Goal: Navigation & Orientation: Find specific page/section

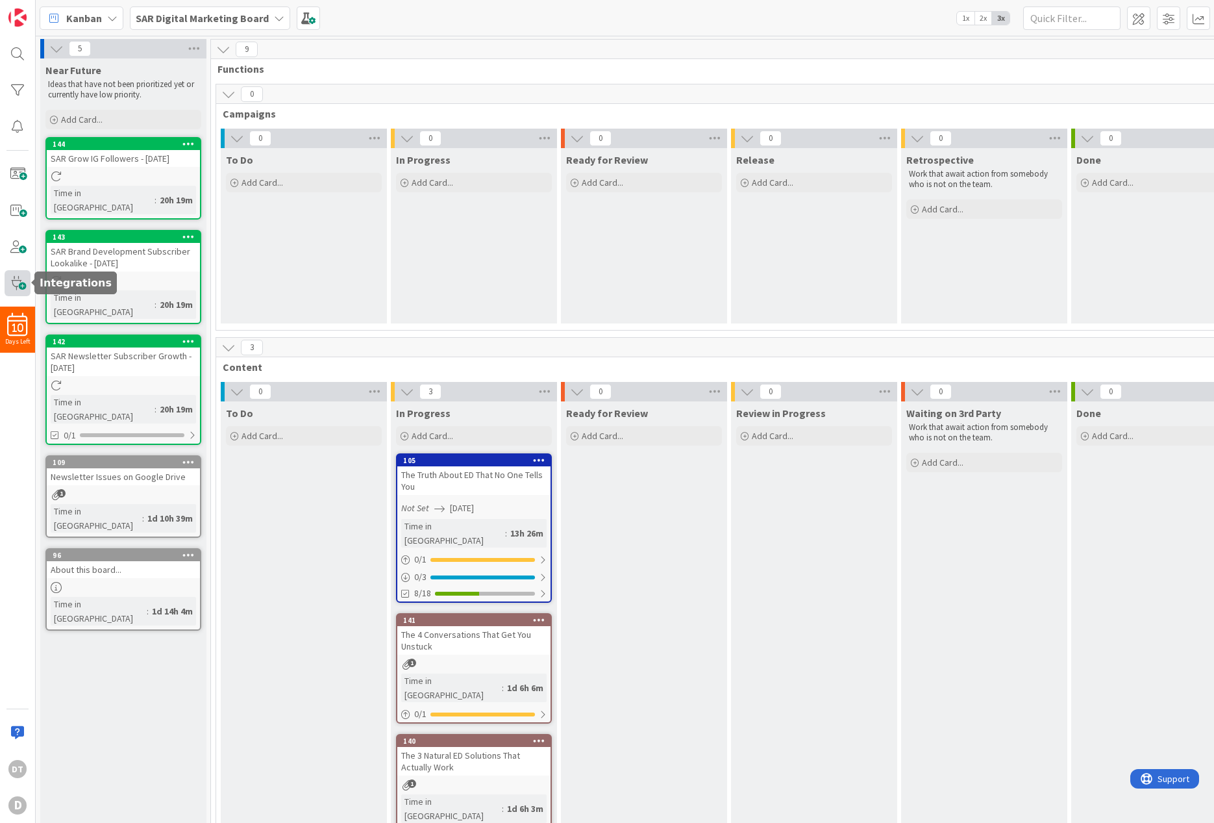
click at [15, 283] on span at bounding box center [18, 283] width 26 height 26
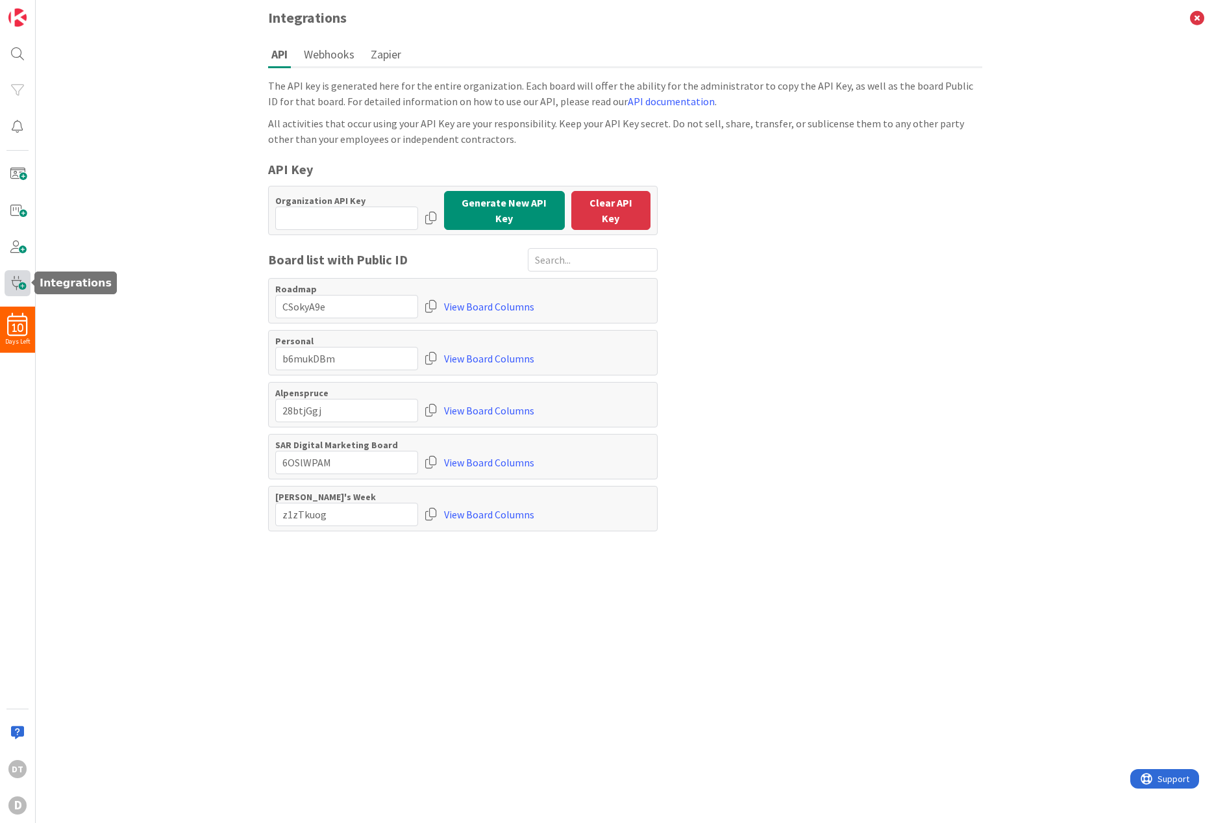
click at [16, 280] on span at bounding box center [18, 283] width 26 height 26
click at [1192, 16] on icon at bounding box center [1197, 18] width 34 height 36
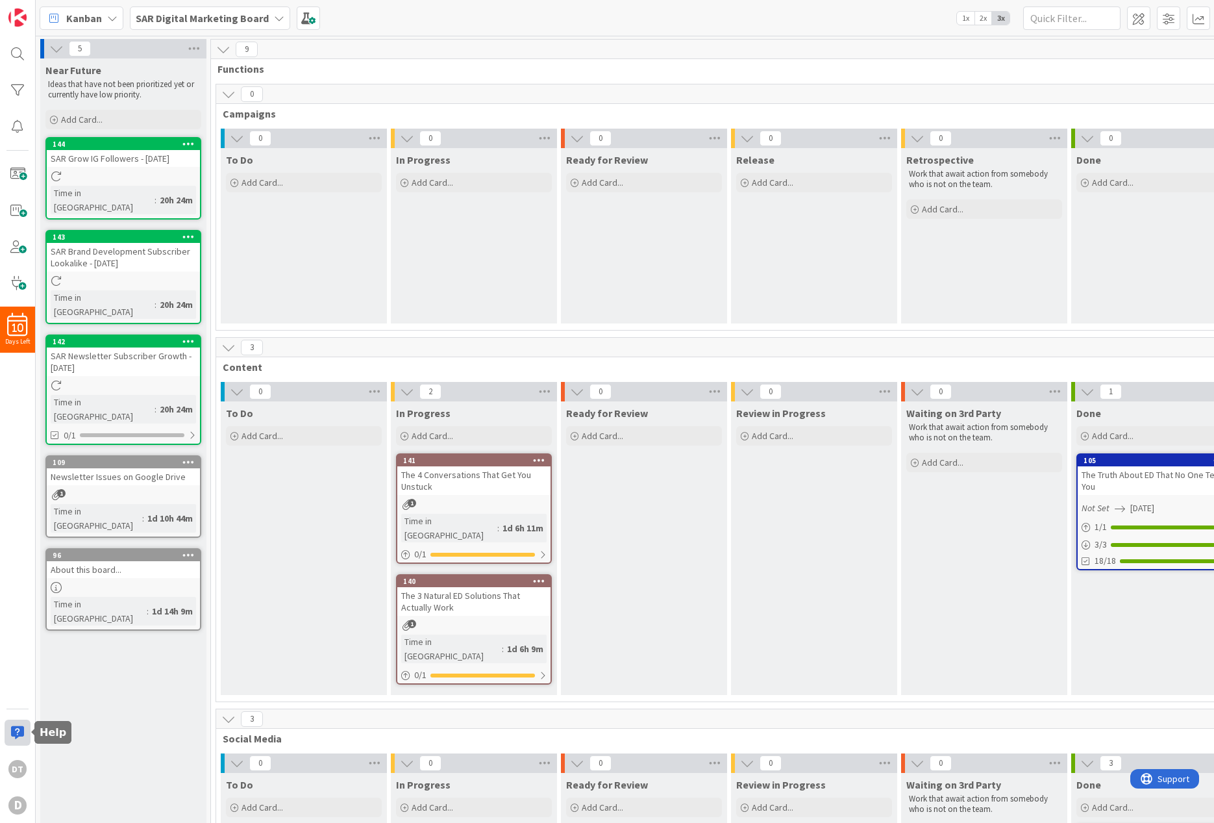
click at [17, 736] on div at bounding box center [18, 732] width 26 height 26
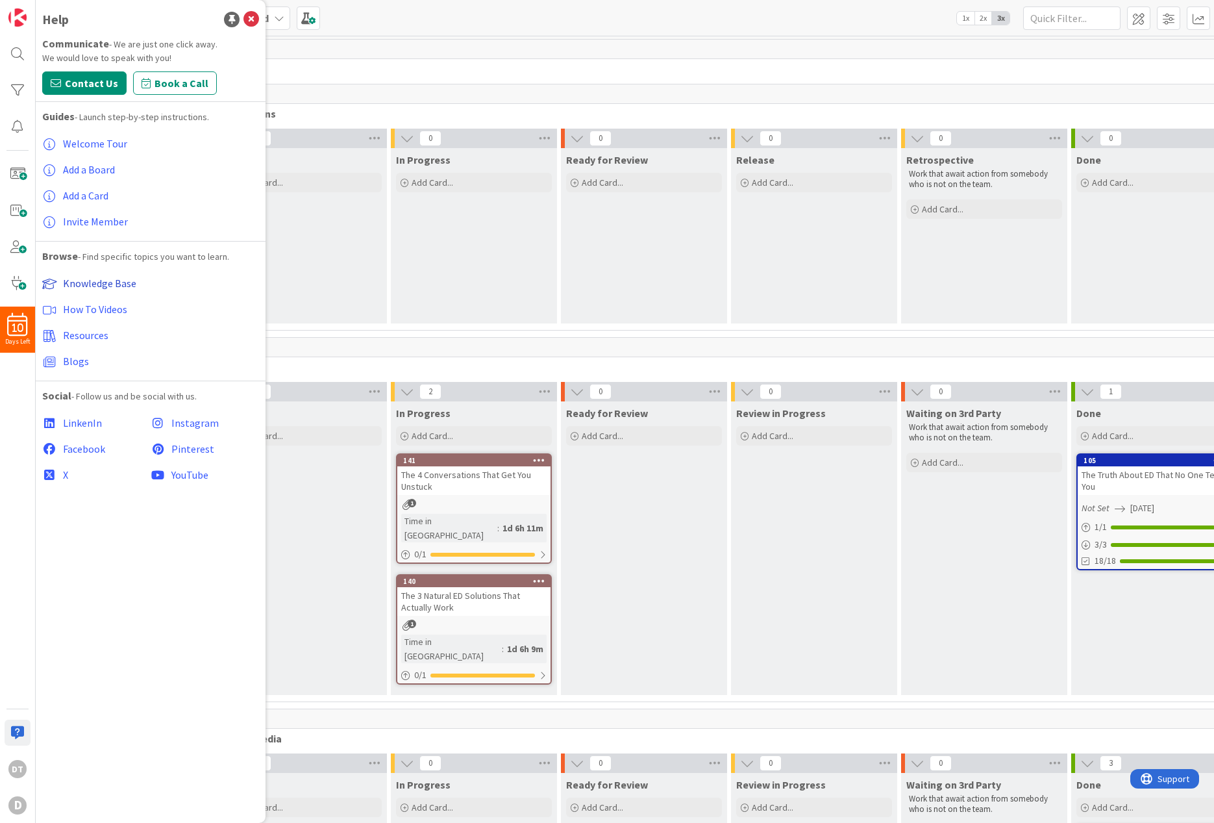
click at [91, 284] on span "Knowledge Base" at bounding box center [99, 283] width 73 height 13
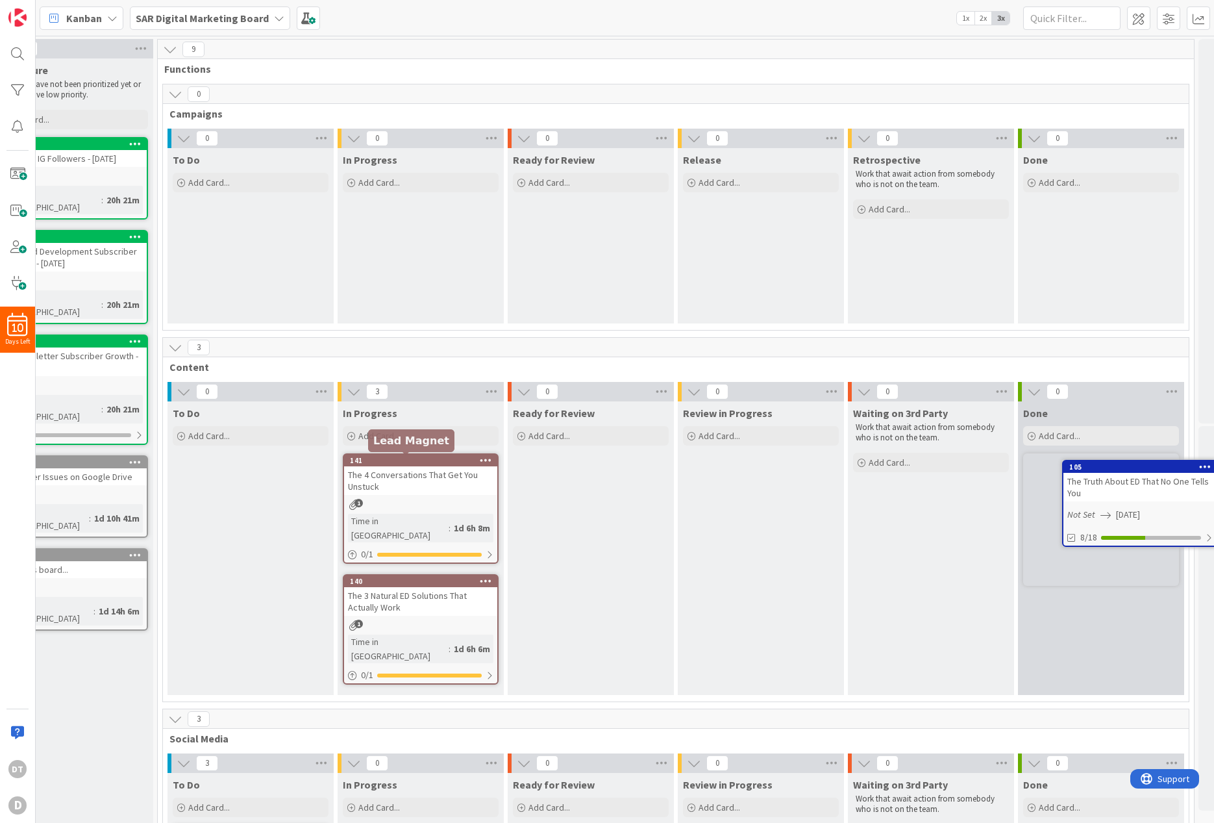
scroll to position [0, 117]
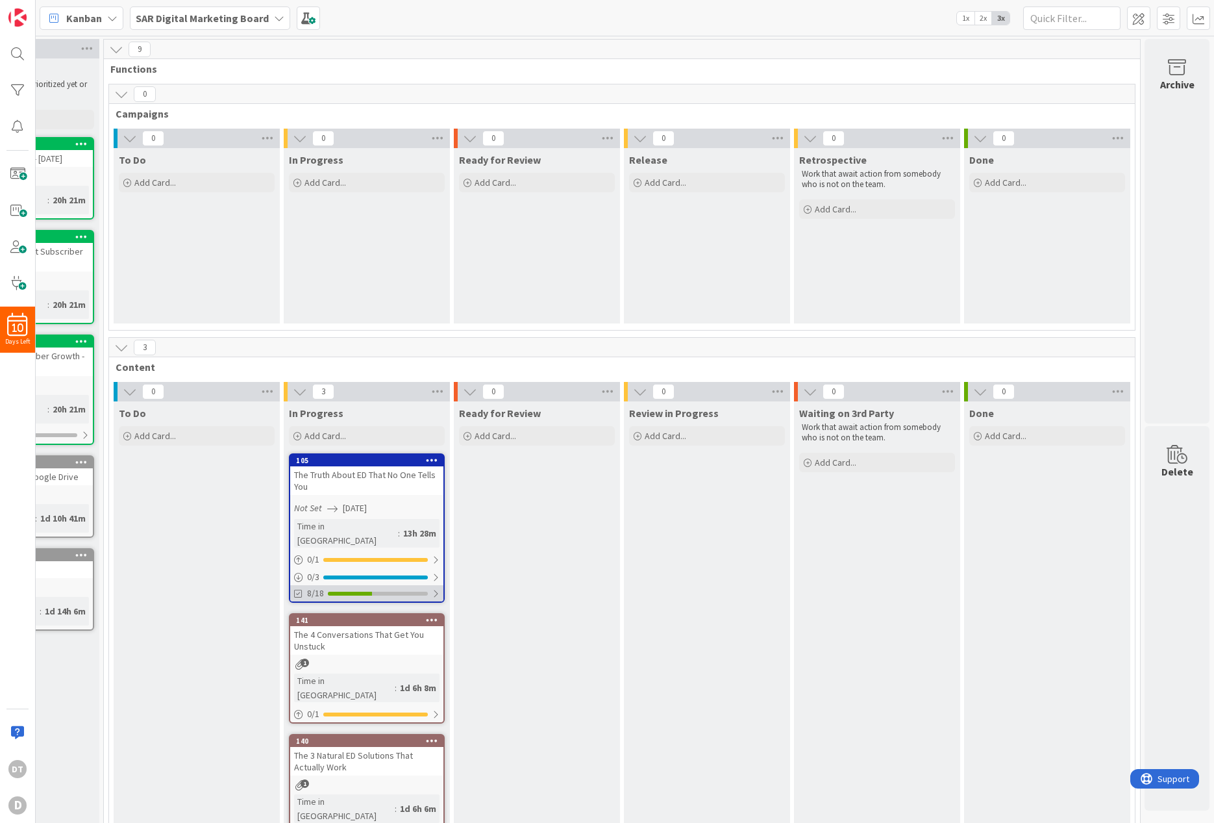
click at [432, 588] on div at bounding box center [436, 593] width 8 height 10
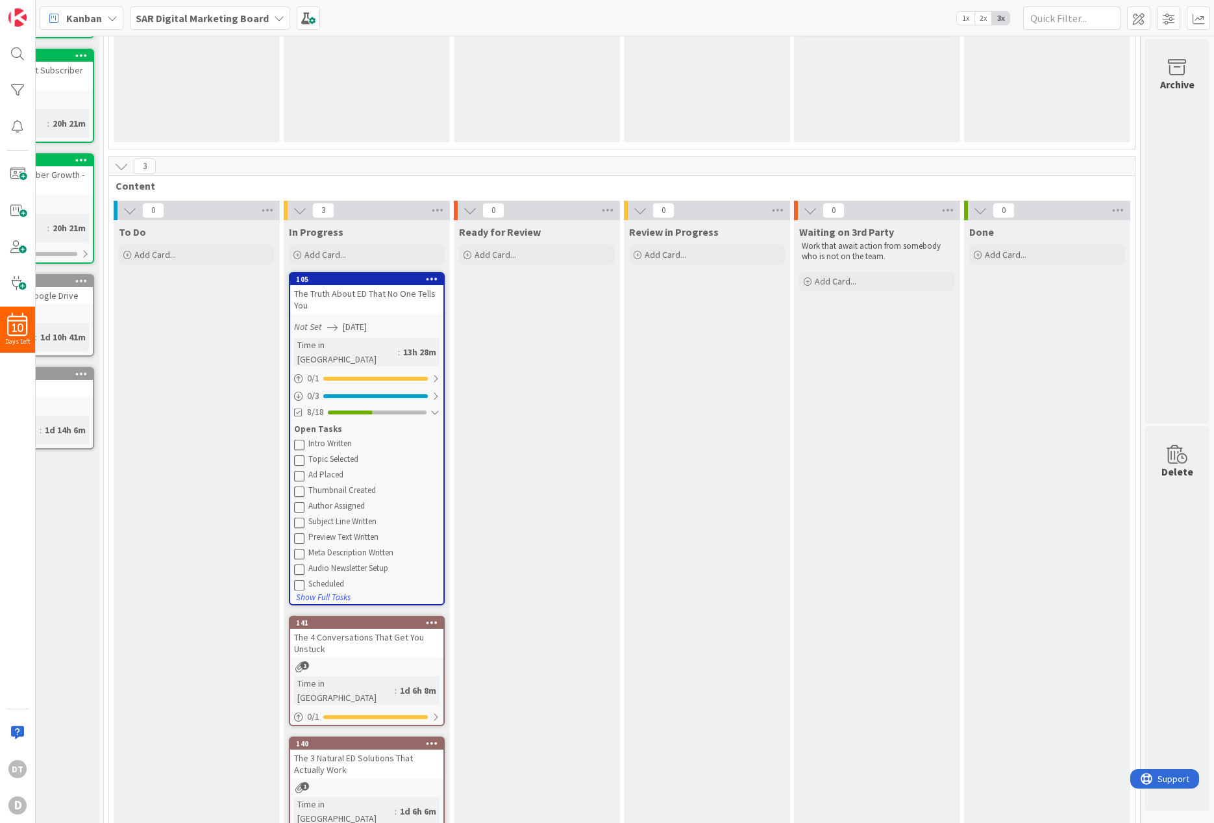
scroll to position [182, 117]
click at [294, 438] on icon at bounding box center [299, 443] width 10 height 10
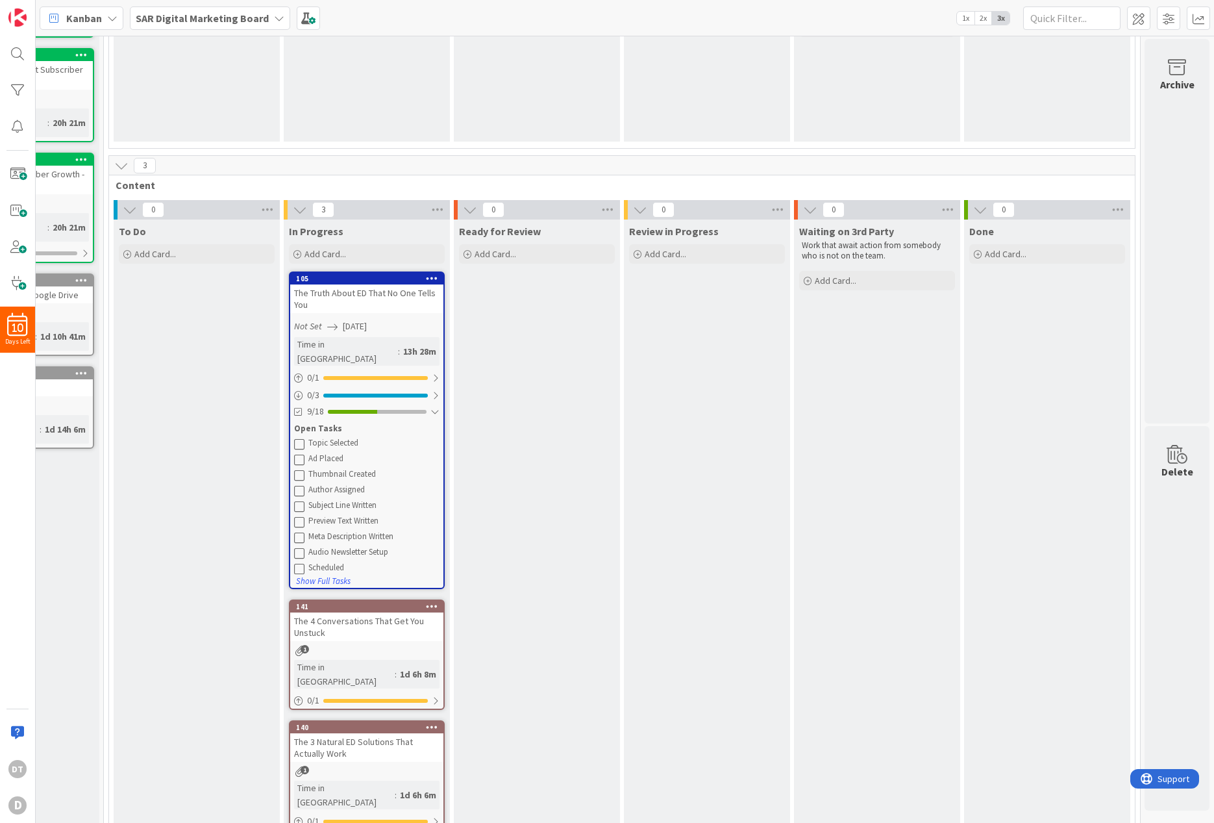
click at [294, 438] on icon at bounding box center [299, 443] width 10 height 10
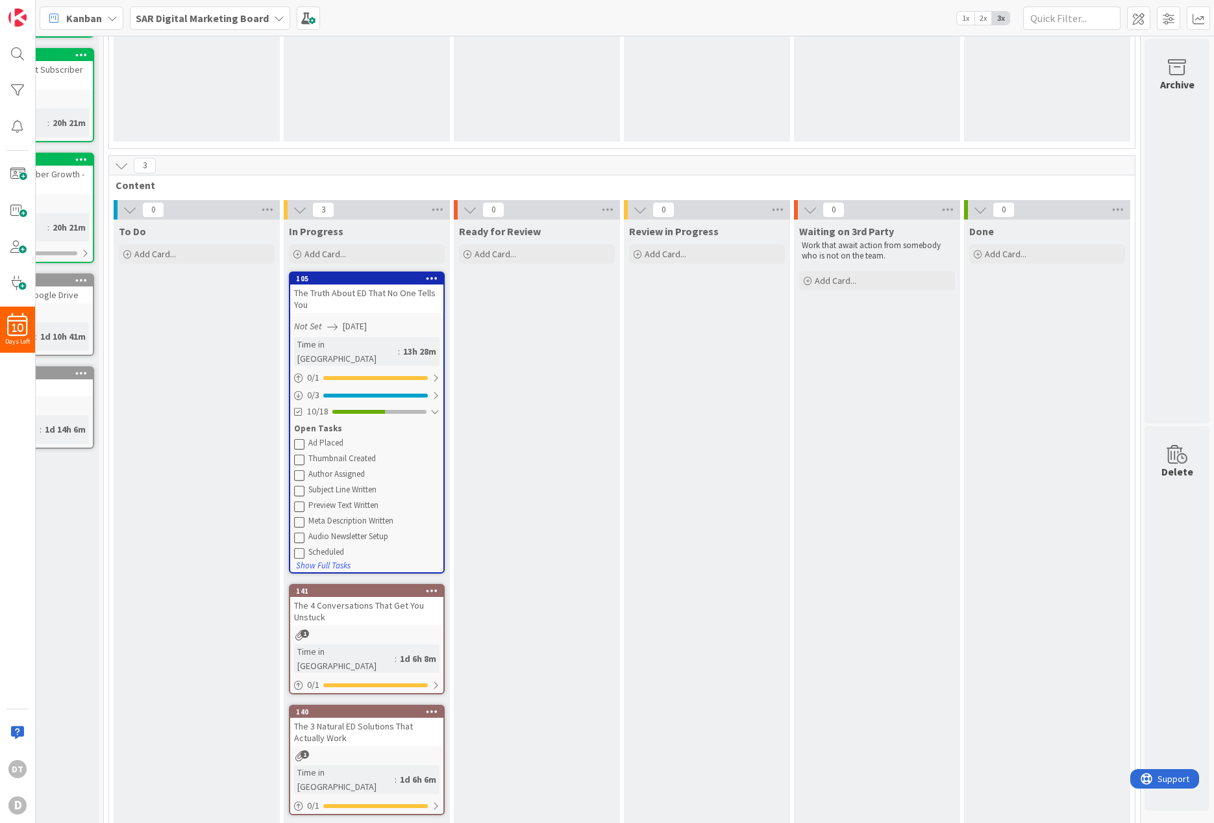
click at [294, 438] on icon at bounding box center [299, 443] width 10 height 10
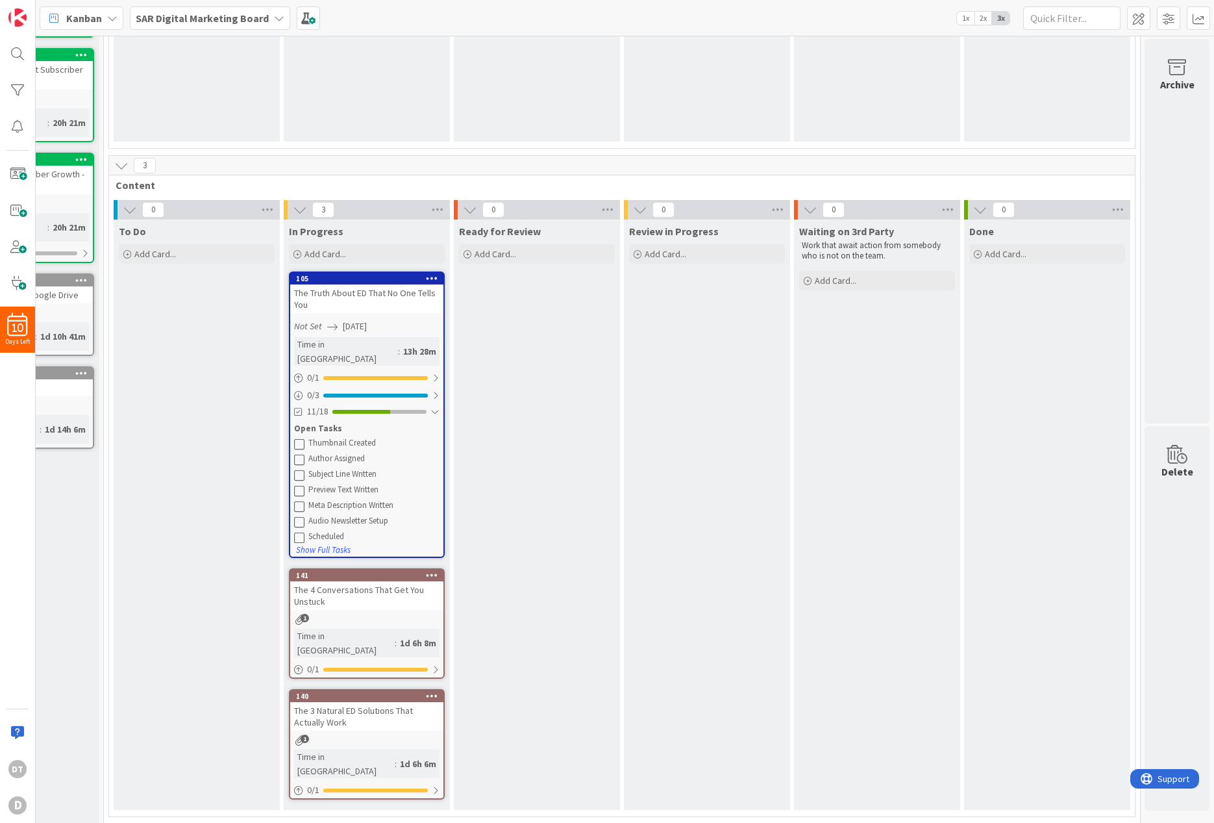
click at [294, 438] on icon at bounding box center [299, 443] width 10 height 10
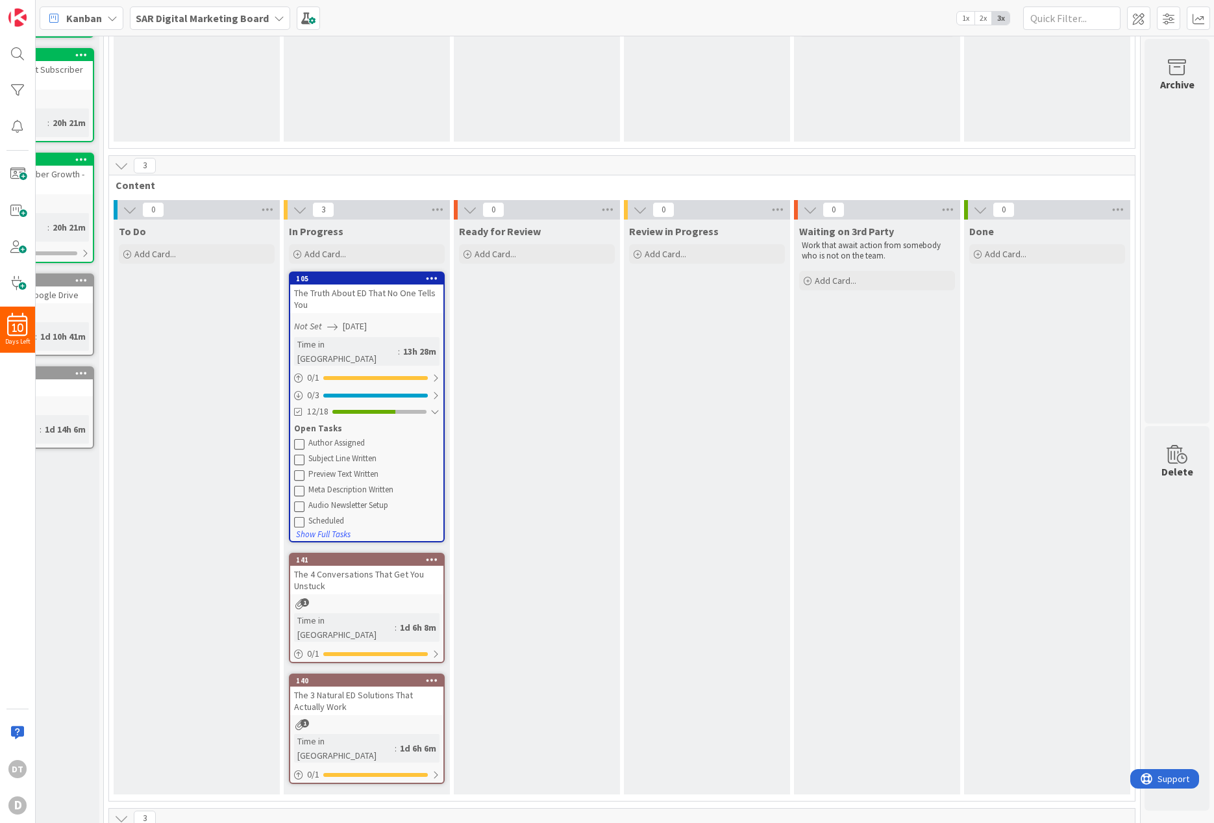
click at [294, 438] on icon at bounding box center [299, 443] width 10 height 10
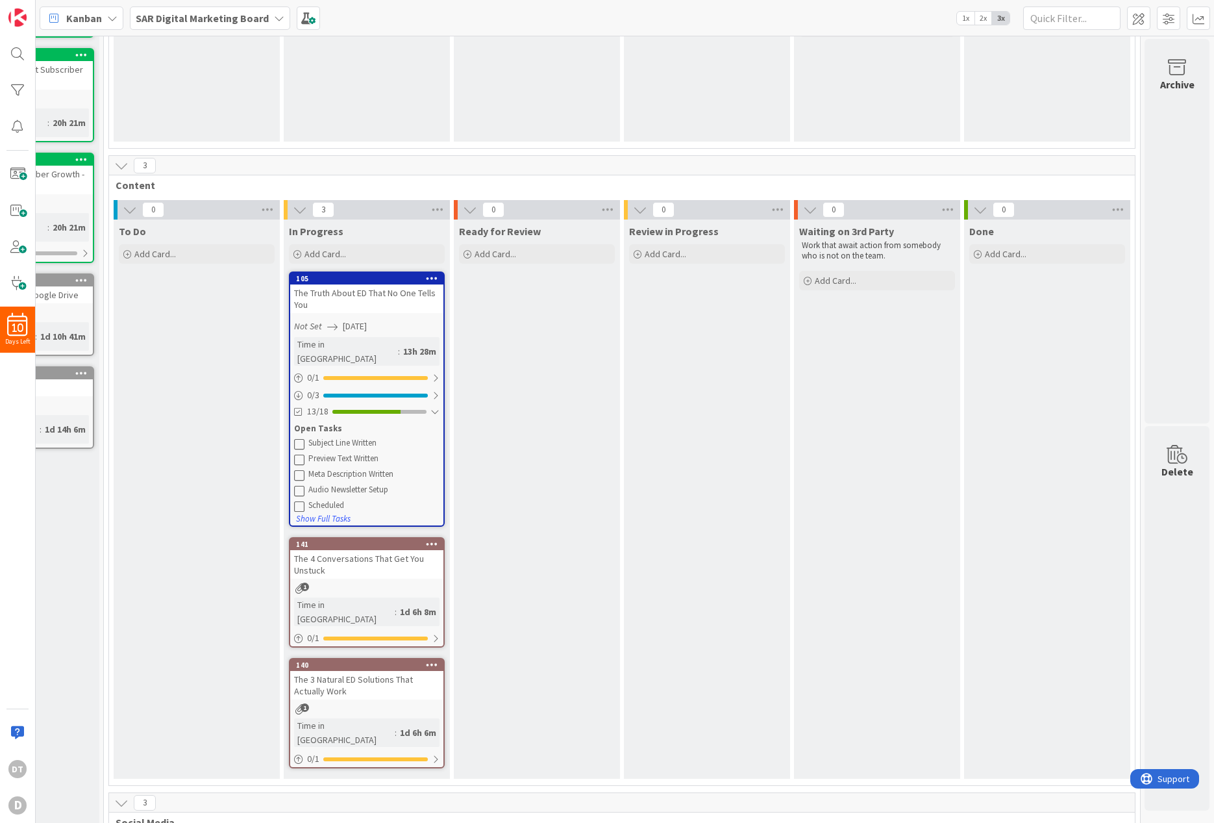
click at [294, 438] on icon at bounding box center [299, 443] width 10 height 10
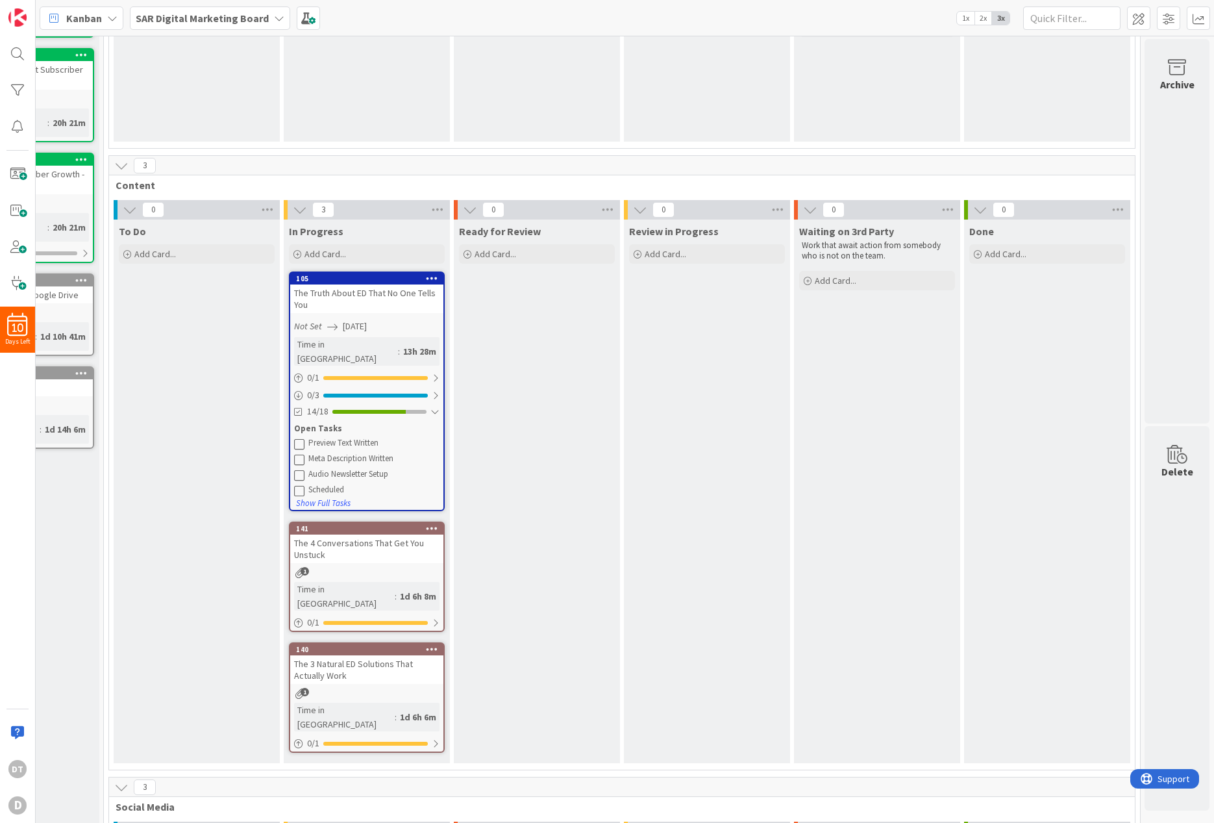
click at [294, 438] on icon at bounding box center [299, 443] width 10 height 10
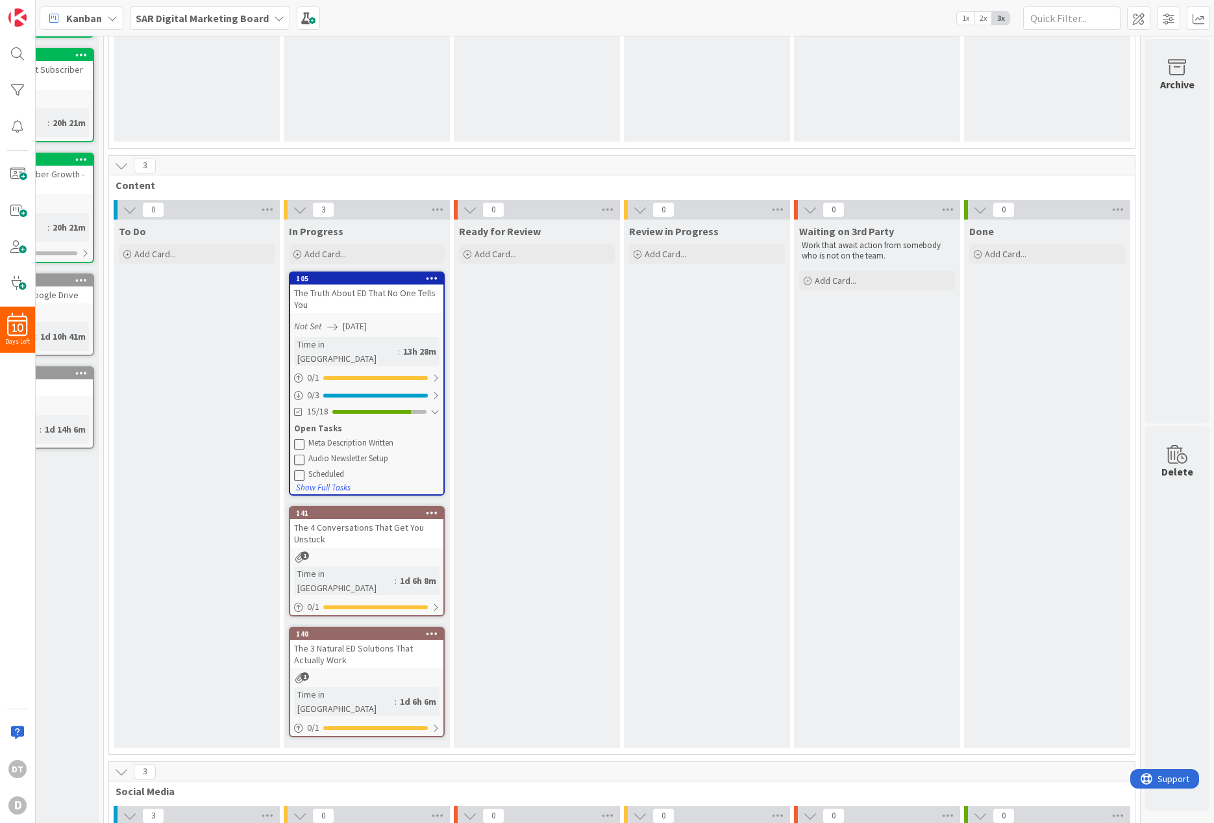
click at [294, 438] on icon at bounding box center [299, 443] width 10 height 10
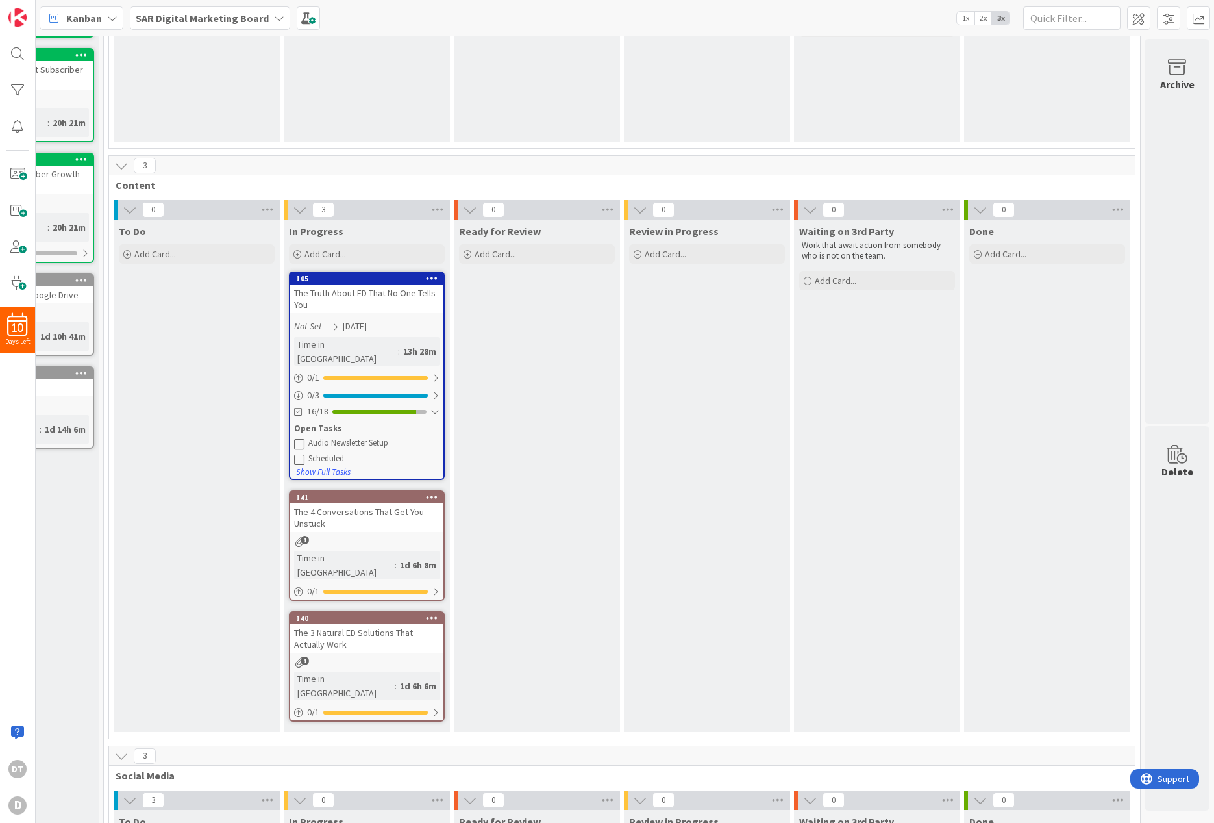
click at [294, 438] on icon at bounding box center [299, 443] width 10 height 10
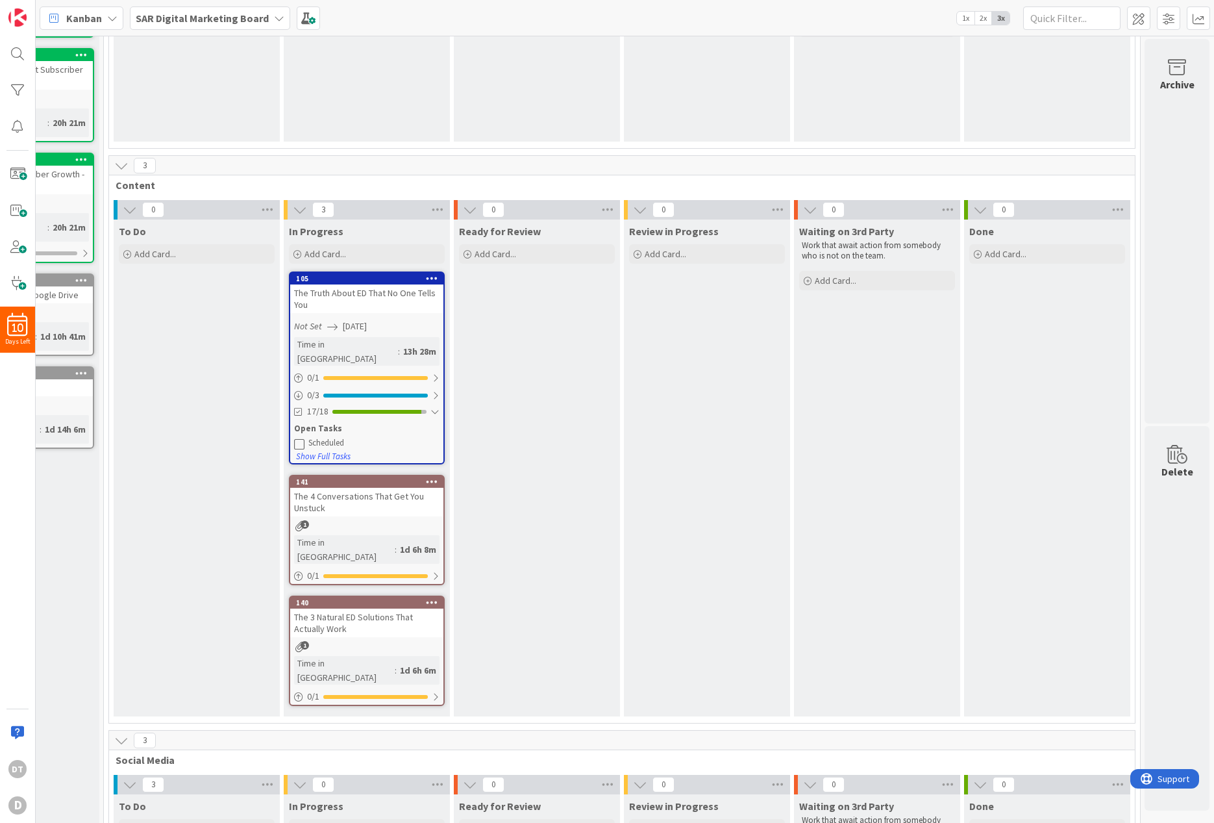
click at [294, 438] on icon at bounding box center [299, 443] width 10 height 10
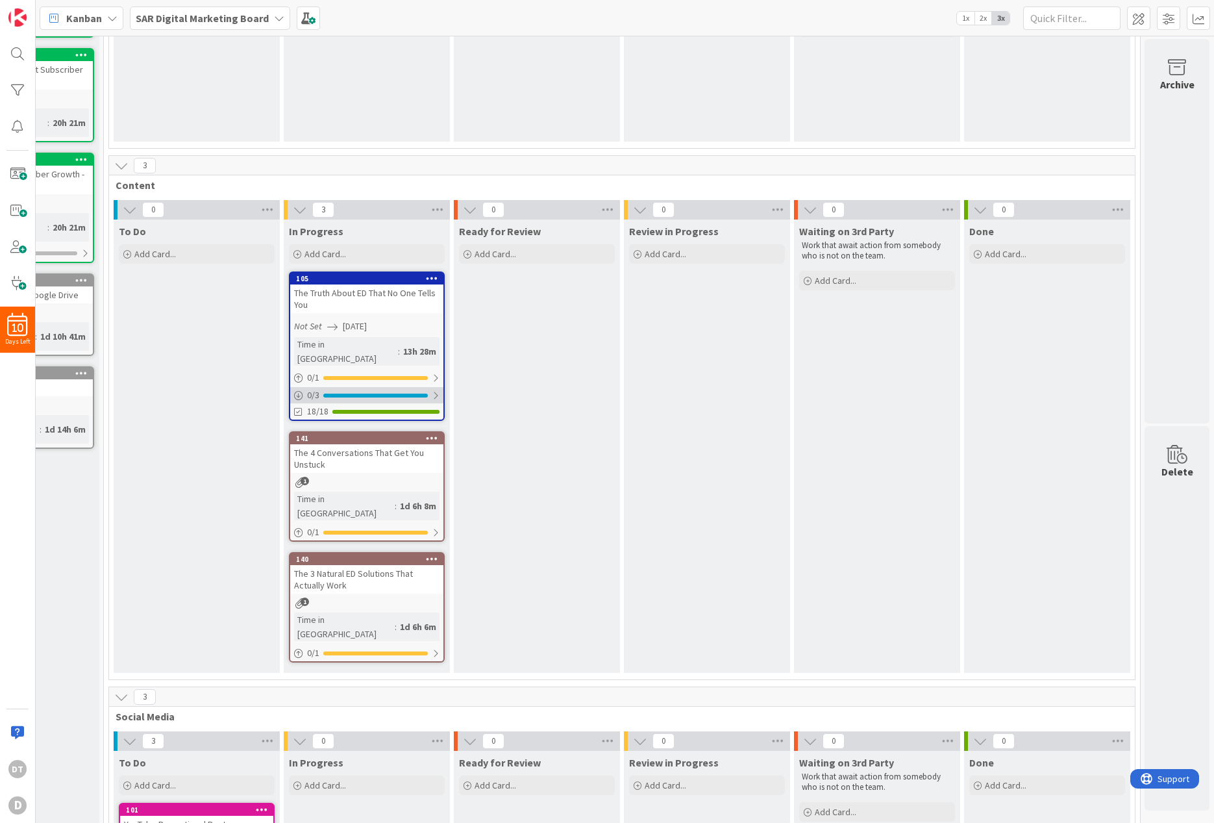
click at [432, 390] on div at bounding box center [436, 395] width 8 height 10
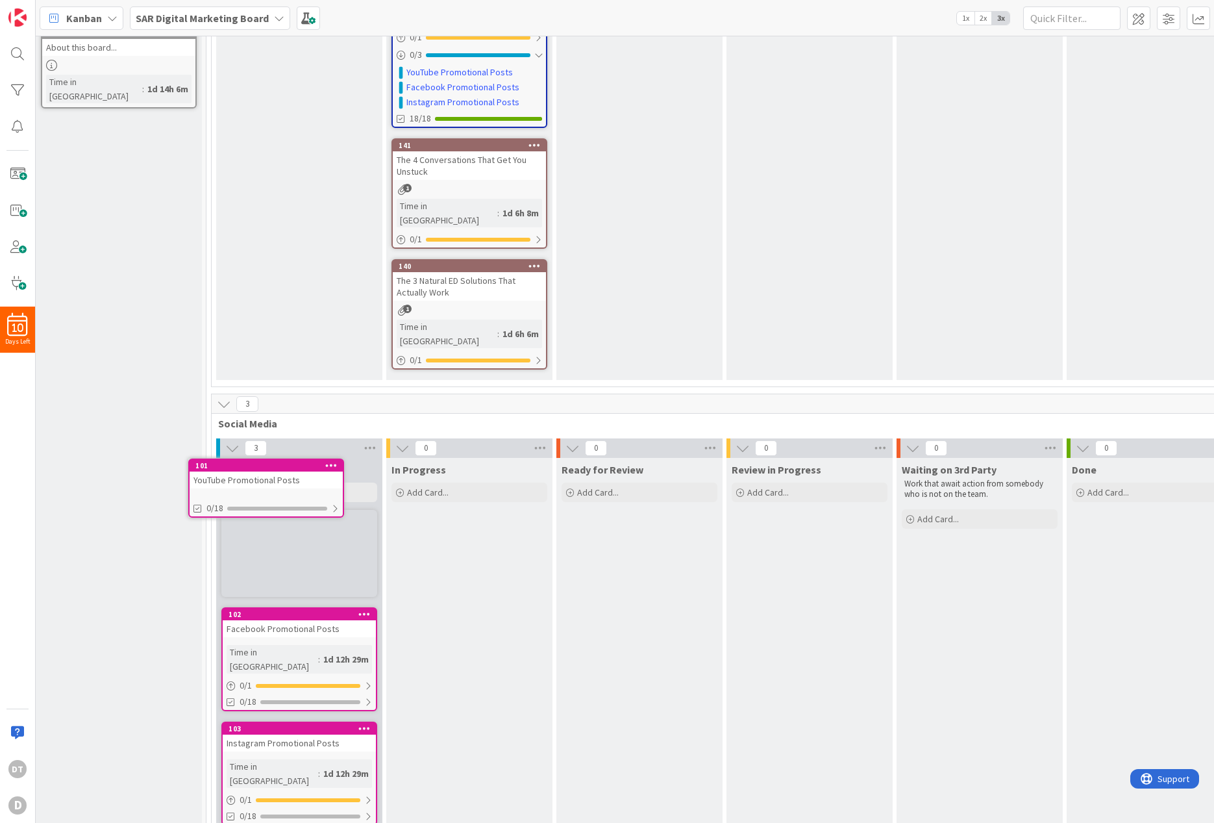
scroll to position [522, 0]
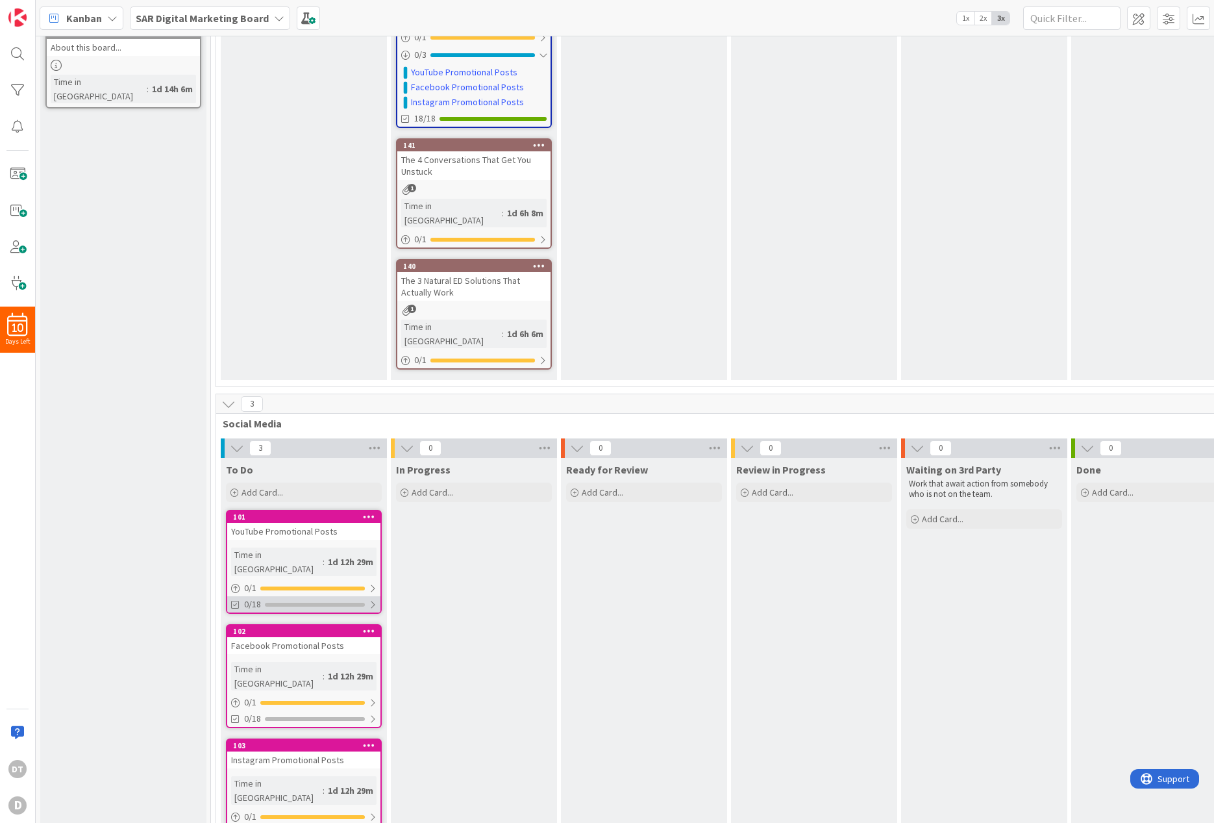
click at [371, 599] on div at bounding box center [373, 604] width 8 height 10
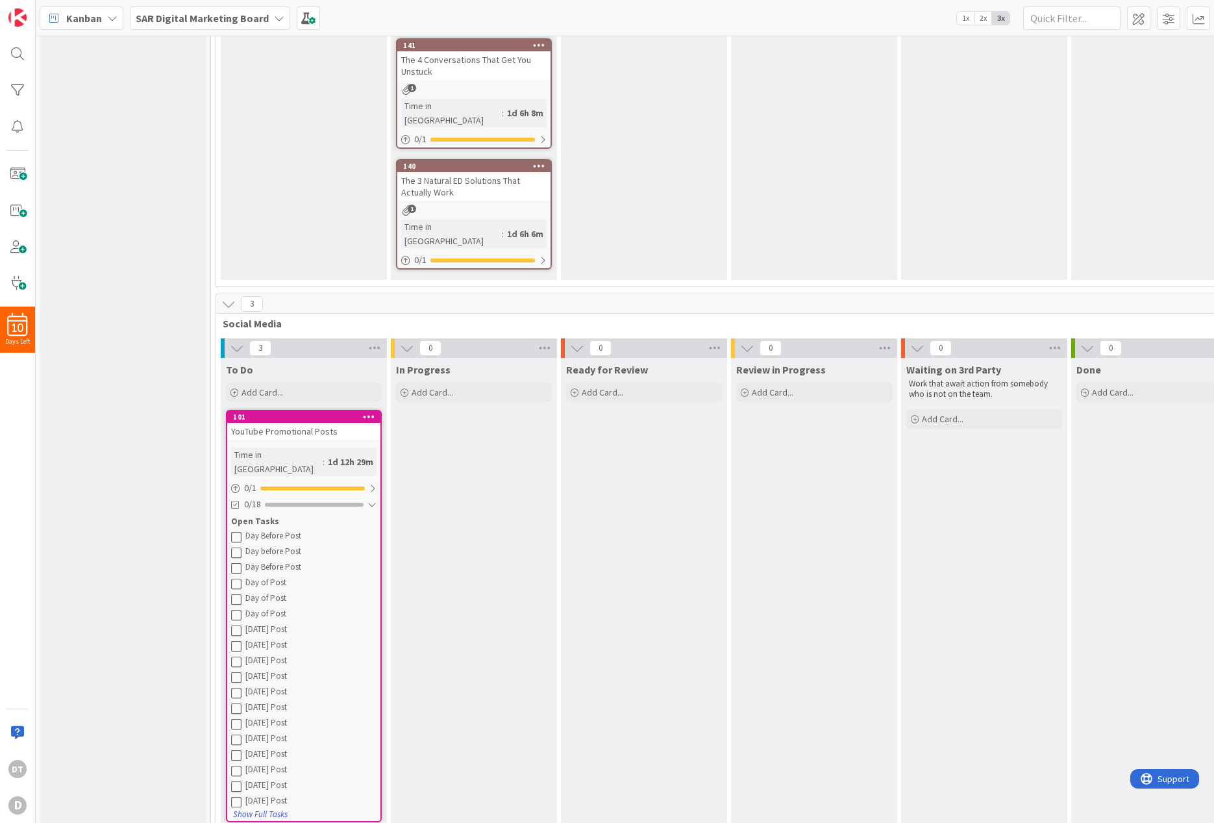
scroll to position [706, 0]
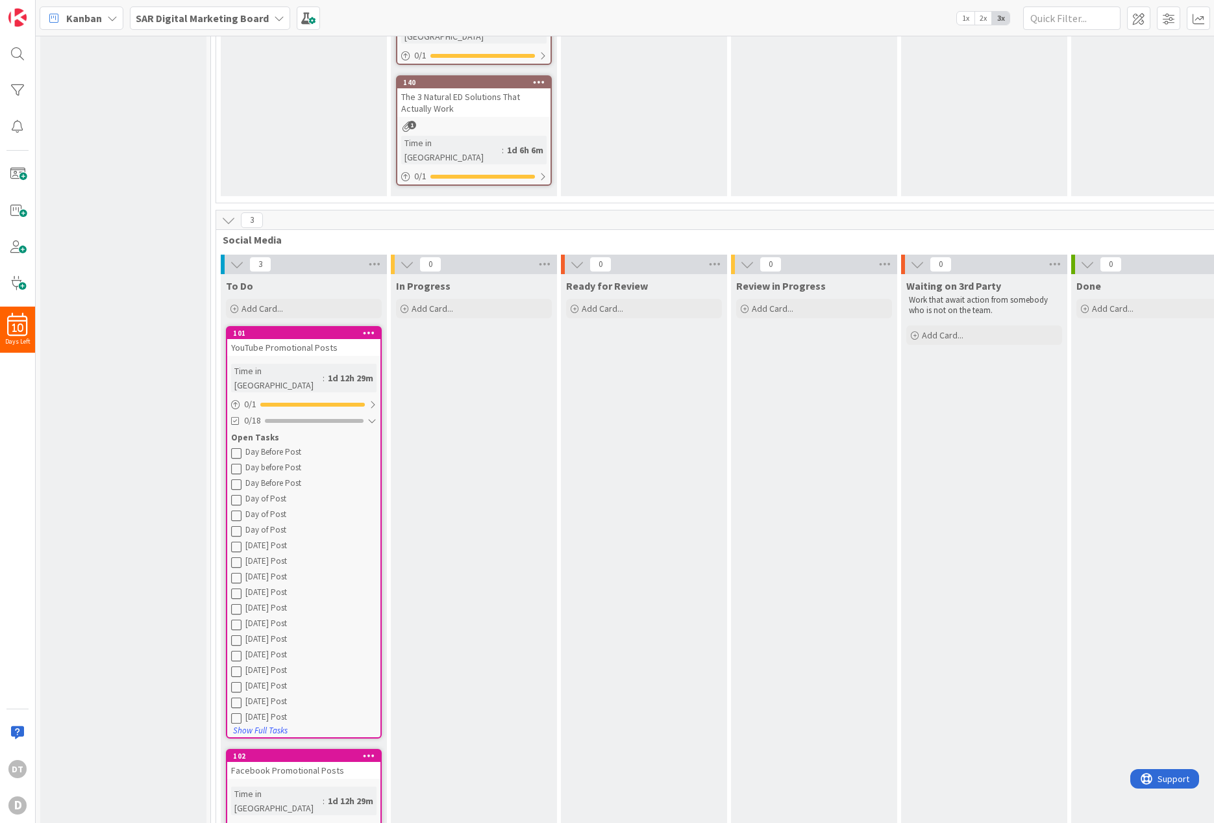
click at [236, 447] on icon at bounding box center [236, 452] width 10 height 10
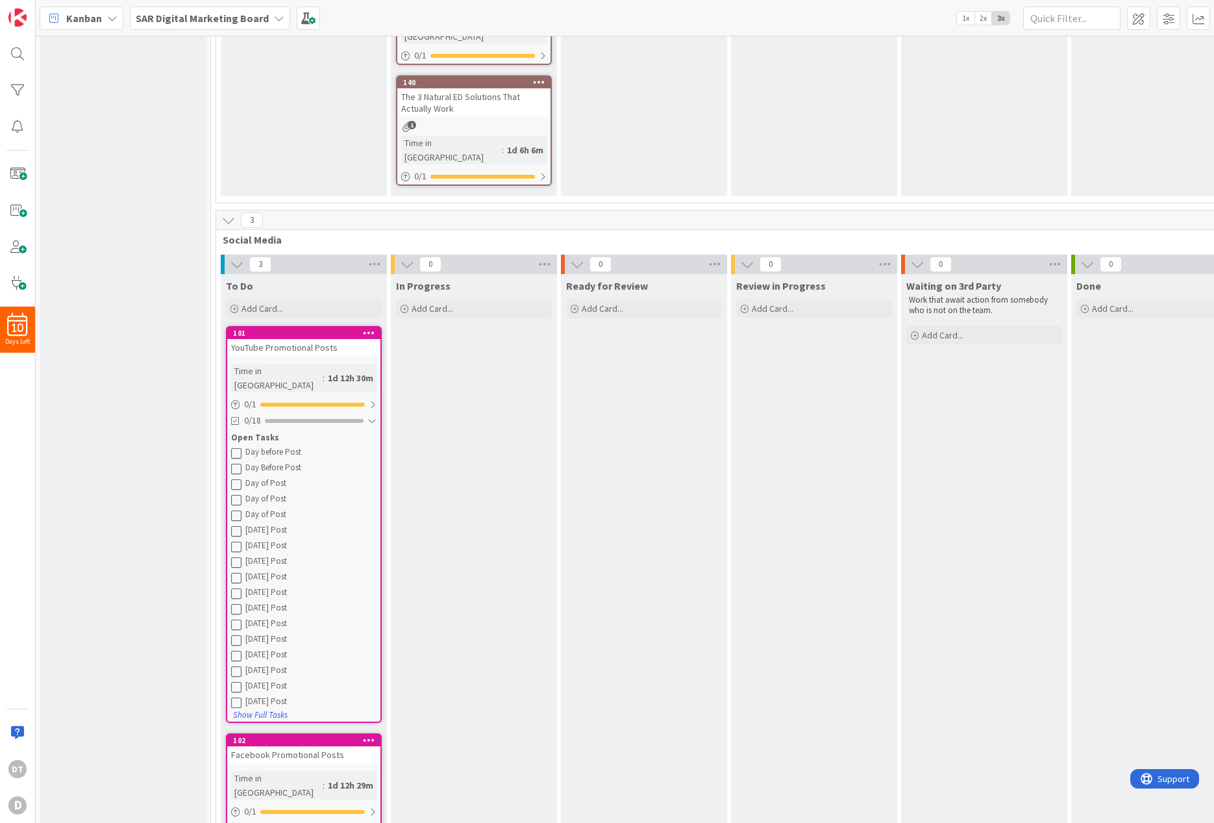
click at [234, 447] on icon at bounding box center [236, 452] width 10 height 10
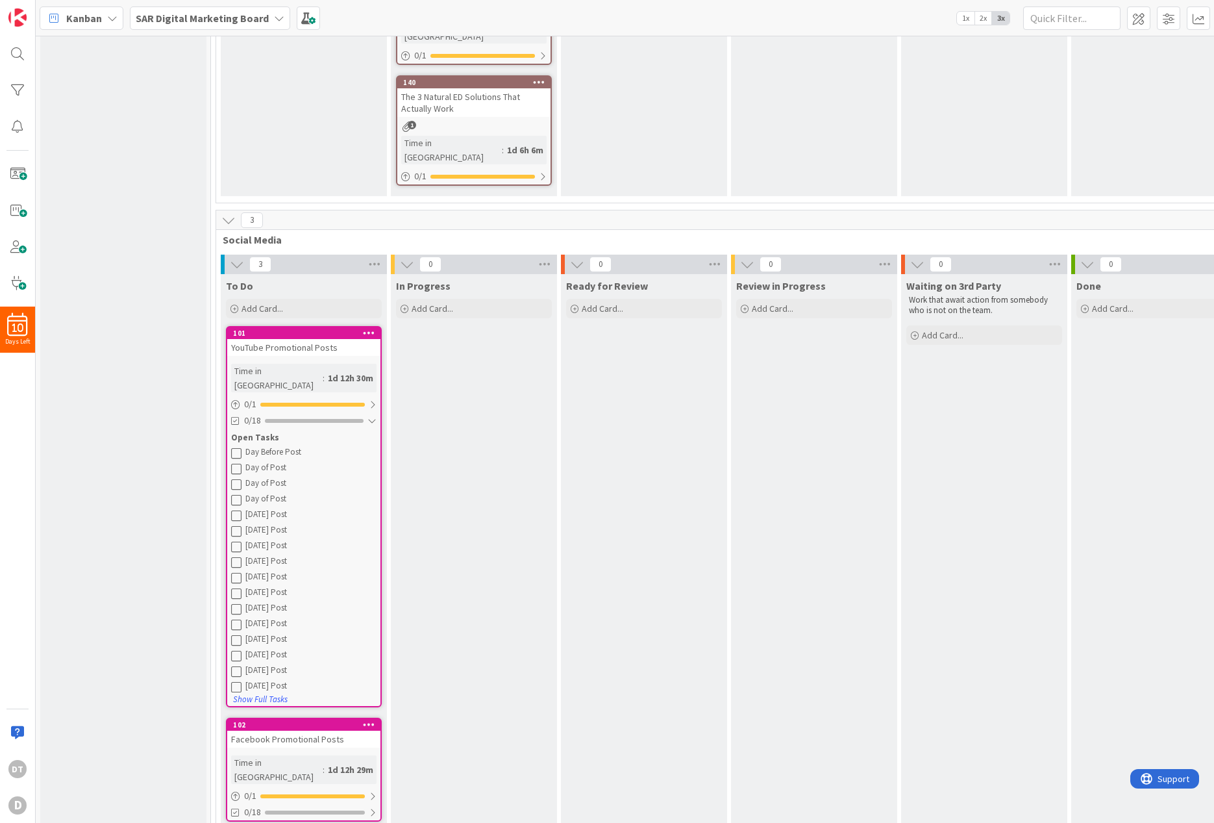
click at [236, 447] on icon at bounding box center [236, 452] width 10 height 10
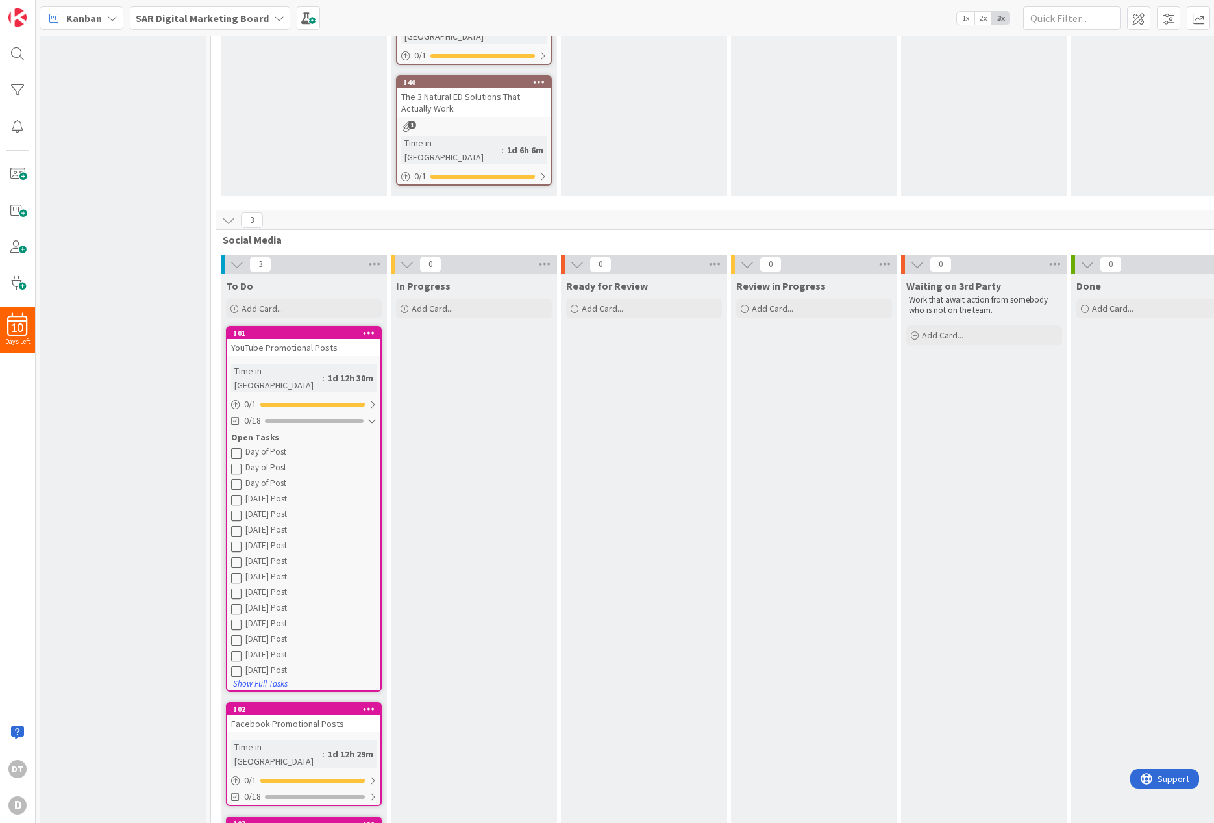
click at [236, 447] on icon at bounding box center [236, 452] width 10 height 10
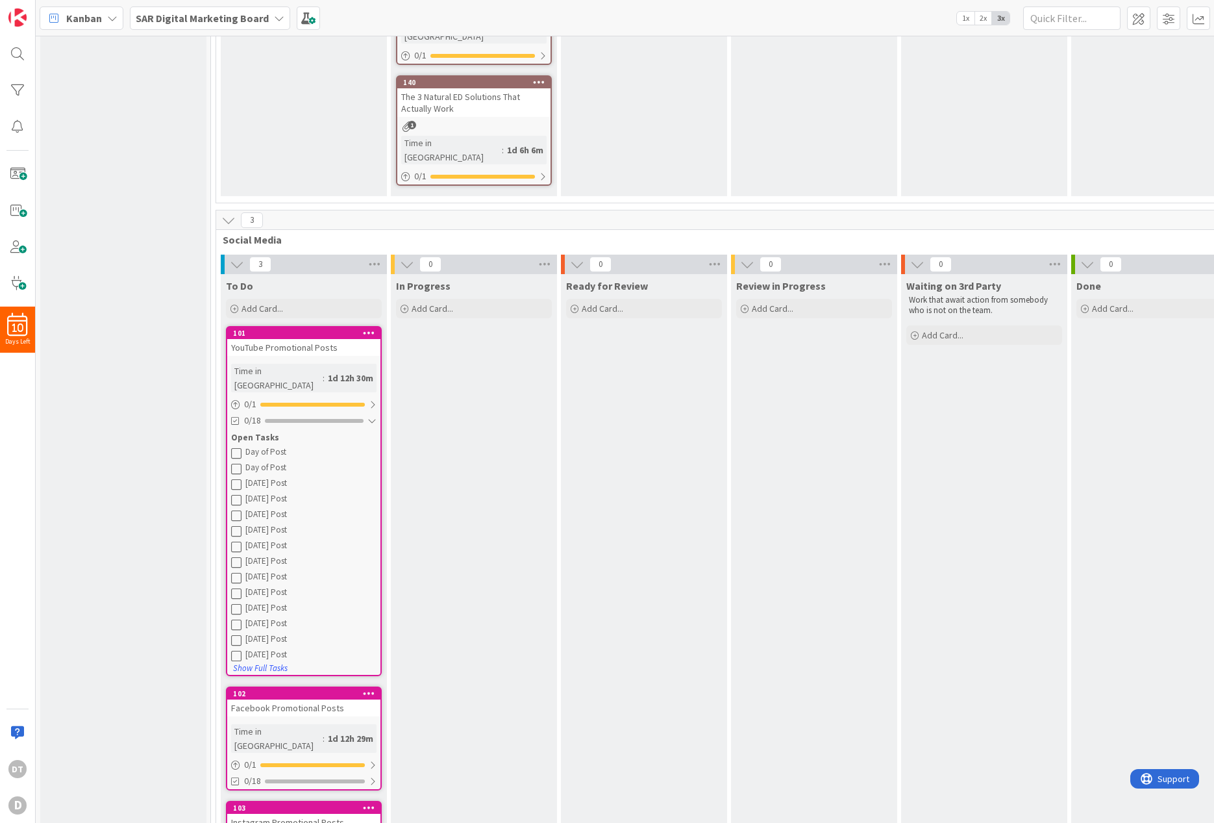
click at [236, 447] on icon at bounding box center [236, 452] width 10 height 10
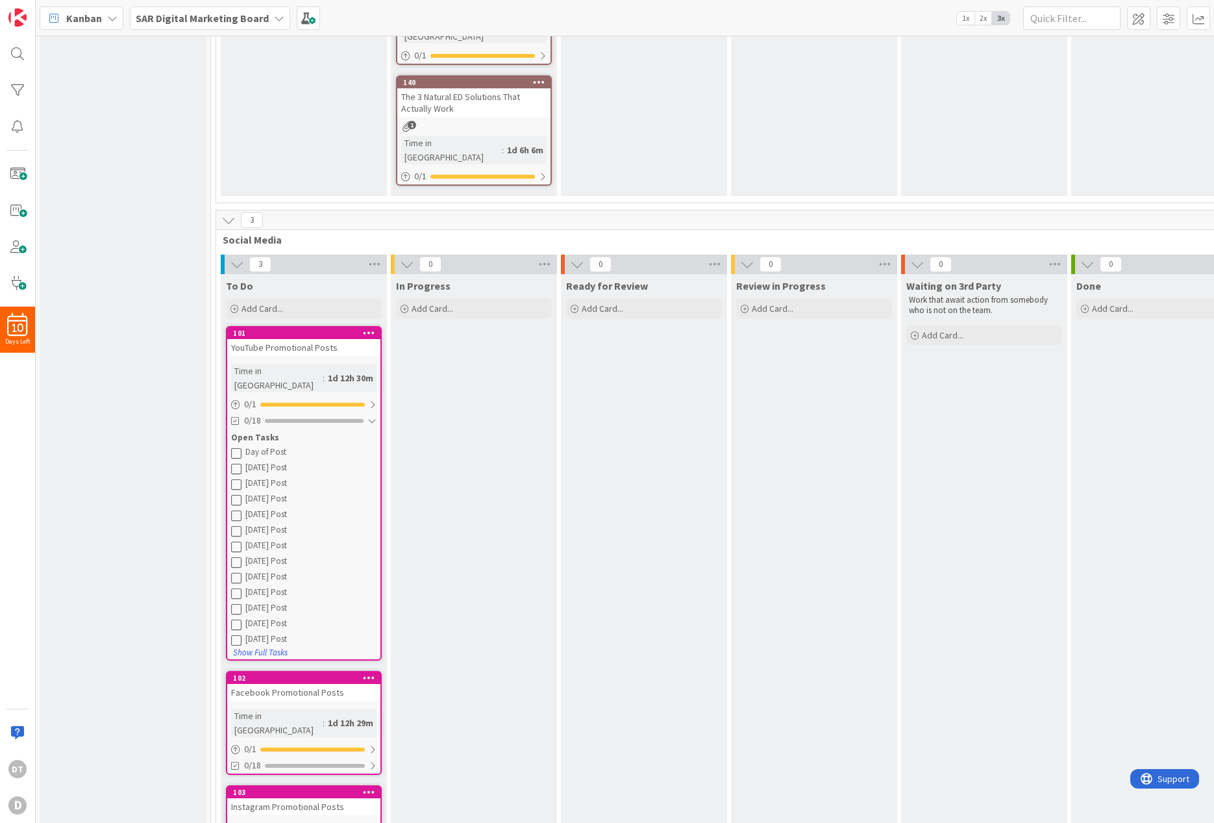
click at [236, 447] on icon at bounding box center [236, 452] width 10 height 10
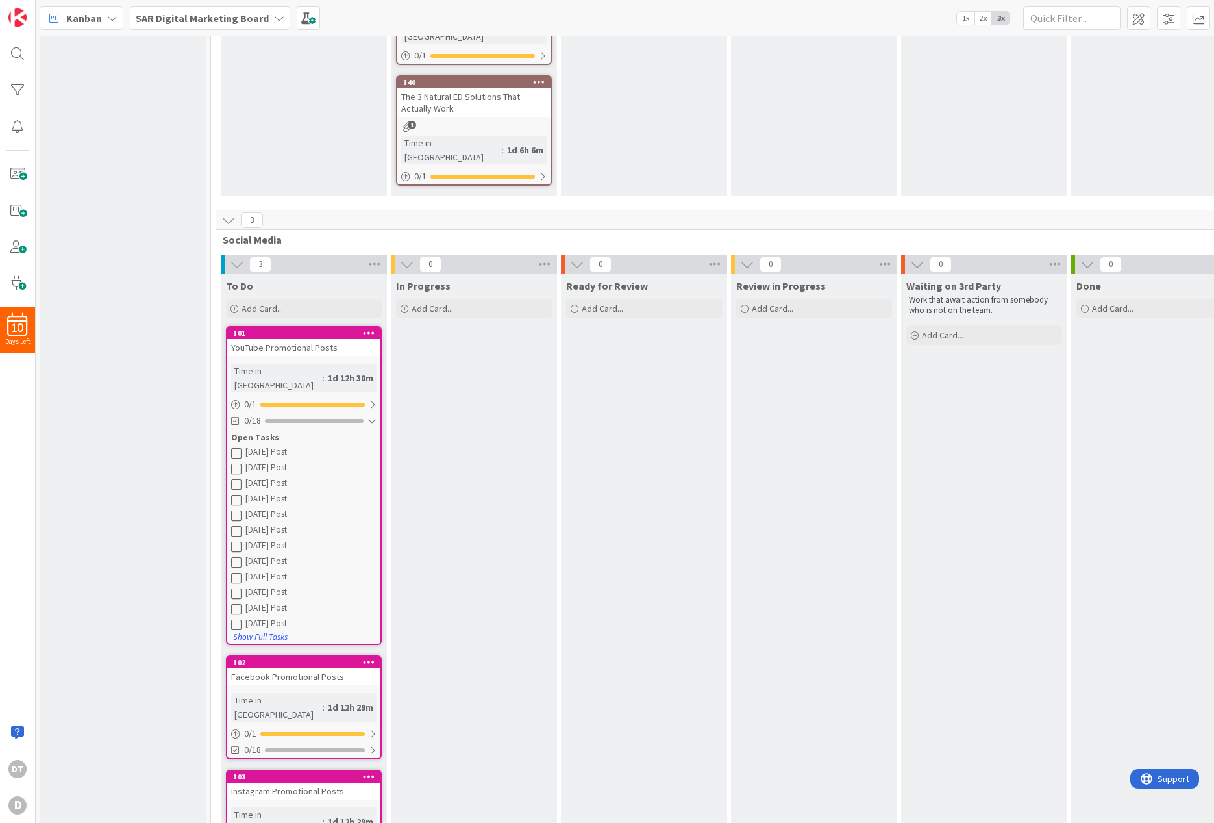
click at [236, 447] on icon at bounding box center [236, 452] width 10 height 10
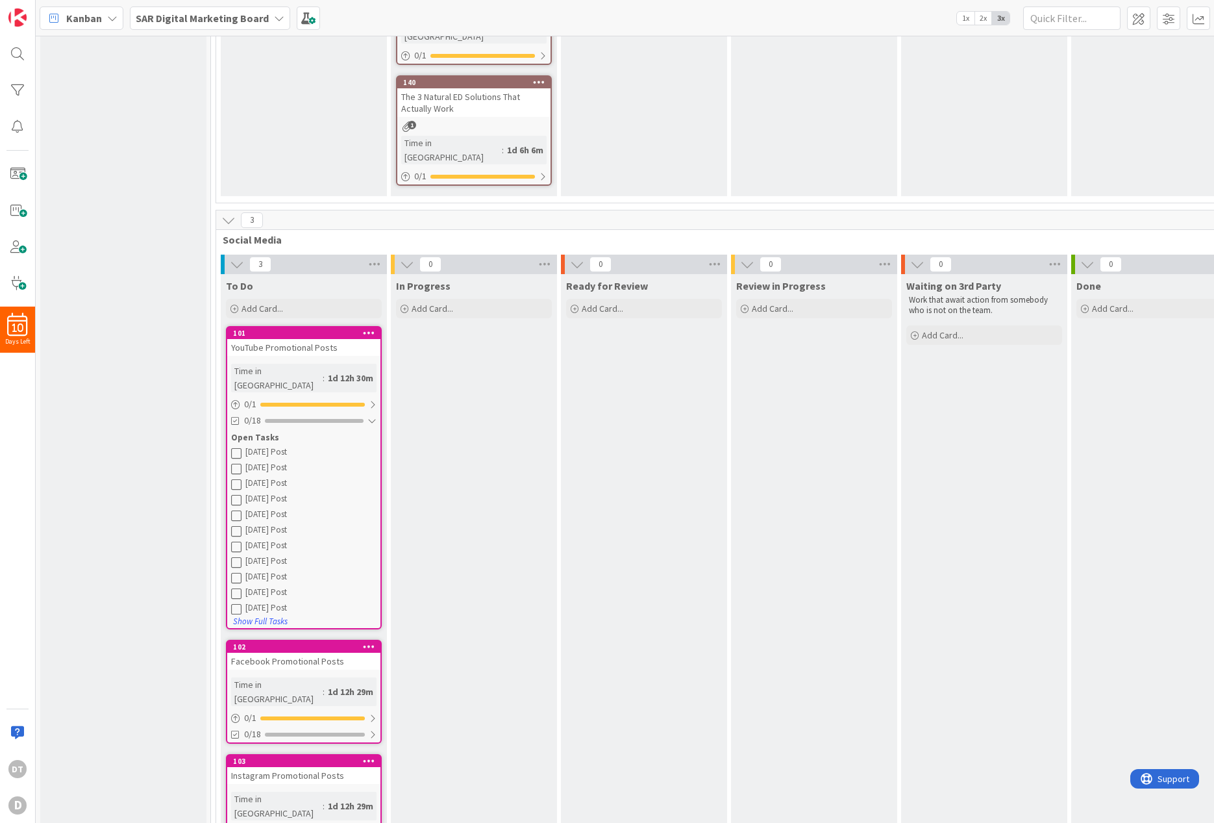
click at [236, 447] on icon at bounding box center [236, 452] width 10 height 10
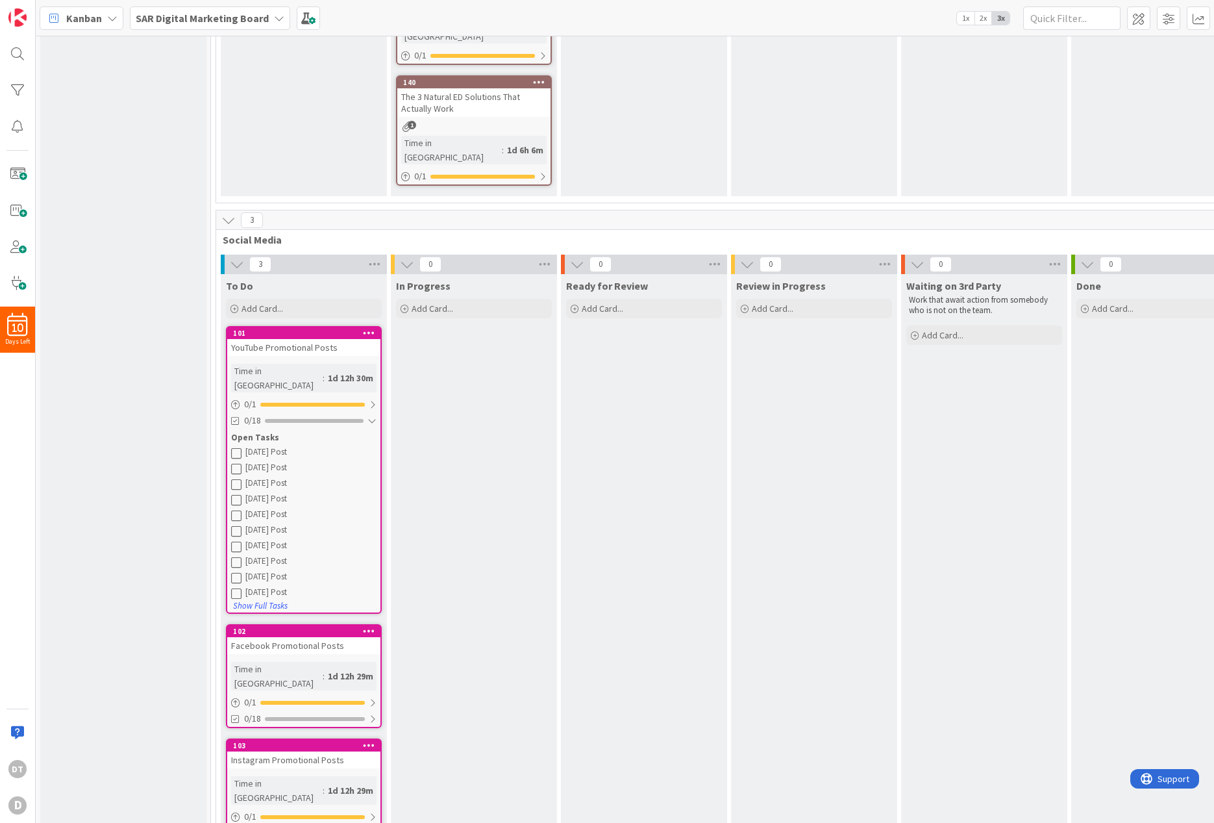
click at [236, 447] on icon at bounding box center [236, 452] width 10 height 10
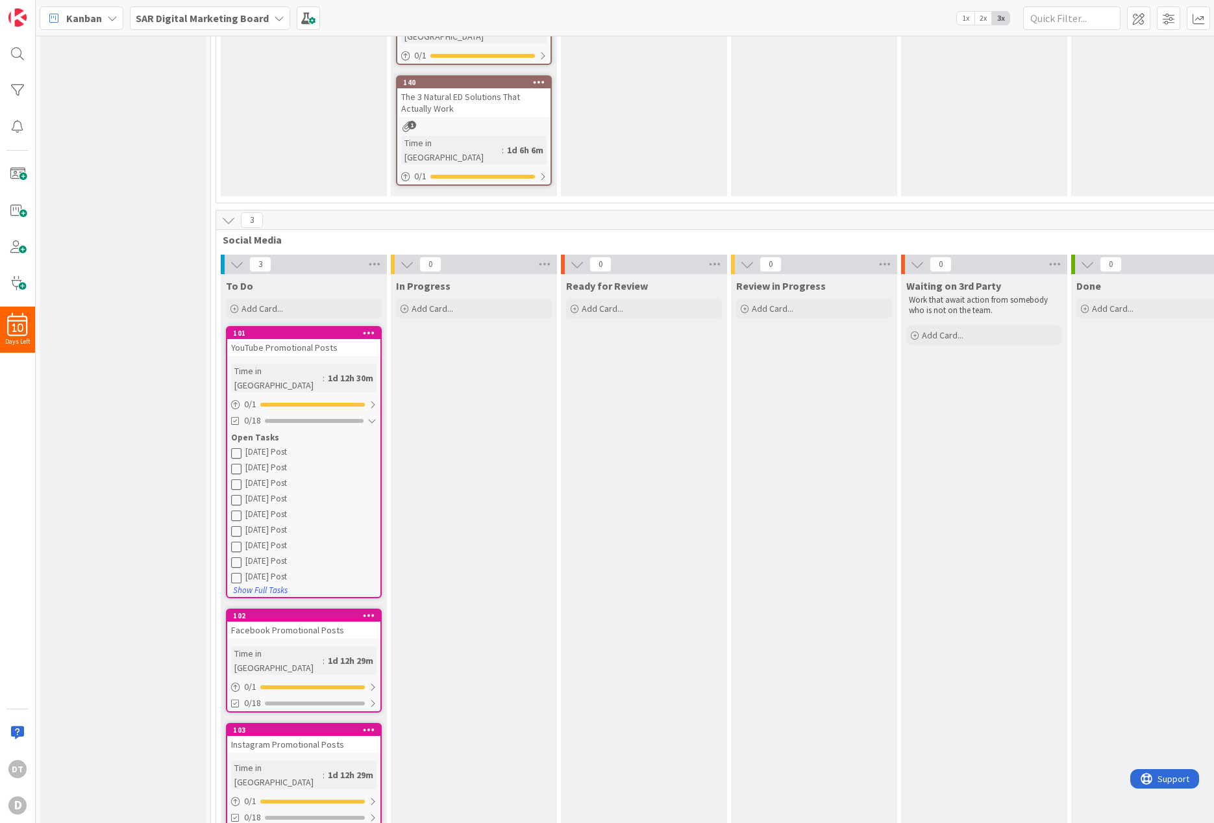
click at [236, 447] on icon at bounding box center [236, 452] width 10 height 10
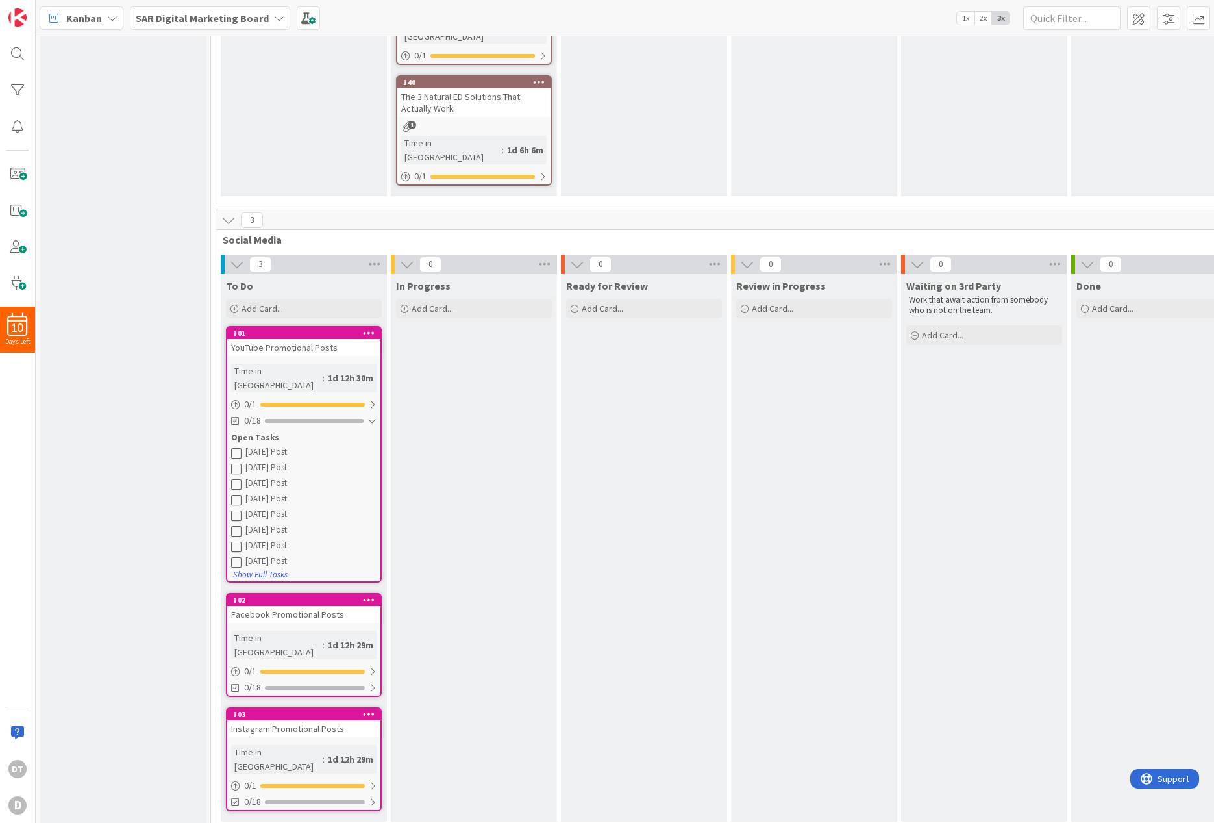
click at [236, 447] on icon at bounding box center [236, 452] width 10 height 10
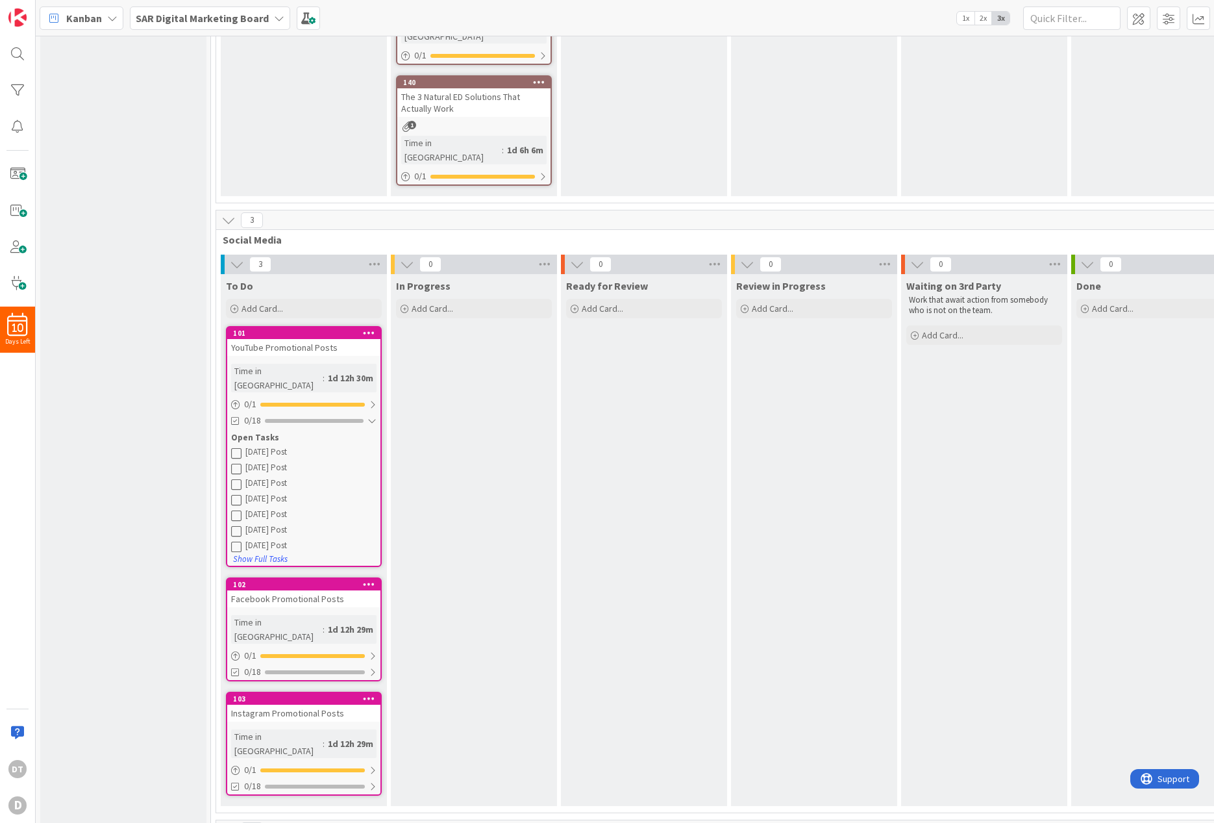
click at [236, 447] on icon at bounding box center [236, 452] width 10 height 10
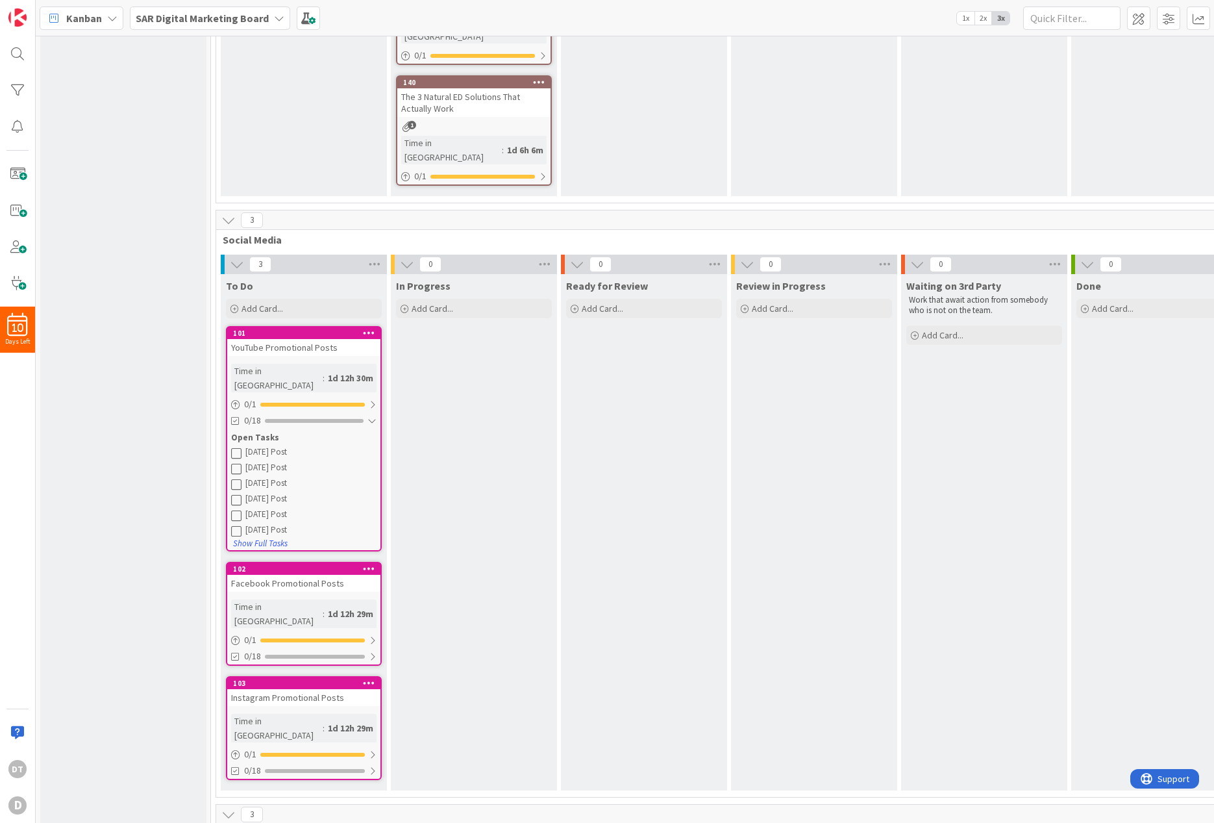
click at [236, 447] on icon at bounding box center [236, 452] width 10 height 10
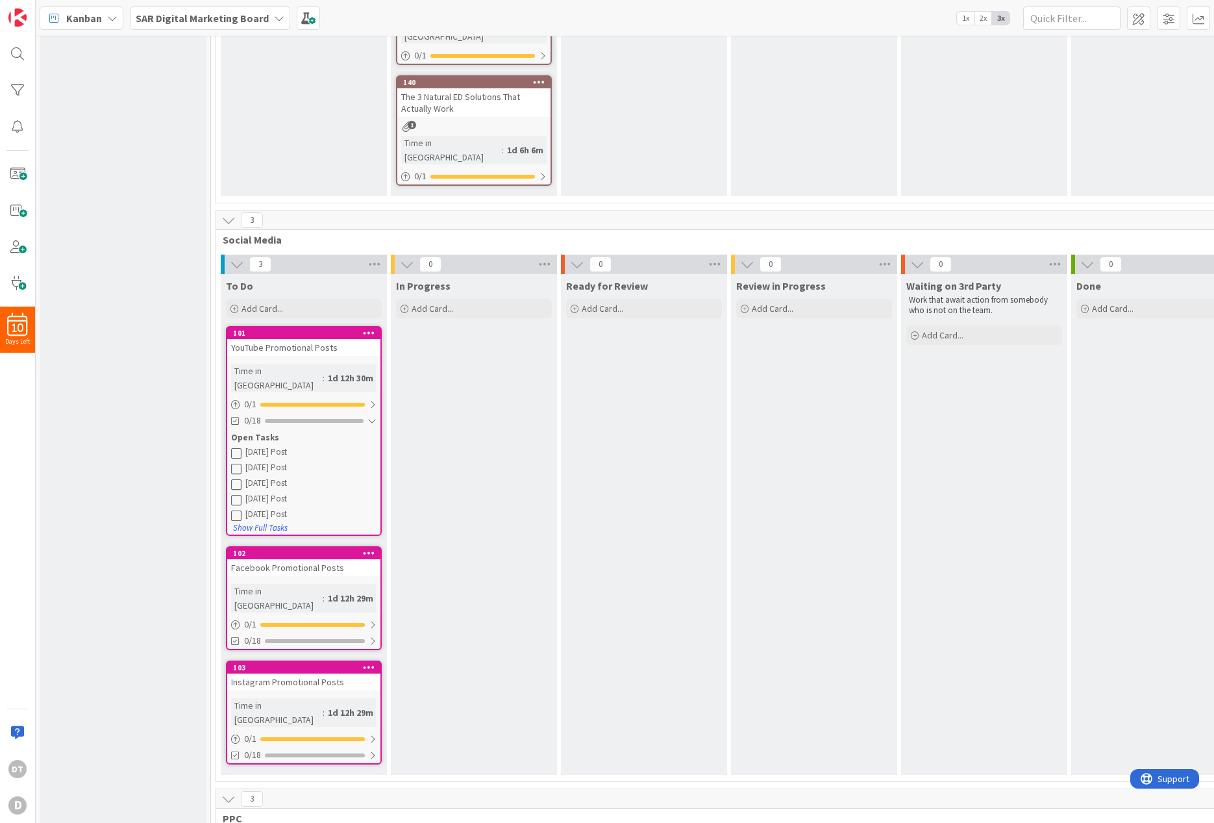
click at [236, 447] on icon at bounding box center [236, 452] width 10 height 10
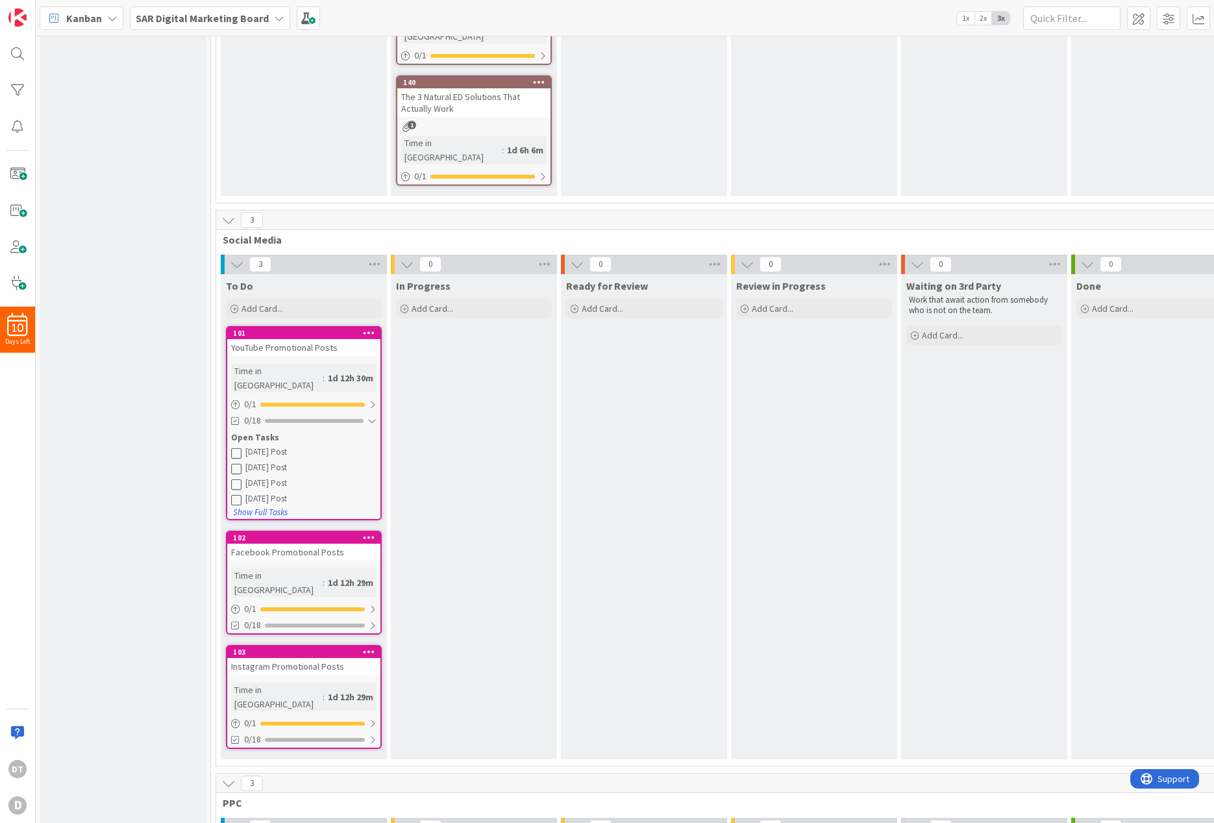
click at [236, 447] on icon at bounding box center [236, 452] width 10 height 10
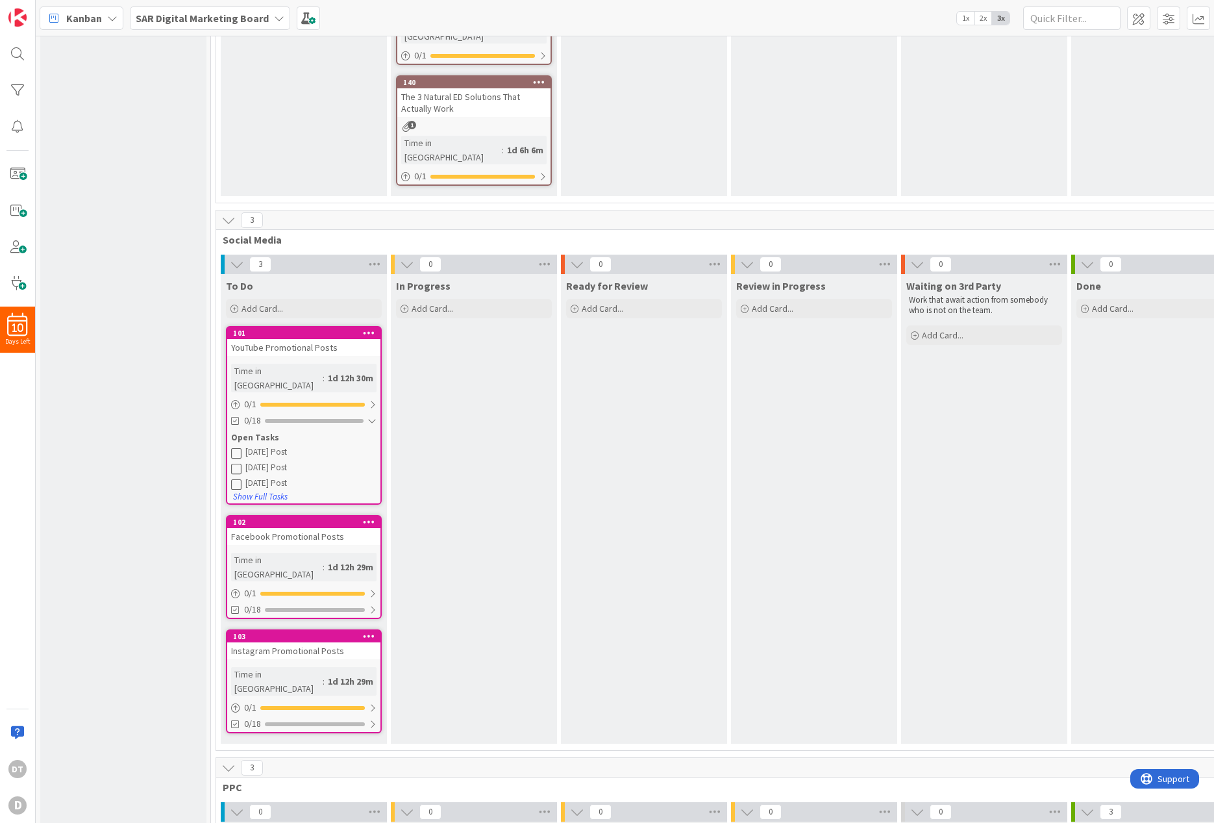
click at [236, 447] on icon at bounding box center [236, 452] width 10 height 10
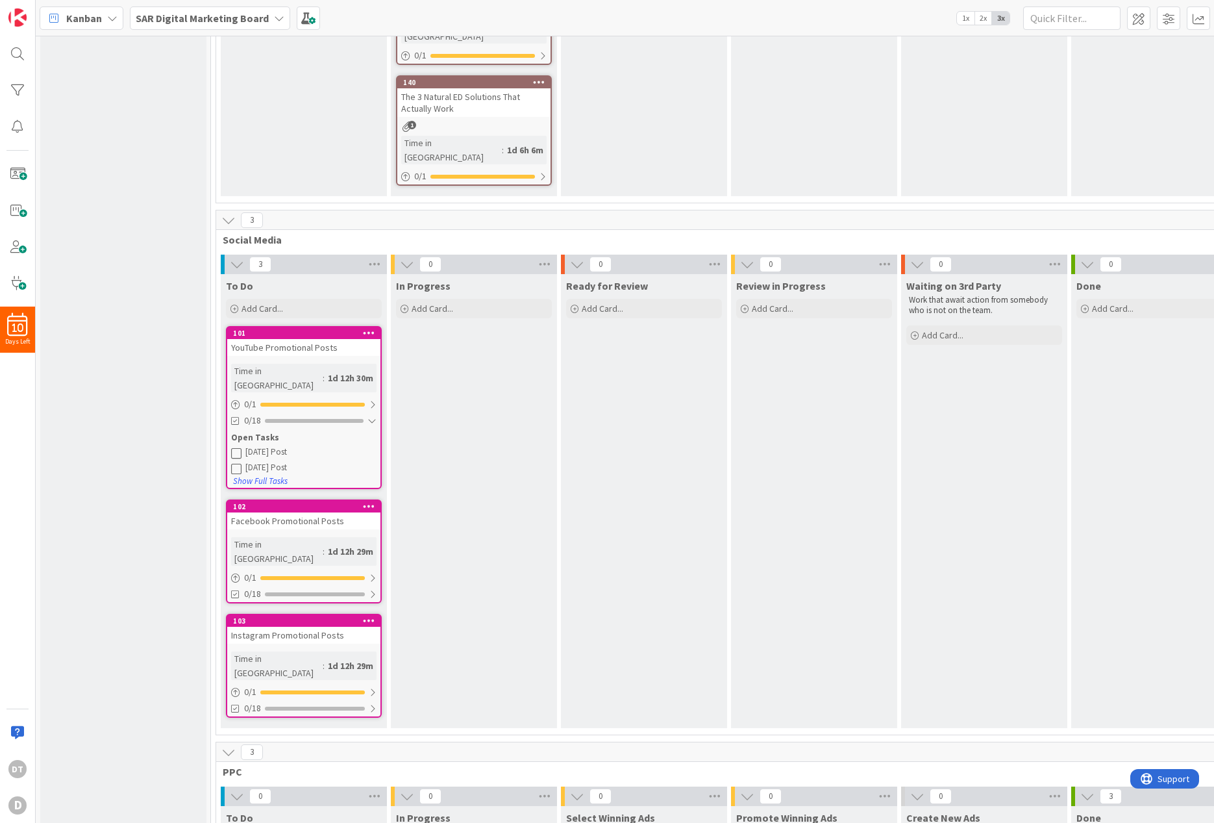
click at [236, 447] on icon at bounding box center [236, 452] width 10 height 10
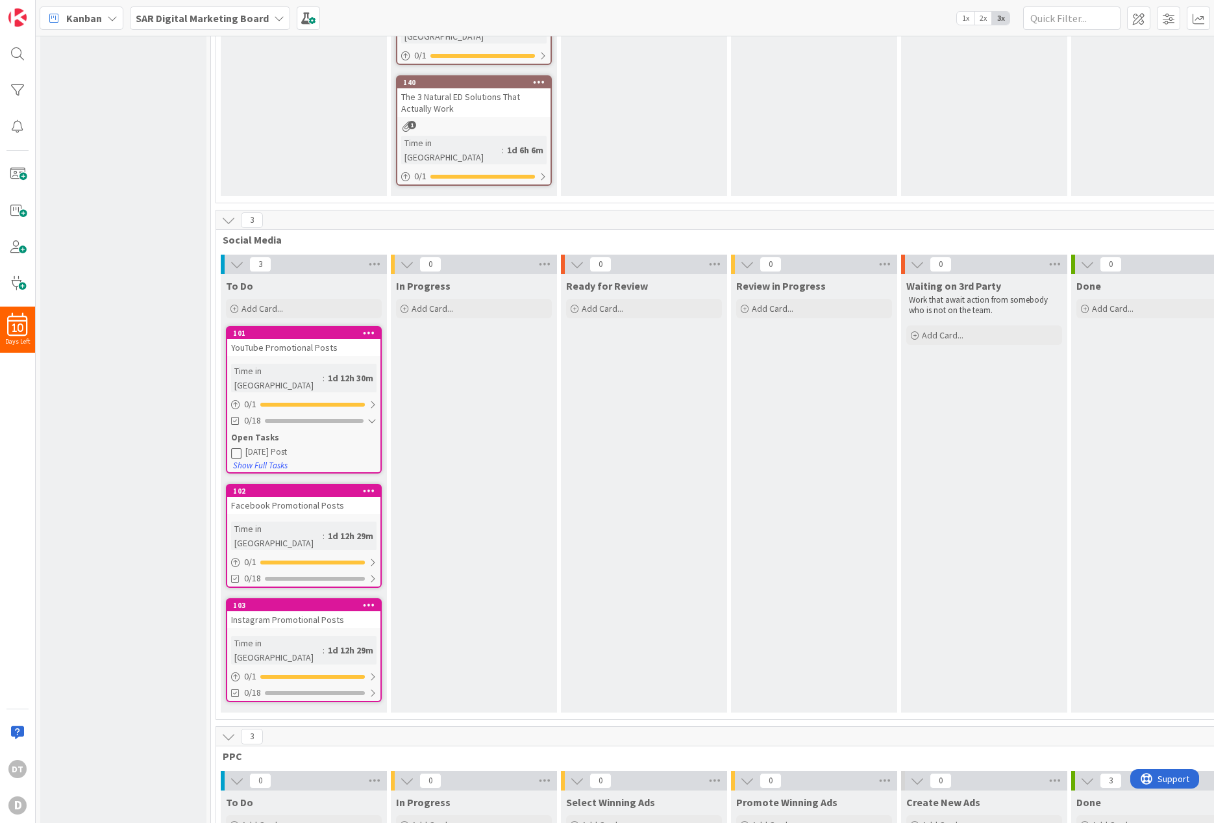
click at [236, 447] on icon at bounding box center [236, 452] width 10 height 10
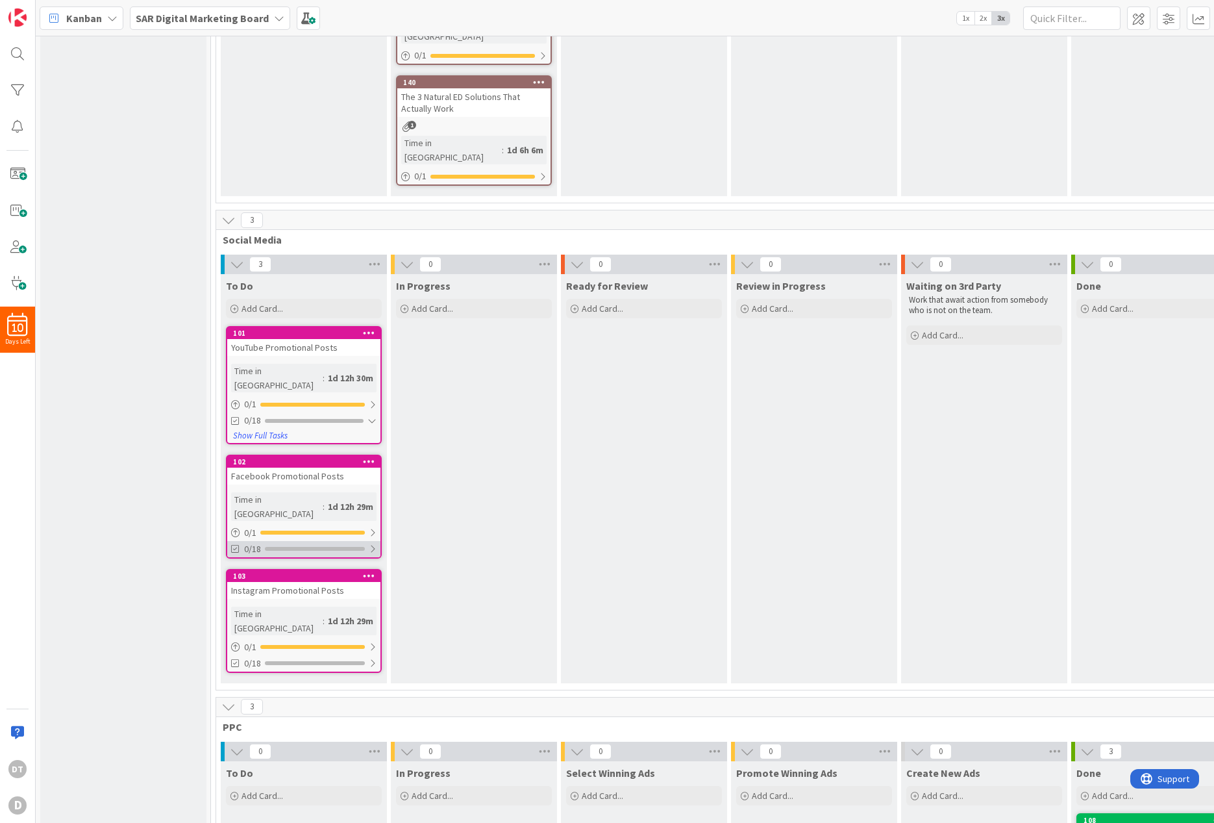
click at [280, 547] on div at bounding box center [315, 549] width 100 height 4
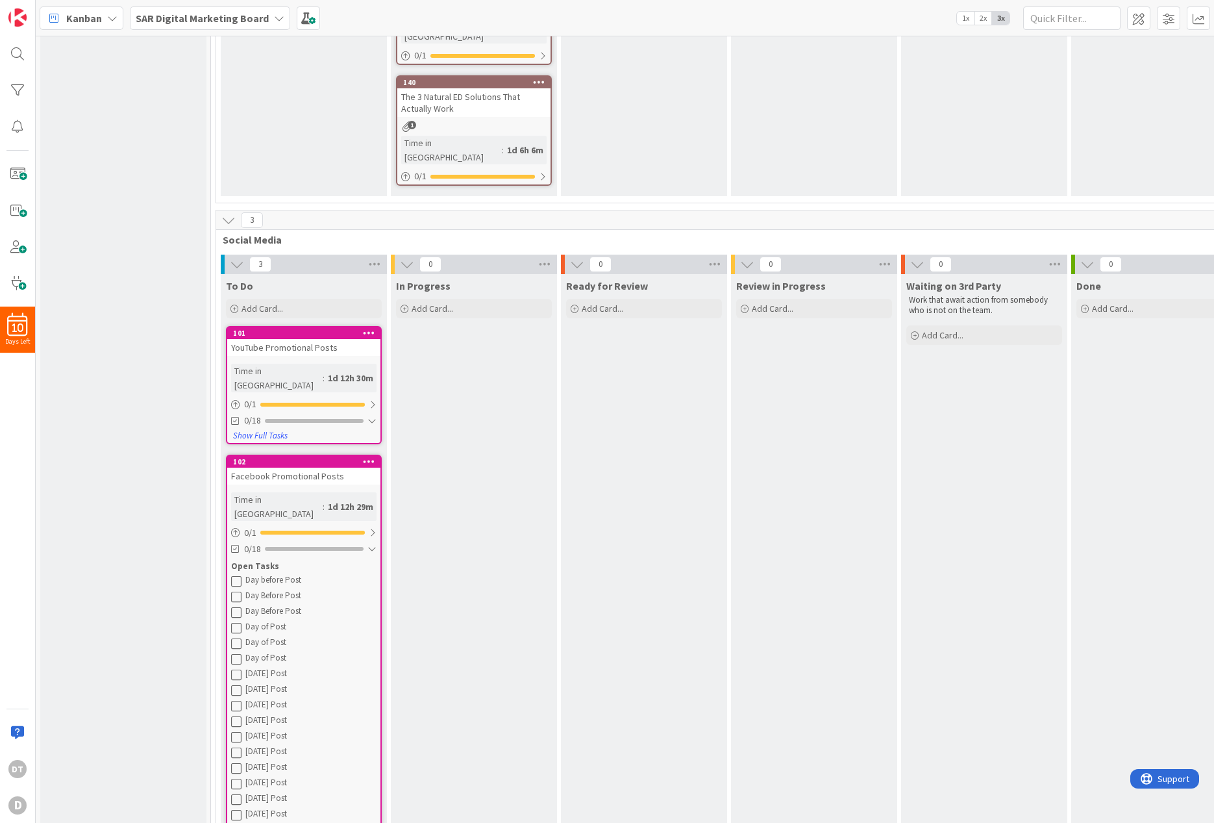
click at [237, 575] on icon at bounding box center [236, 580] width 10 height 10
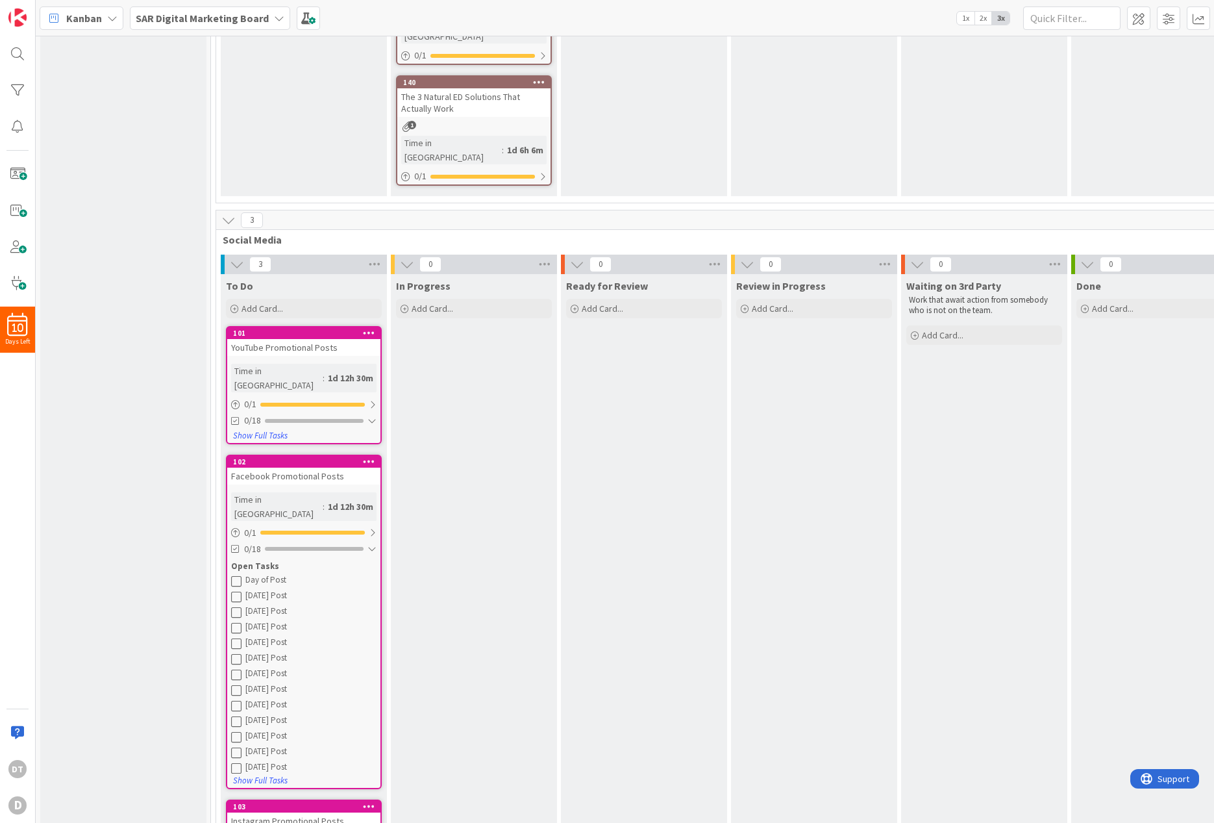
click at [237, 575] on icon at bounding box center [236, 580] width 10 height 10
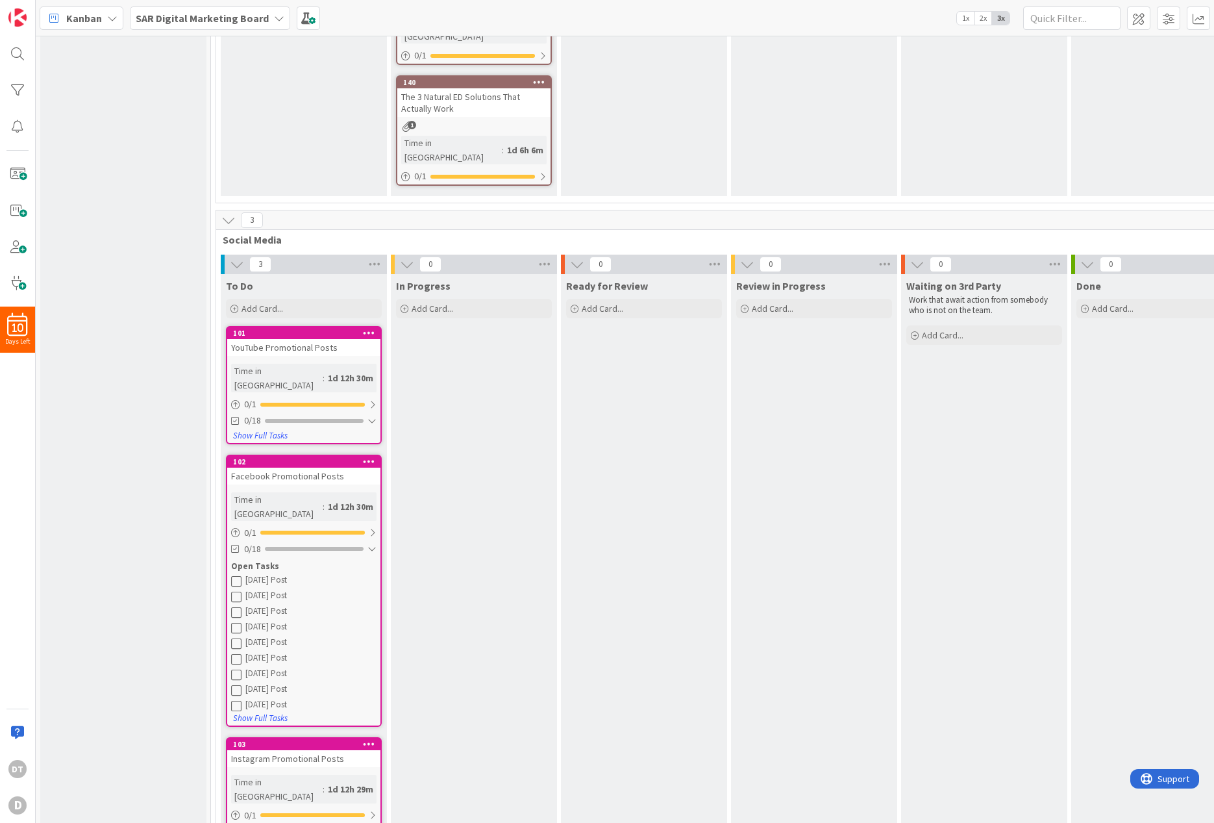
click at [237, 575] on icon at bounding box center [236, 580] width 10 height 10
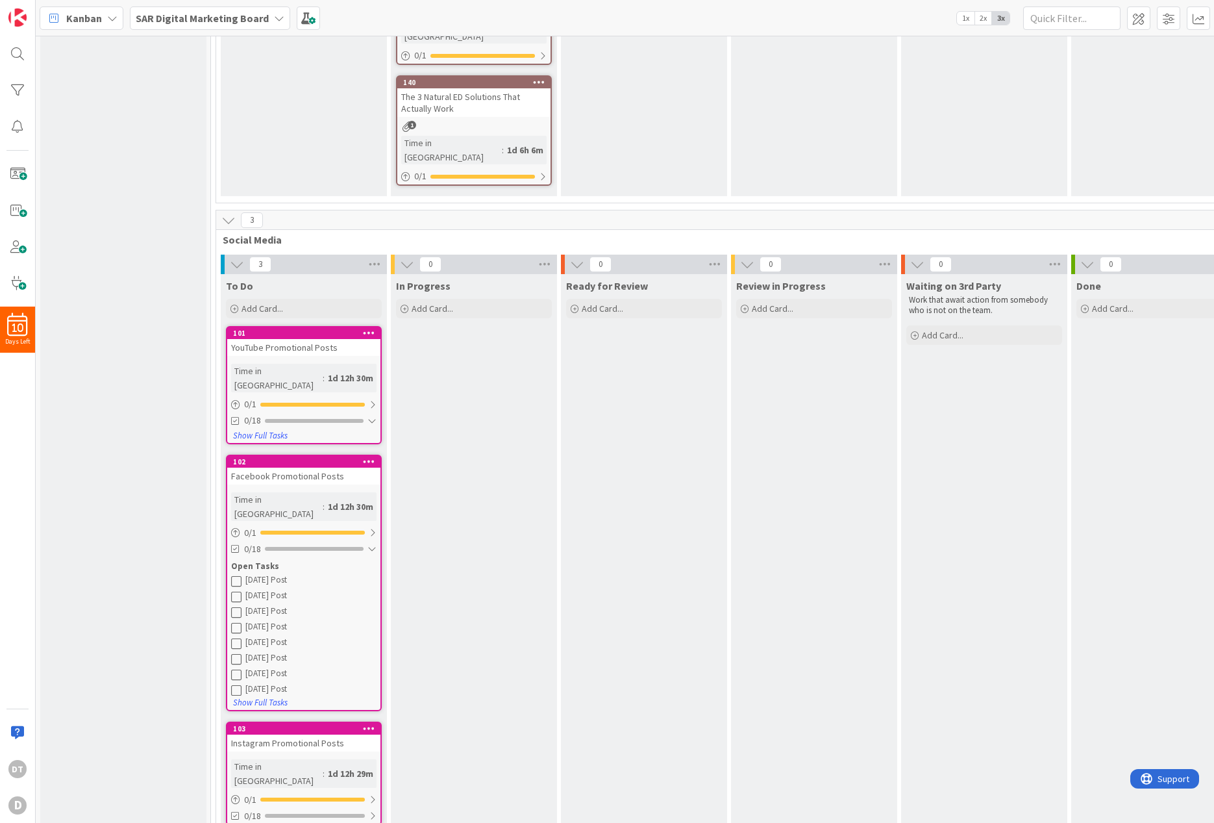
click at [237, 575] on icon at bounding box center [236, 580] width 10 height 10
click at [237, 591] on icon at bounding box center [236, 596] width 10 height 10
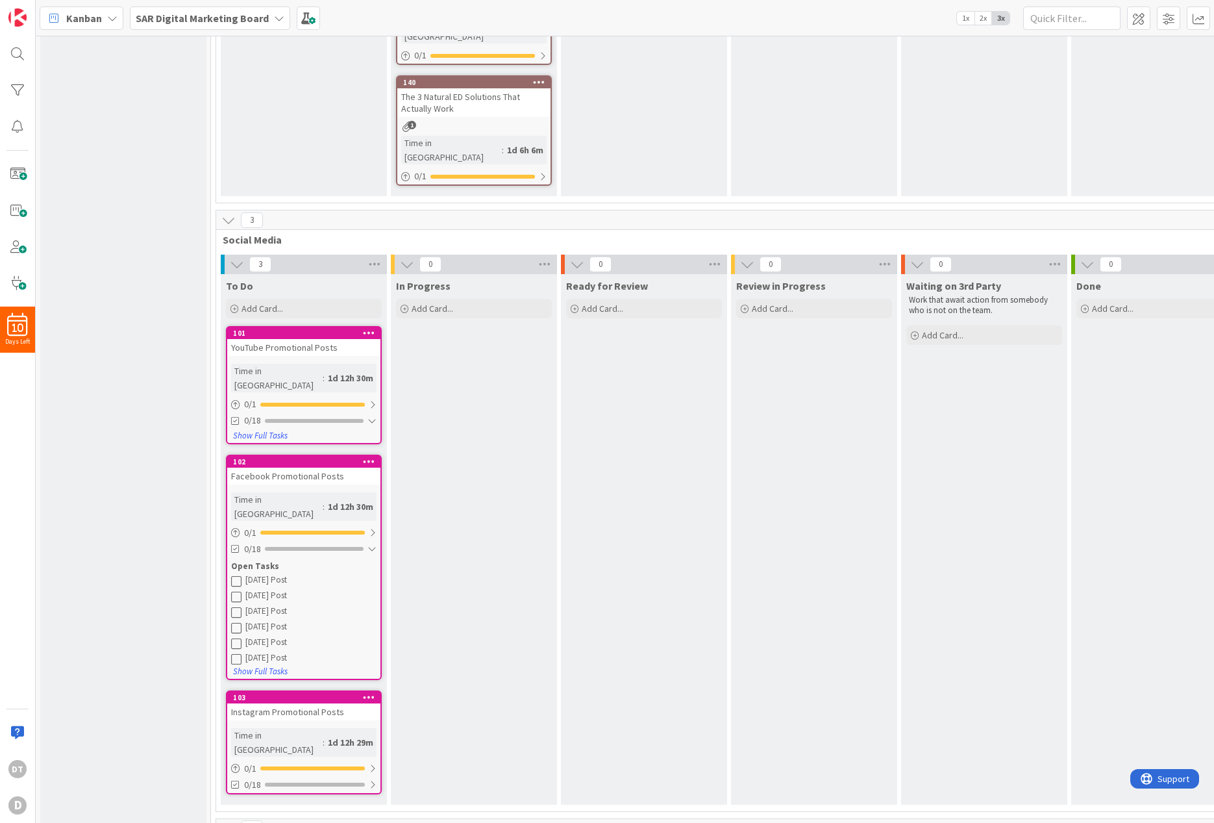
click at [237, 575] on icon at bounding box center [236, 580] width 10 height 10
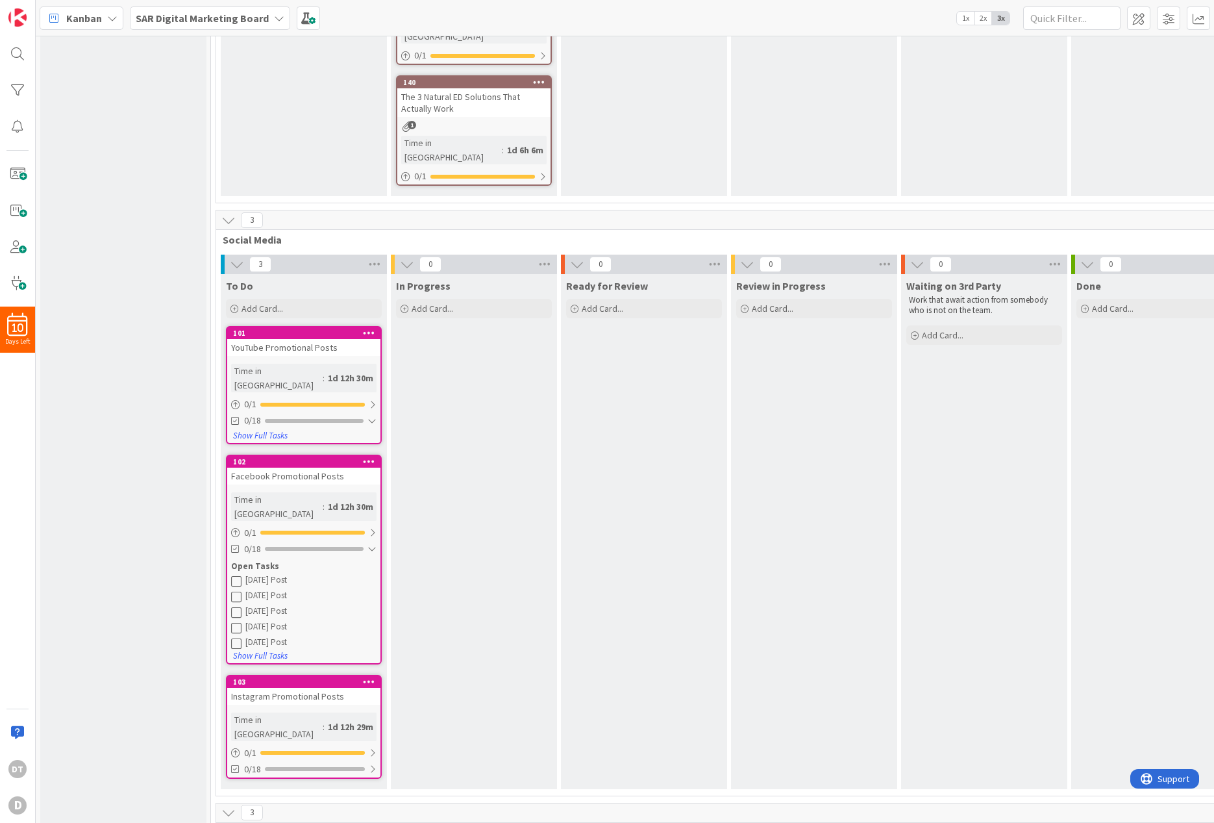
click at [237, 575] on icon at bounding box center [236, 580] width 10 height 10
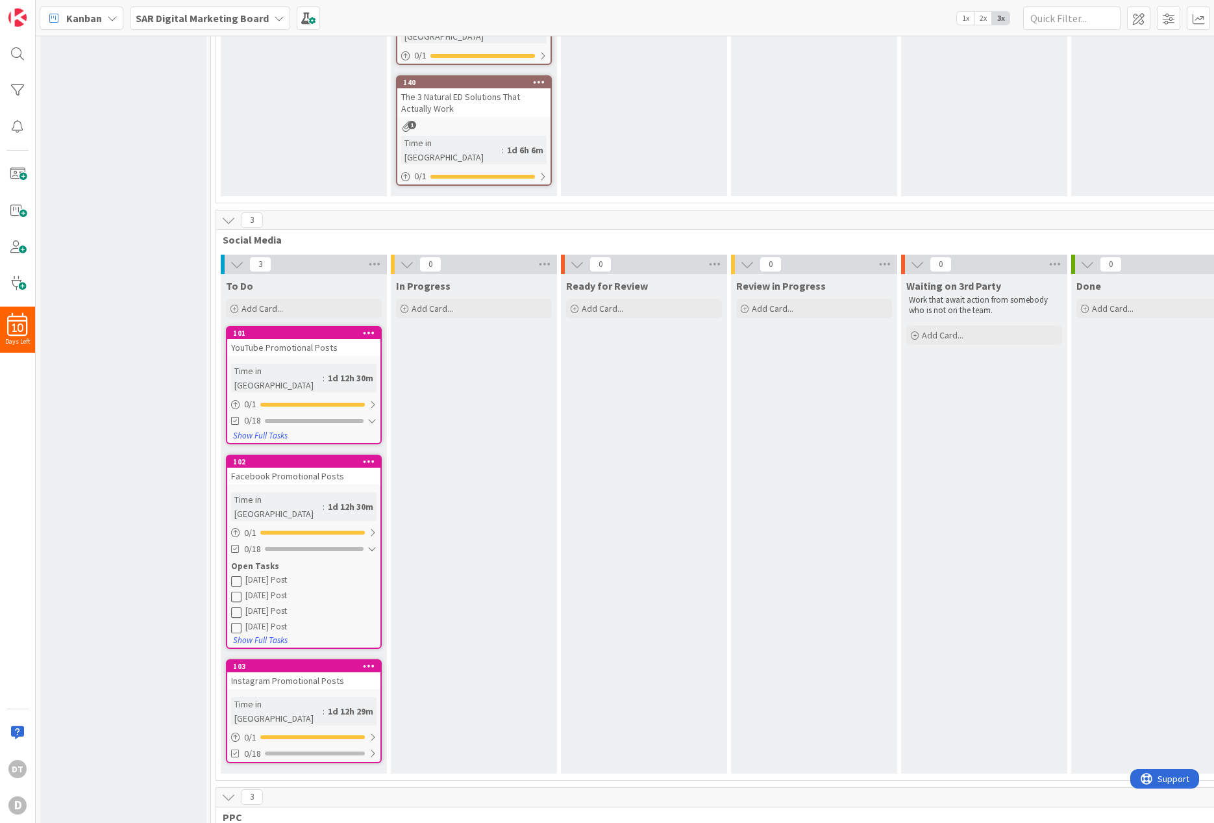
click at [237, 575] on icon at bounding box center [236, 580] width 10 height 10
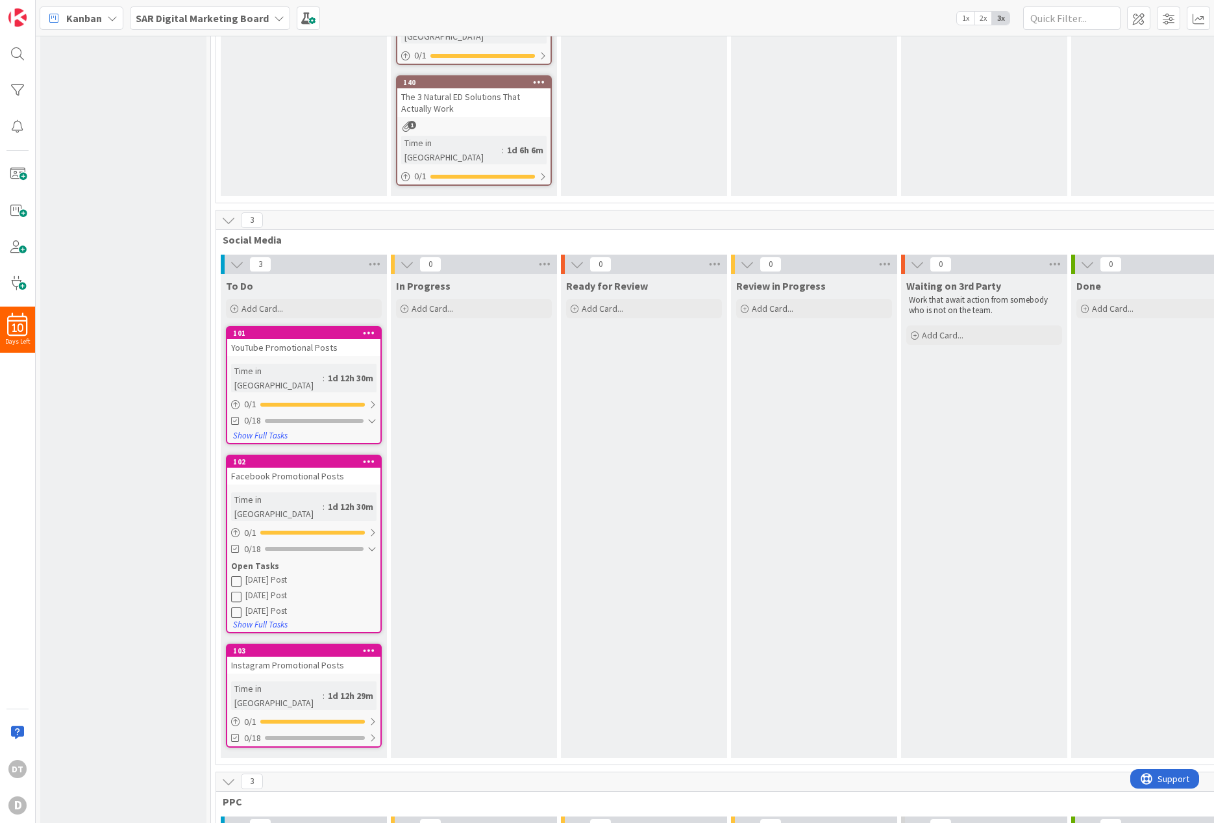
click at [237, 575] on icon at bounding box center [236, 580] width 10 height 10
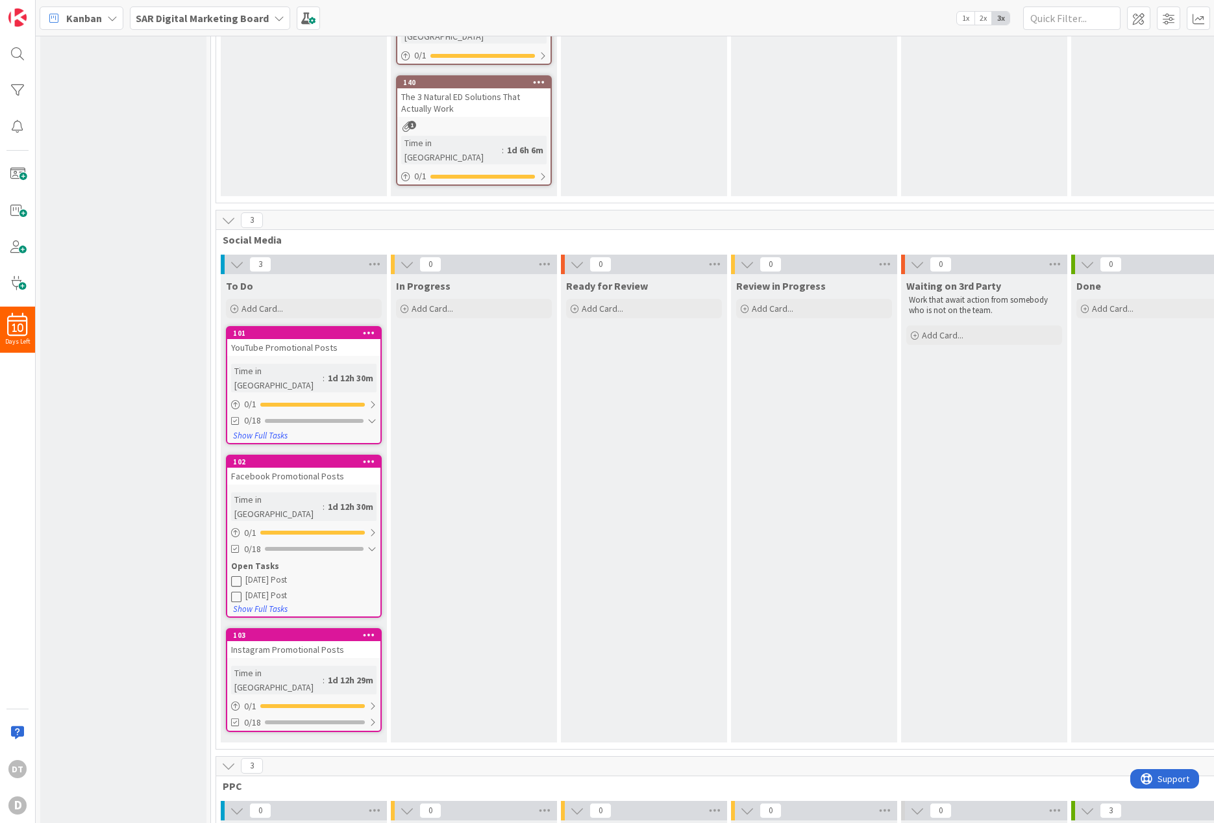
click at [237, 575] on icon at bounding box center [236, 580] width 10 height 10
click at [237, 591] on icon at bounding box center [236, 596] width 10 height 10
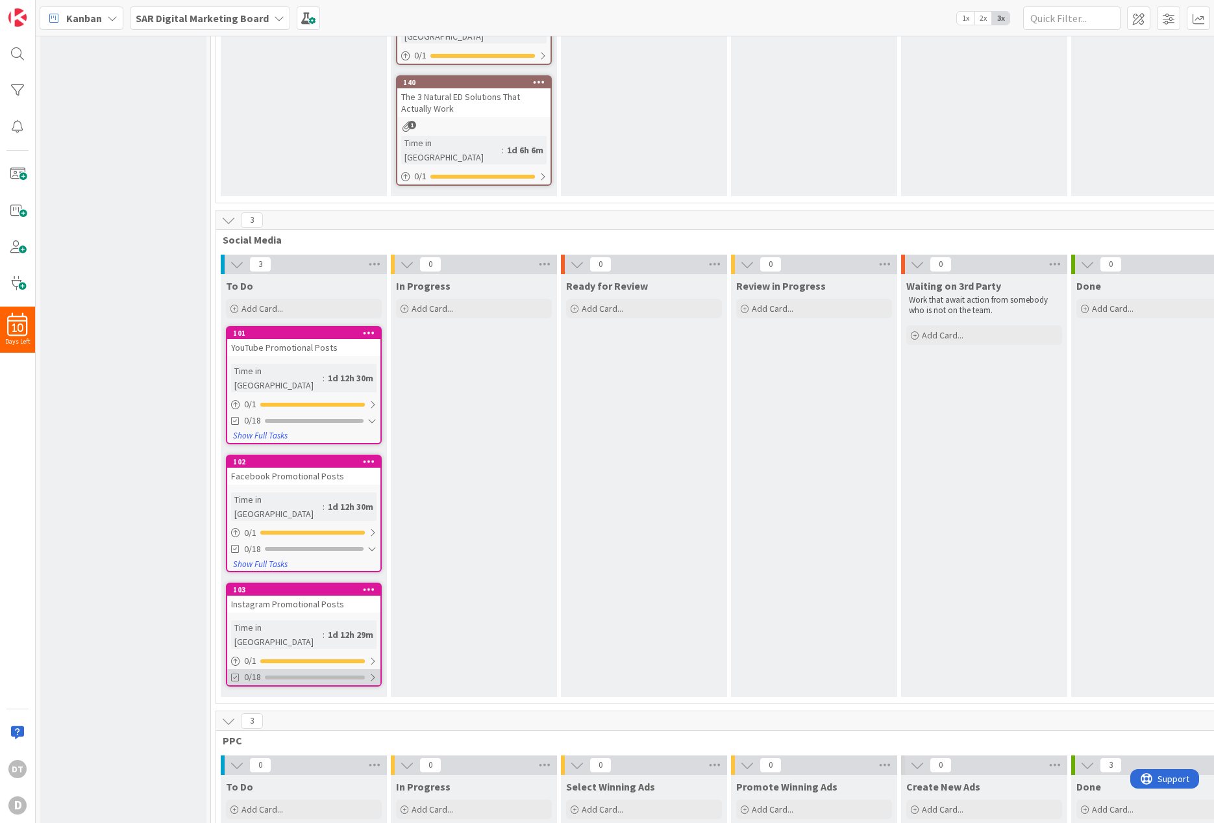
click at [279, 669] on div "0/18" at bounding box center [303, 677] width 153 height 16
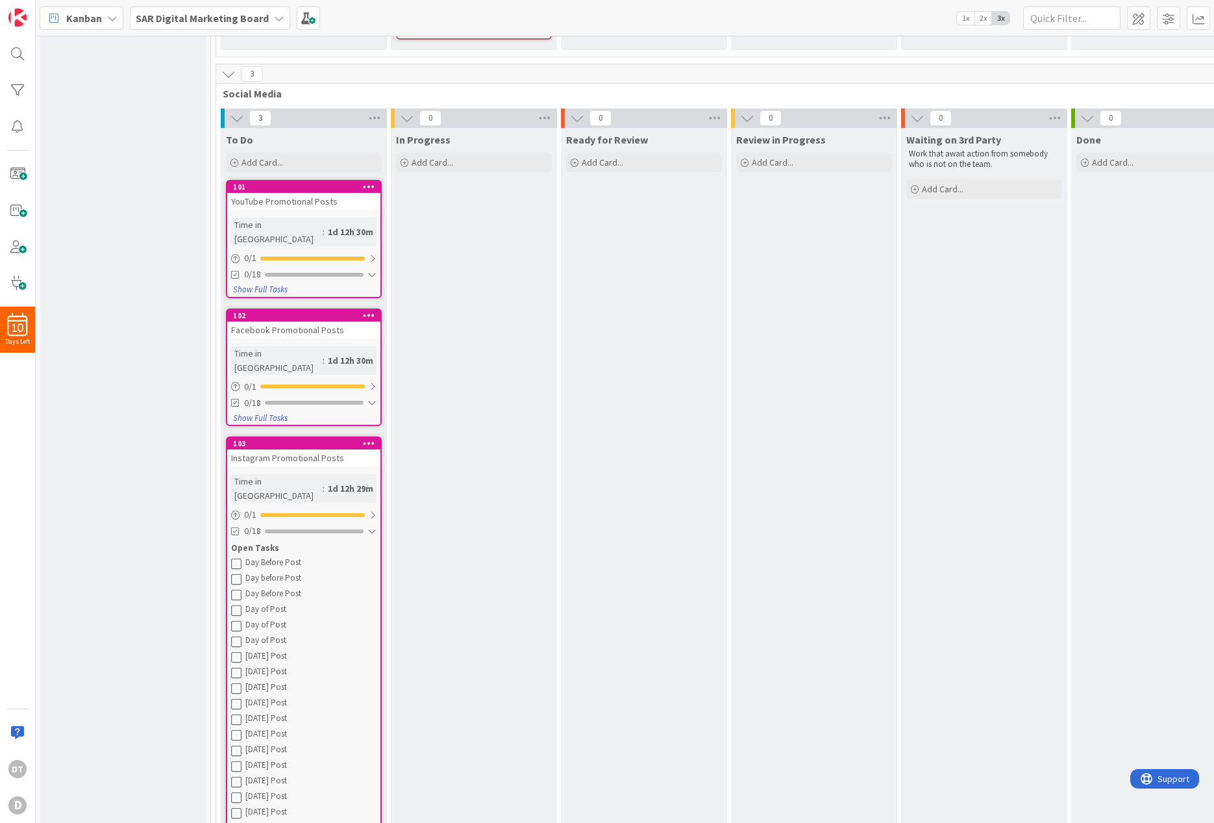
scroll to position [914, 0]
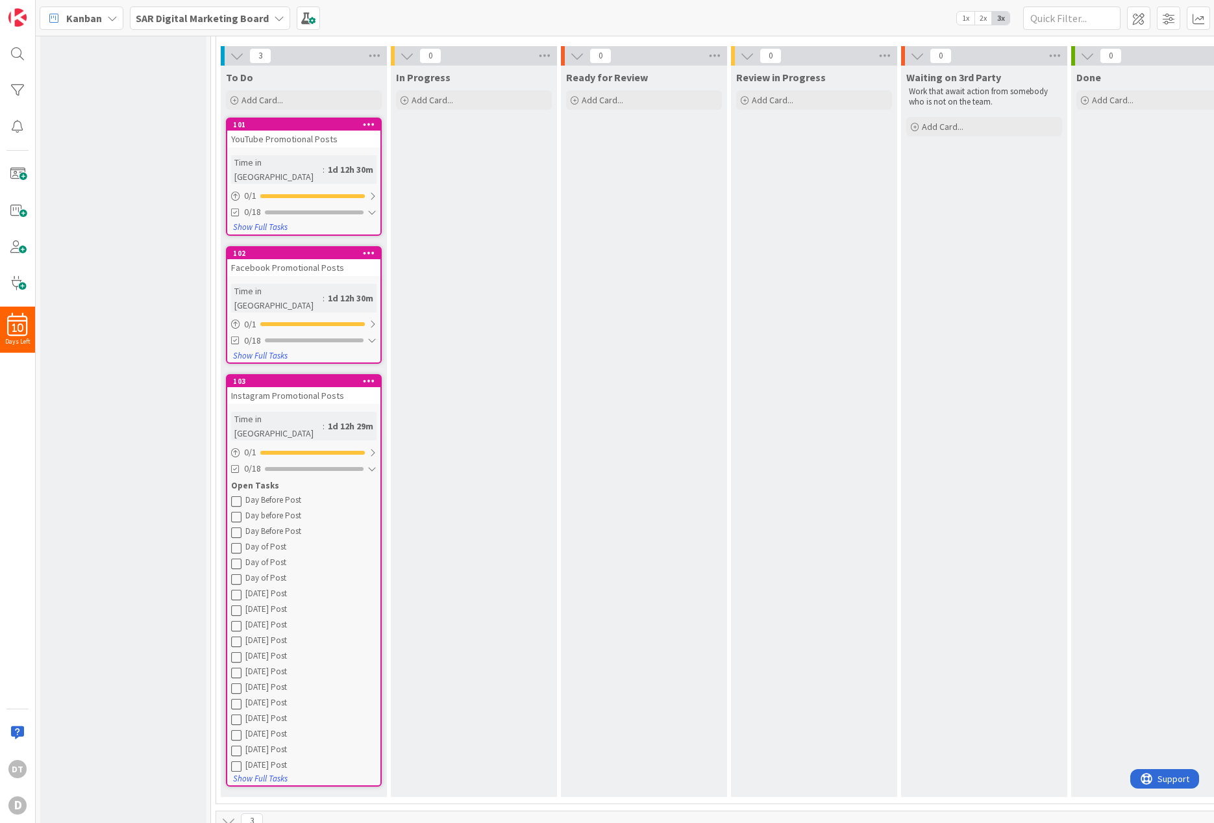
click at [259, 495] on div "Day Before Post" at bounding box center [310, 500] width 131 height 10
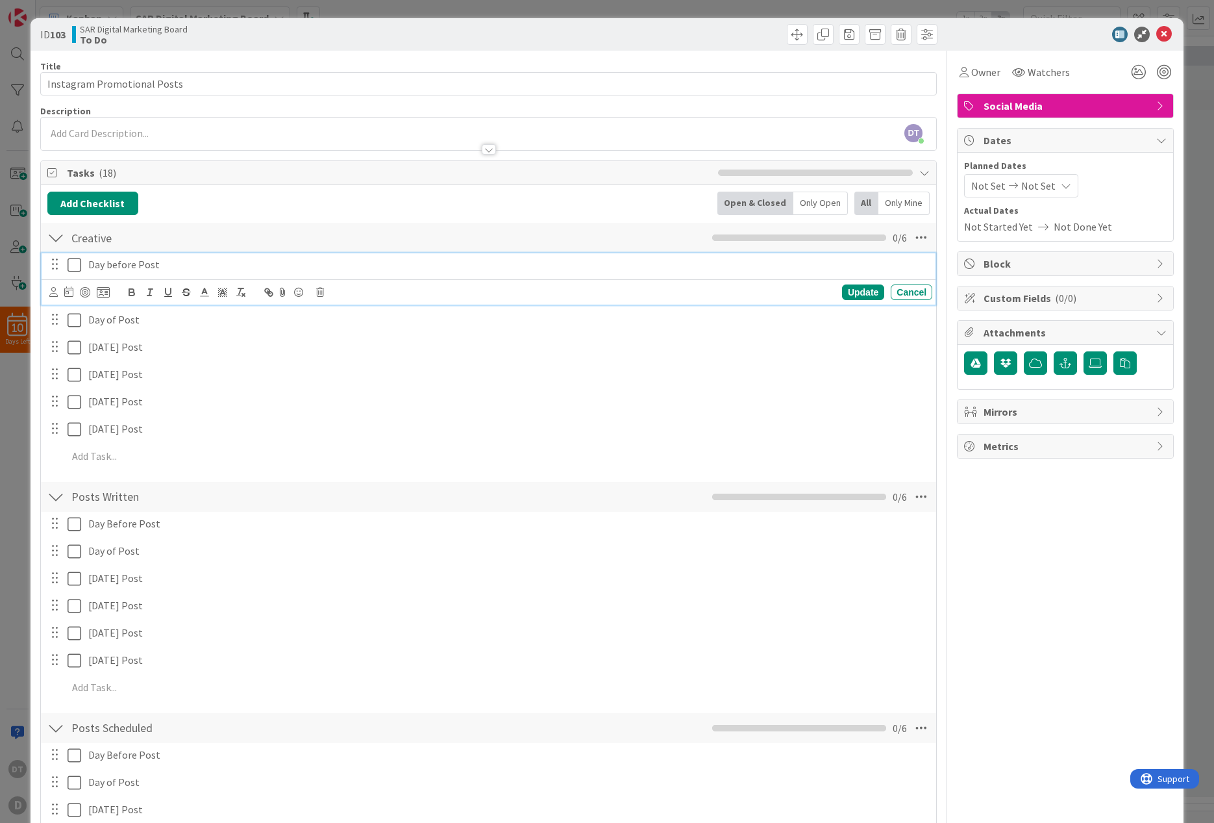
click at [74, 263] on icon at bounding box center [75, 265] width 14 height 16
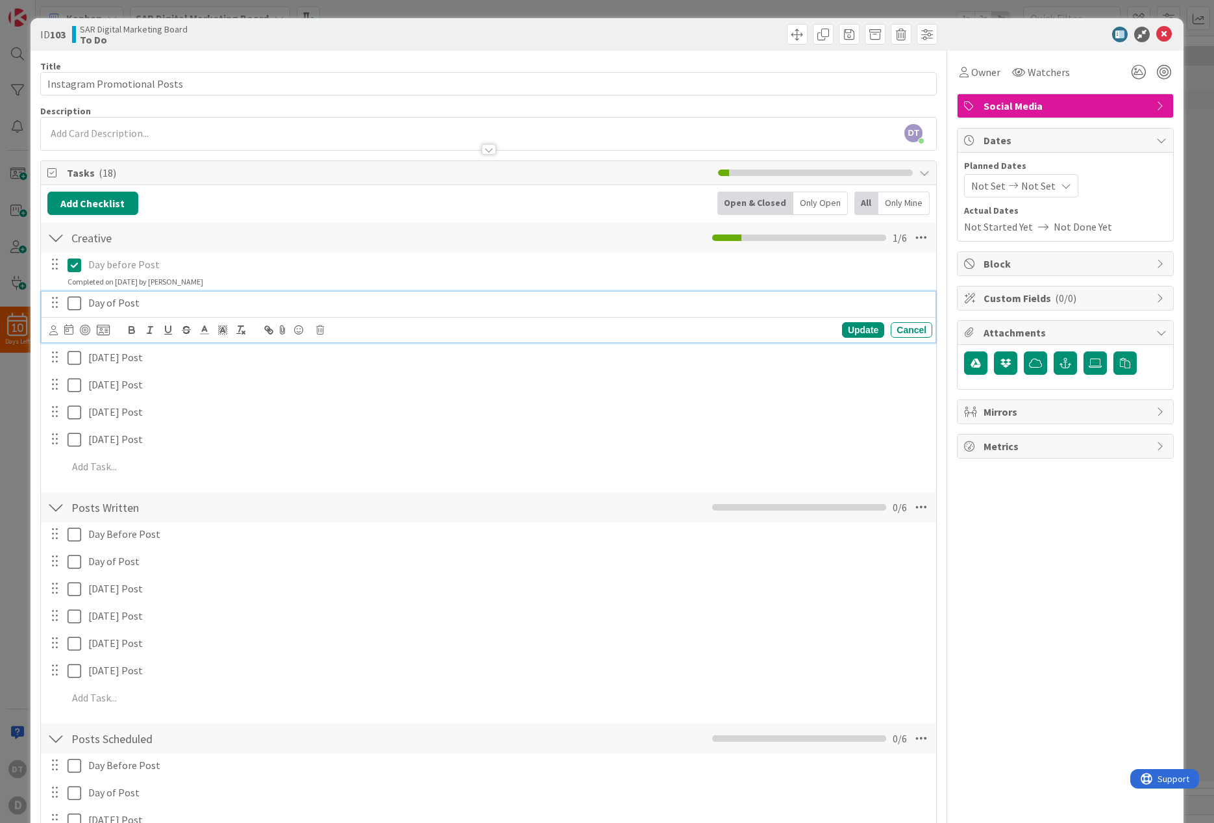
click at [75, 303] on icon at bounding box center [75, 303] width 14 height 16
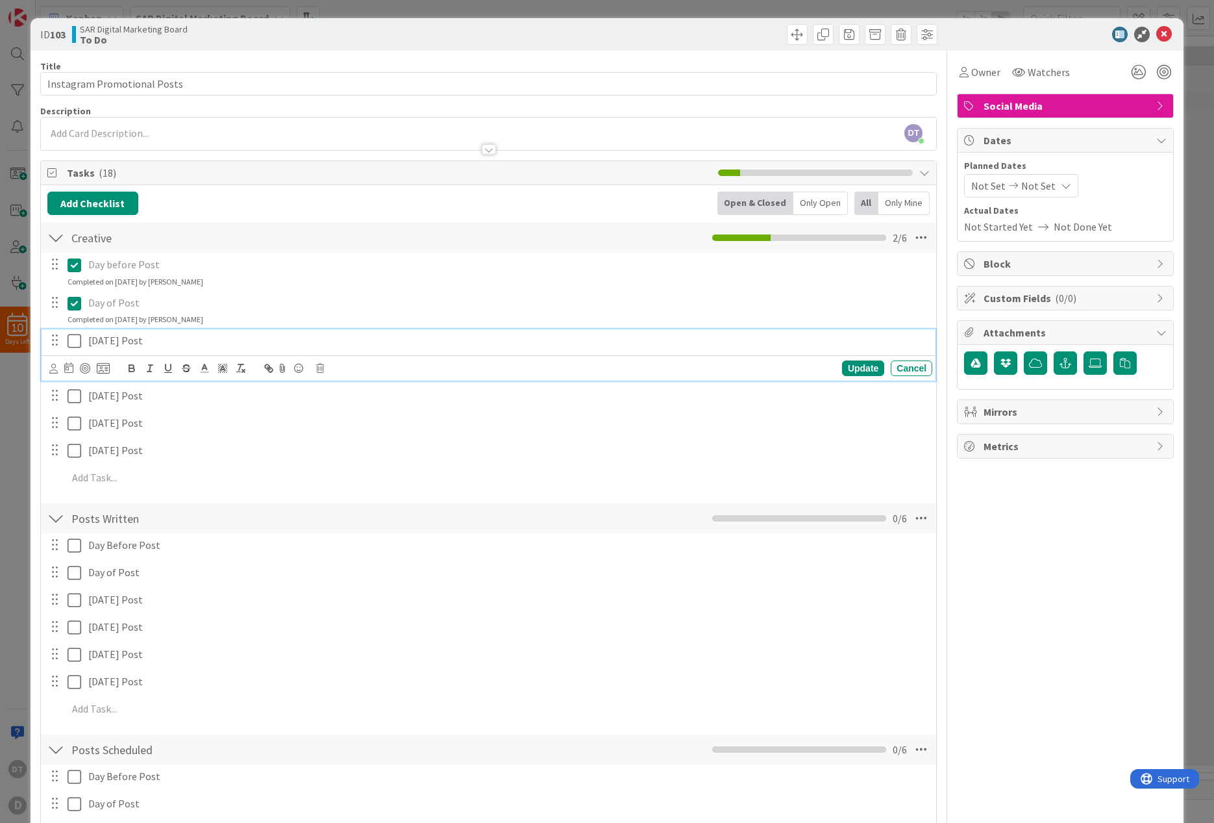
click at [78, 342] on icon at bounding box center [75, 341] width 14 height 16
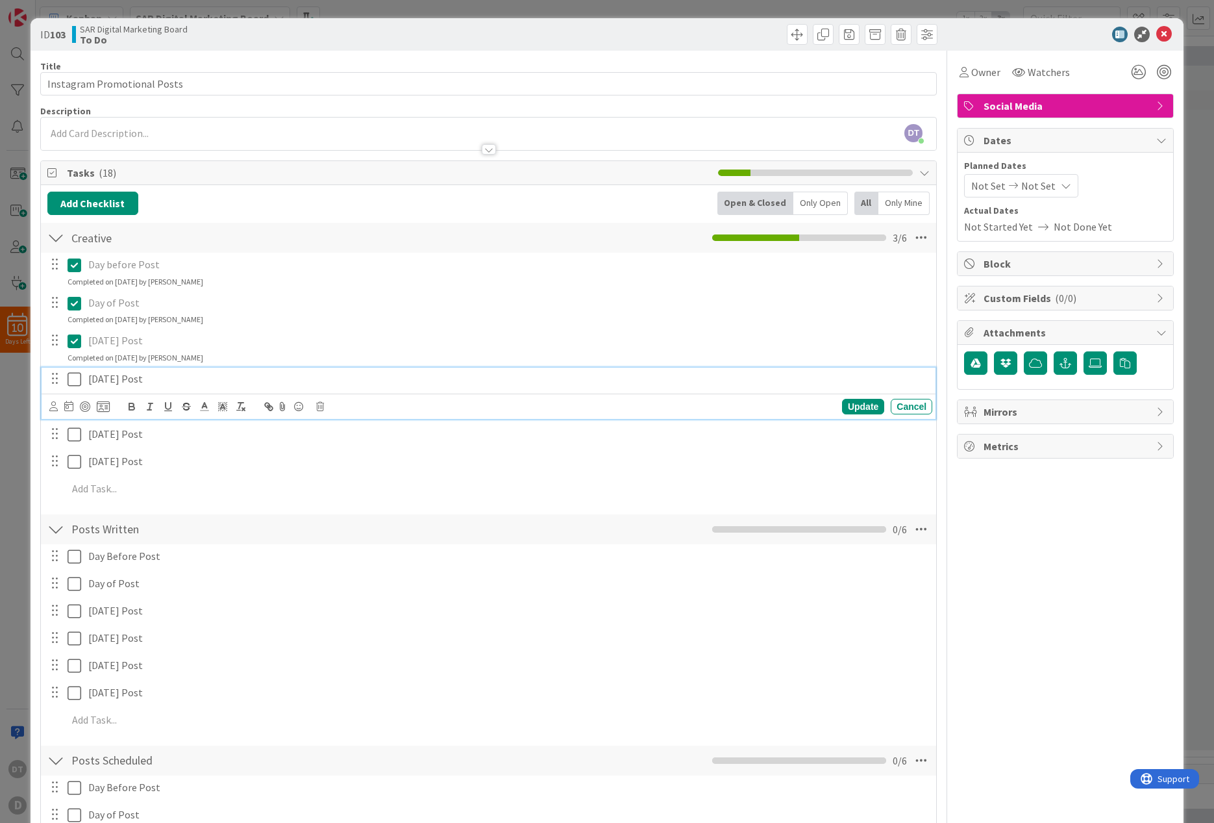
click at [70, 377] on icon at bounding box center [75, 379] width 14 height 16
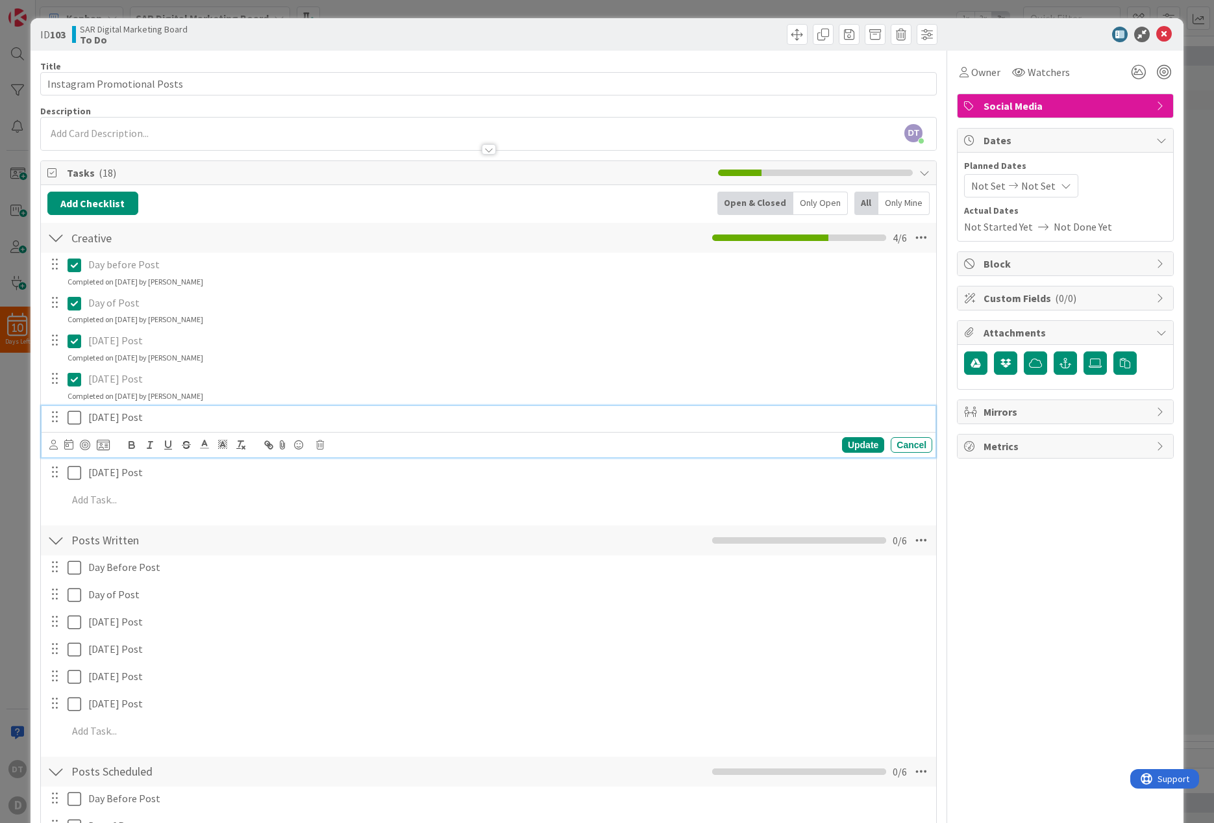
click at [77, 415] on icon at bounding box center [75, 418] width 14 height 16
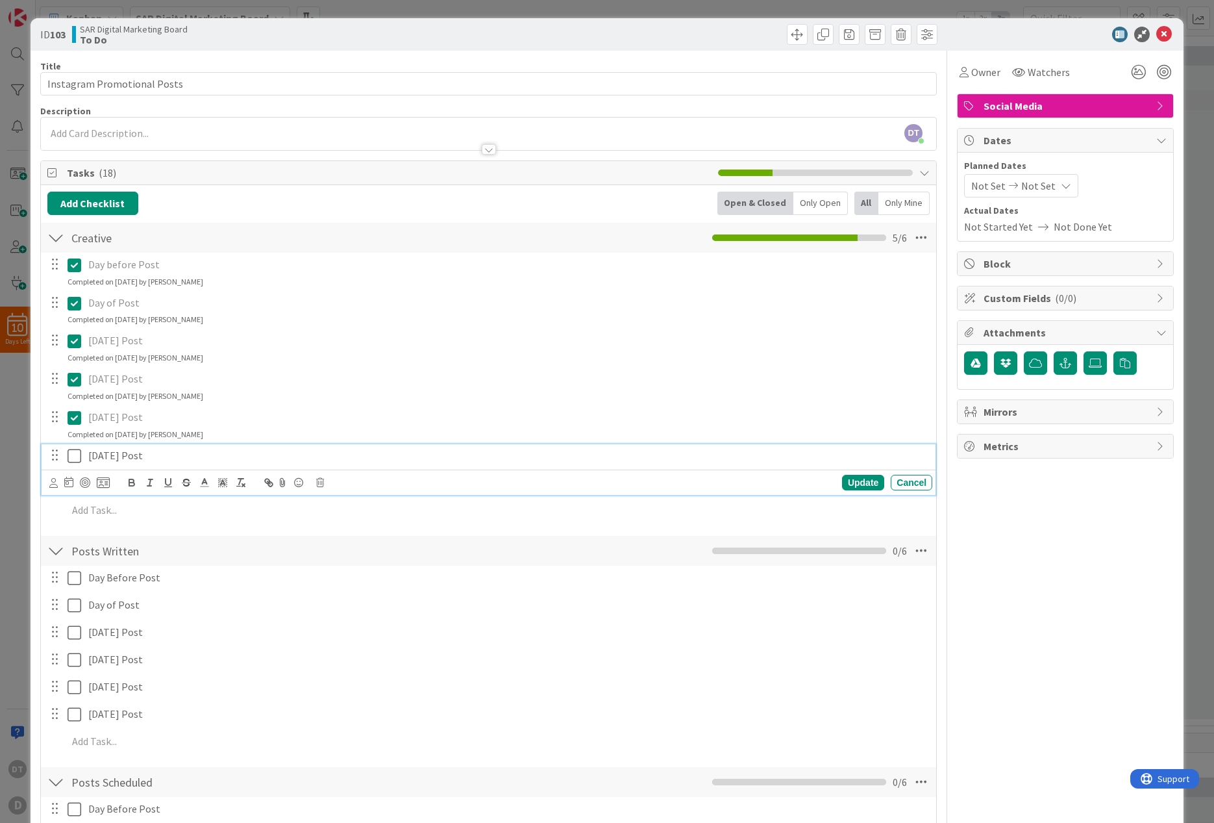
click at [73, 455] on icon at bounding box center [75, 456] width 14 height 16
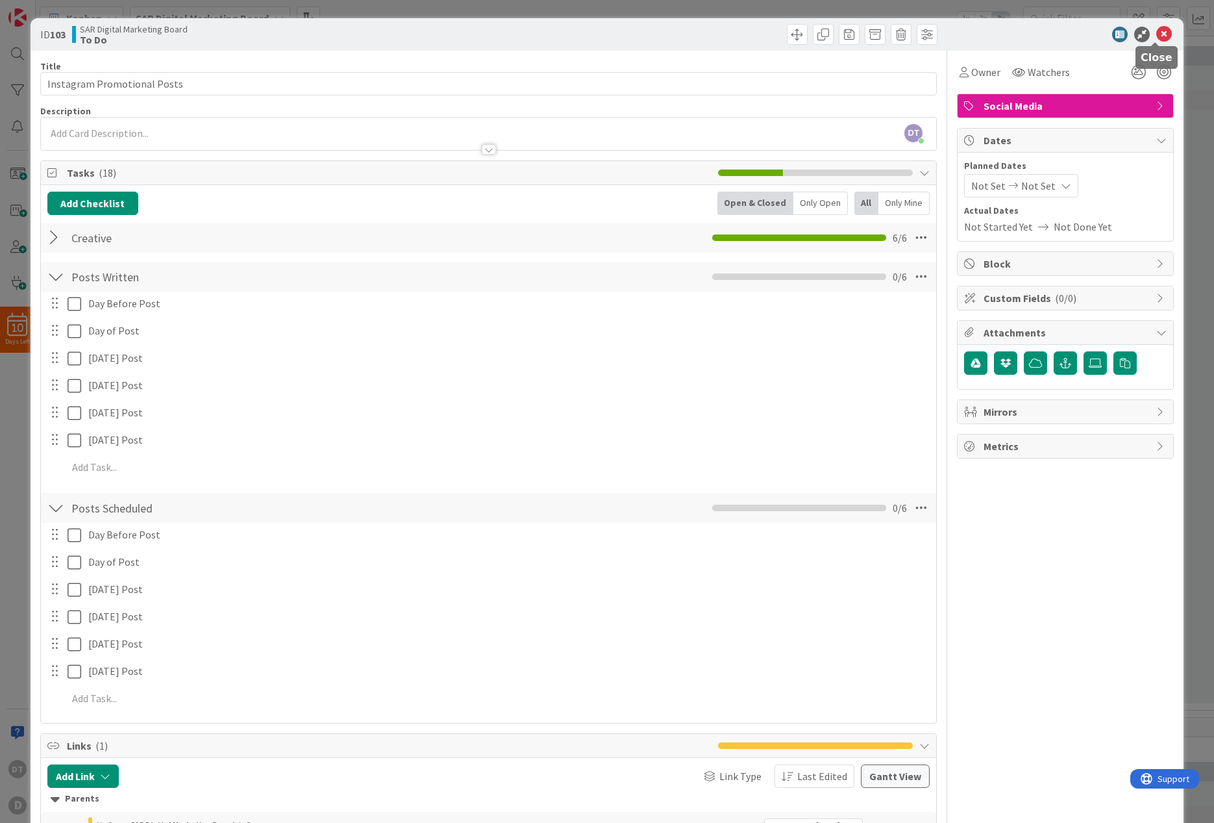
click at [1157, 27] on icon at bounding box center [1164, 35] width 16 height 16
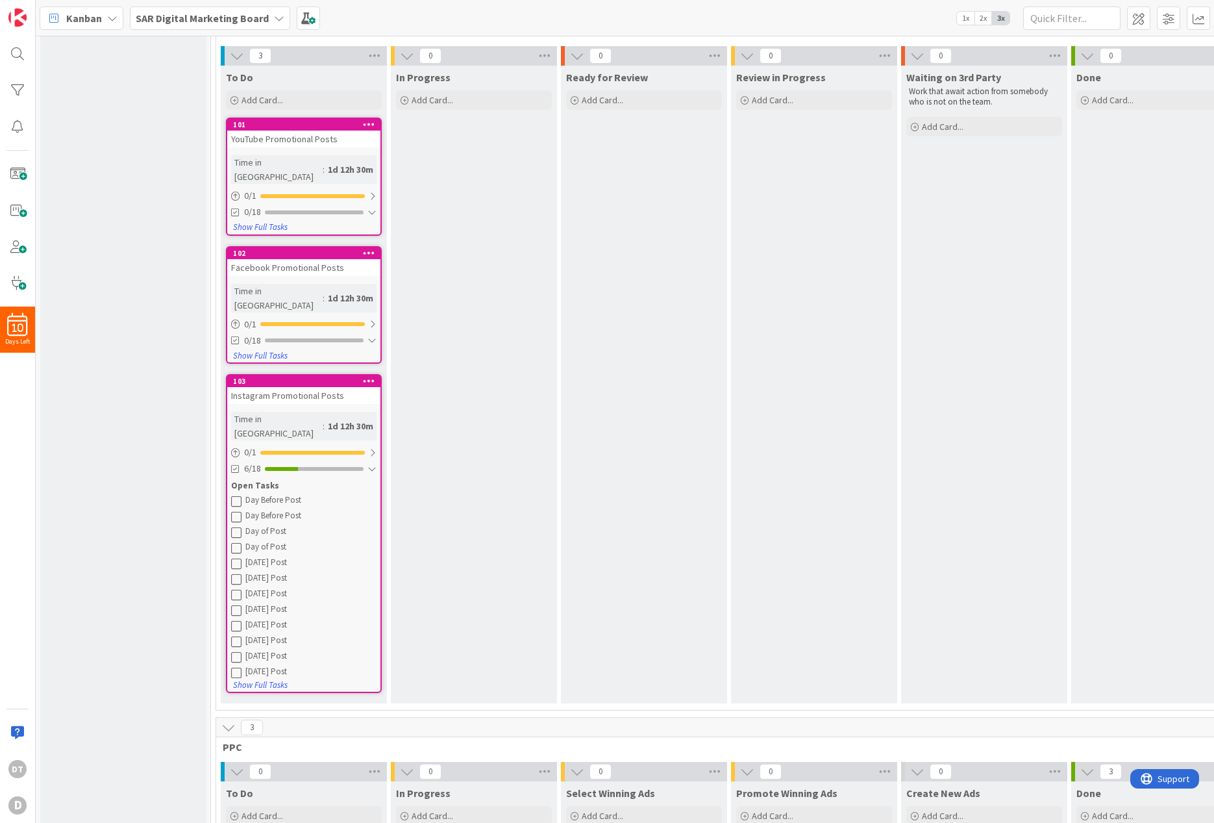
click at [236, 495] on icon at bounding box center [236, 500] width 10 height 10
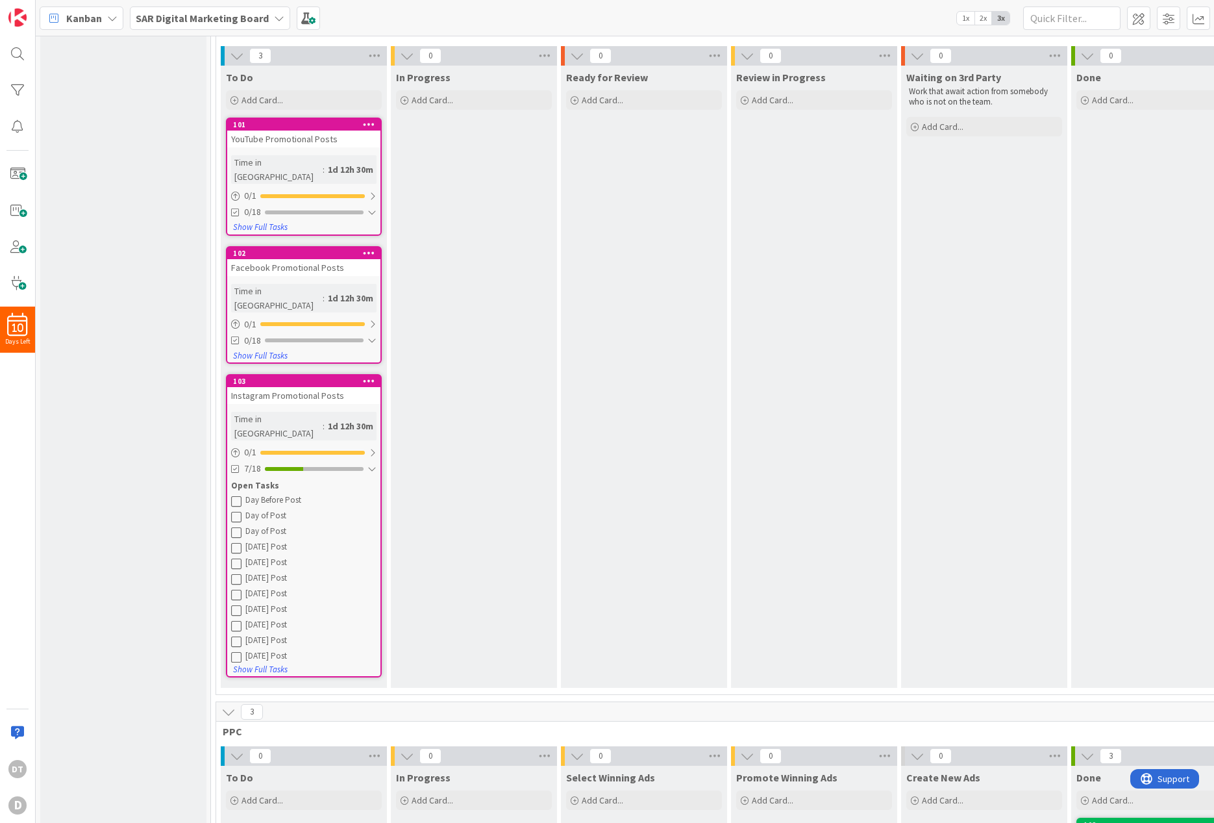
click at [236, 495] on icon at bounding box center [236, 500] width 10 height 10
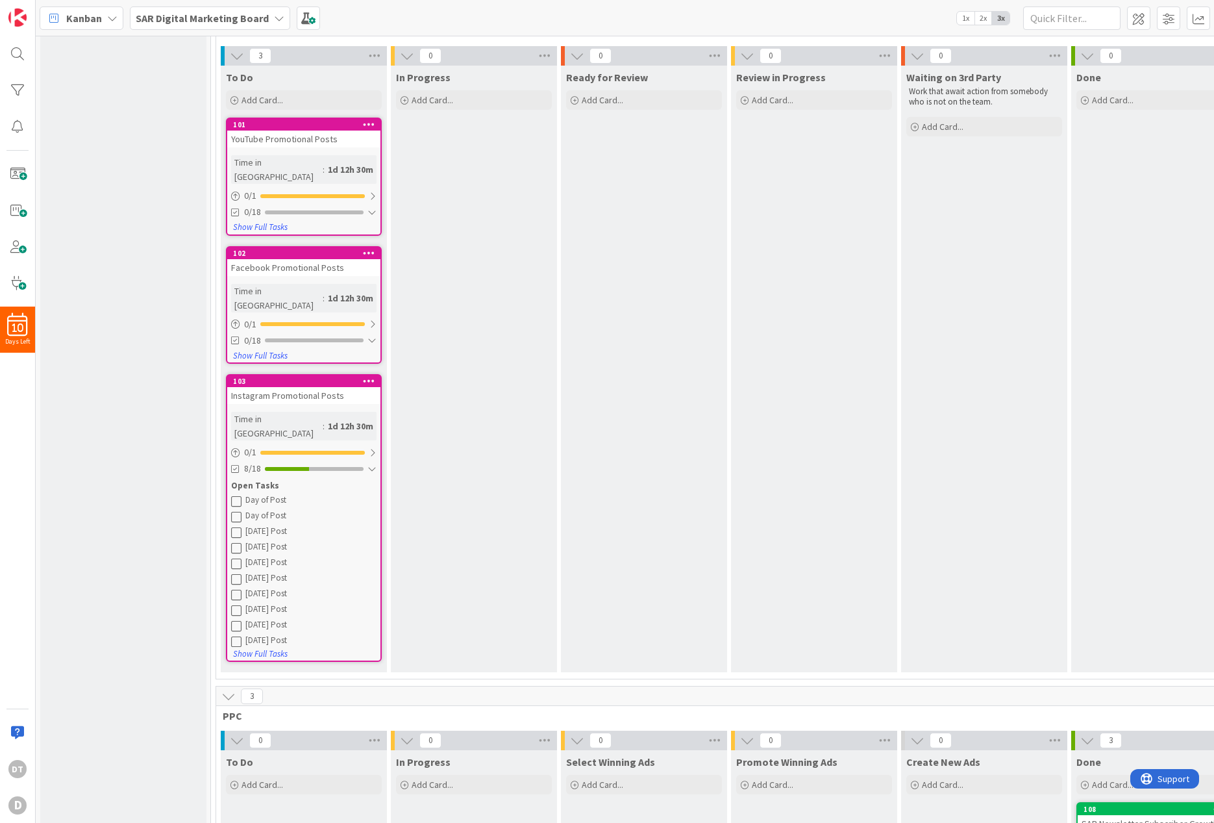
click at [236, 495] on icon at bounding box center [236, 500] width 10 height 10
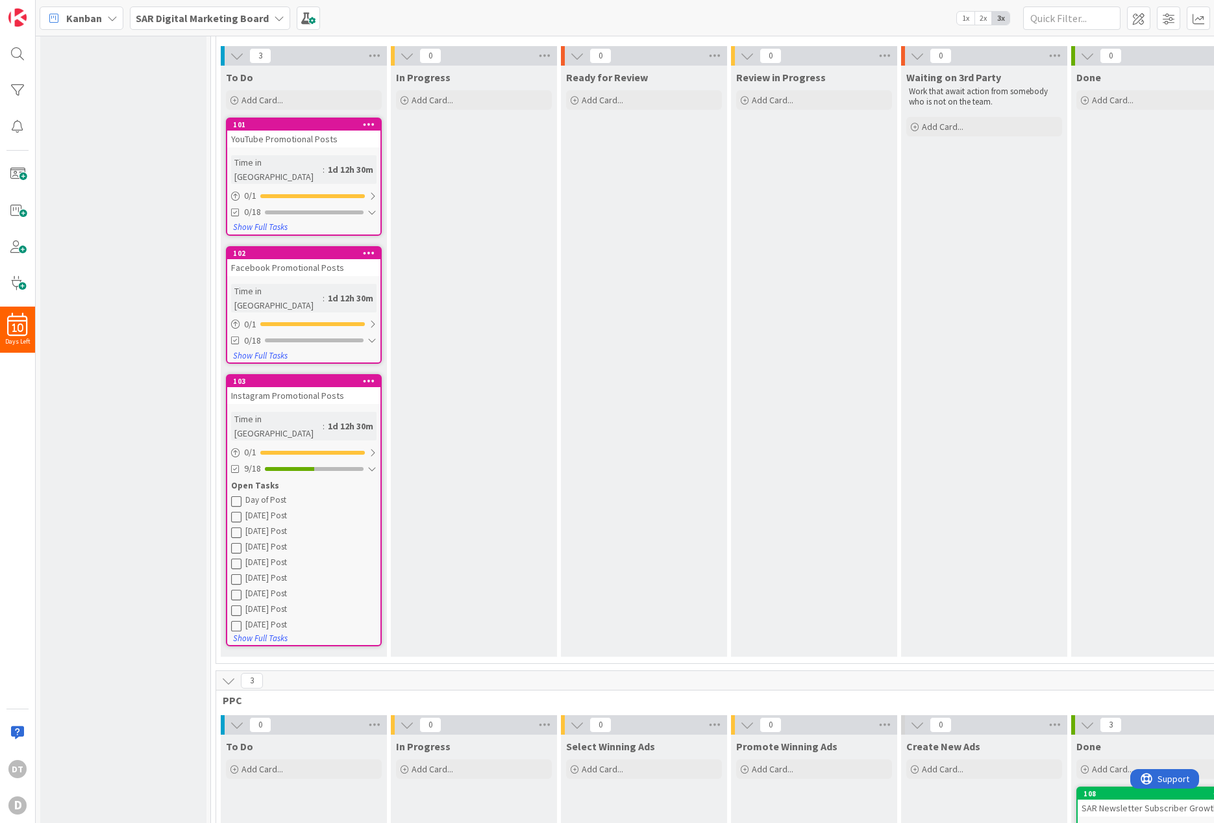
click at [236, 495] on icon at bounding box center [236, 500] width 10 height 10
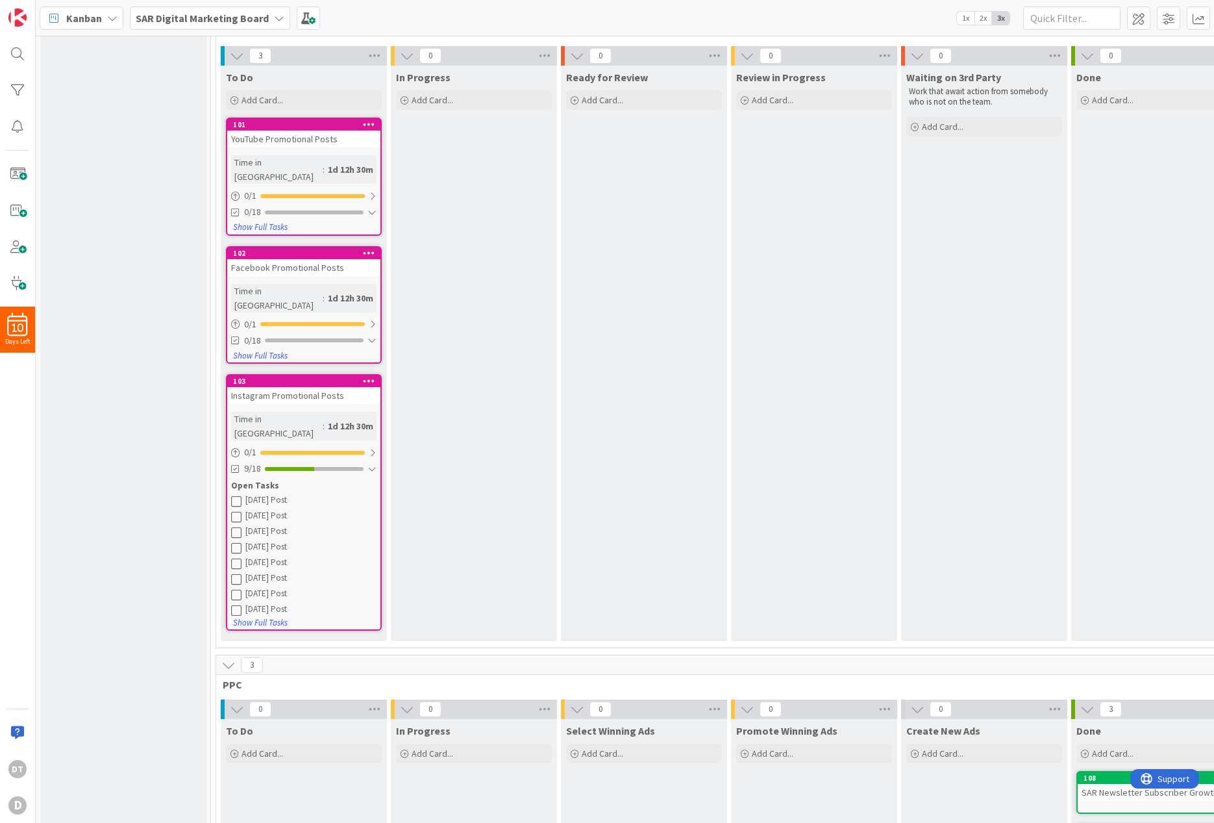
click at [236, 495] on icon at bounding box center [236, 500] width 10 height 10
click at [236, 511] on icon at bounding box center [236, 516] width 10 height 10
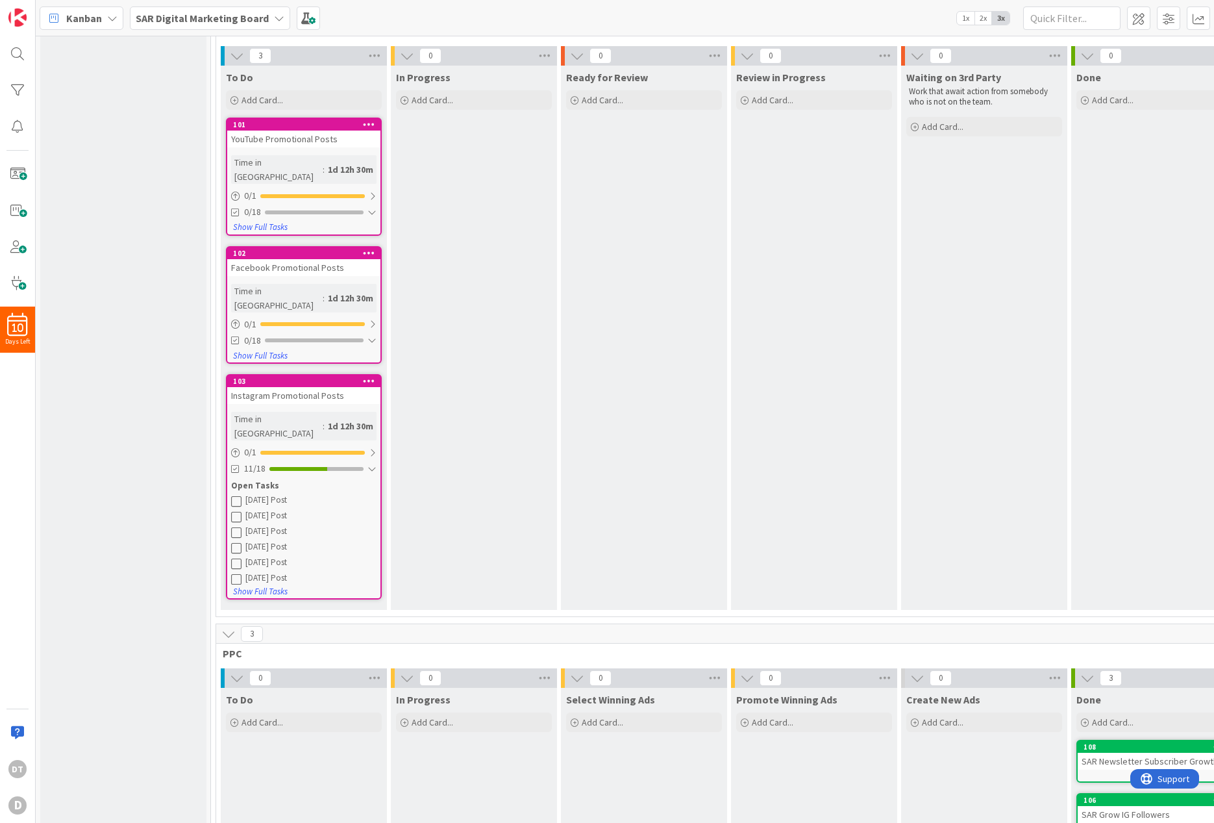
click at [236, 495] on icon at bounding box center [236, 500] width 10 height 10
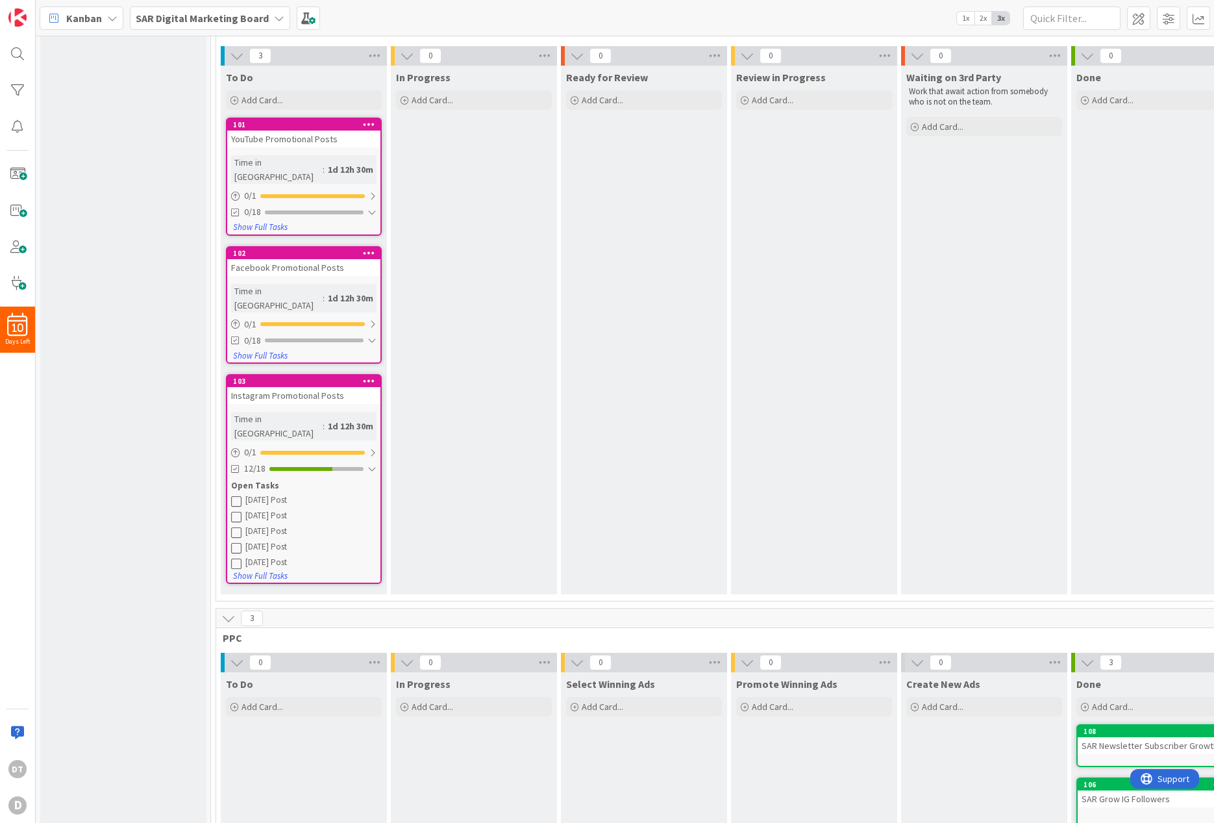
click at [236, 495] on icon at bounding box center [236, 500] width 10 height 10
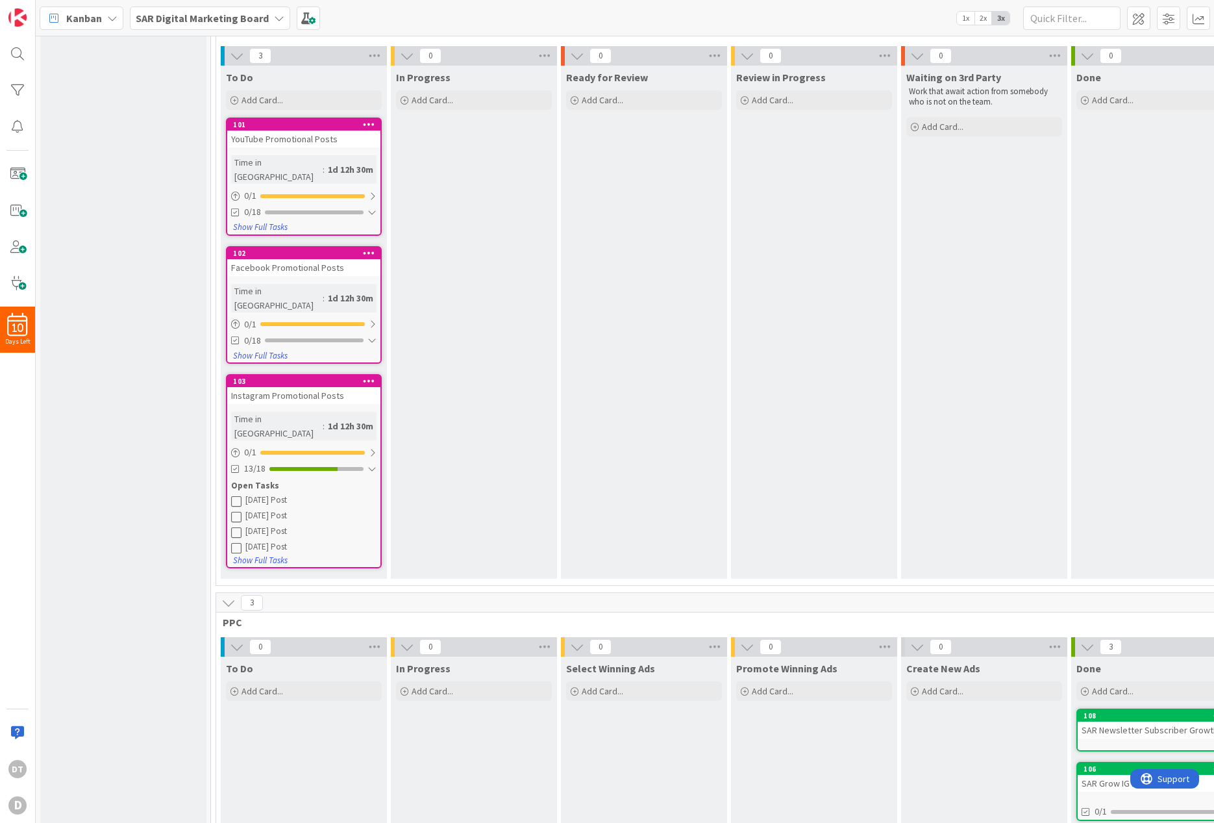
click at [236, 495] on icon at bounding box center [236, 500] width 10 height 10
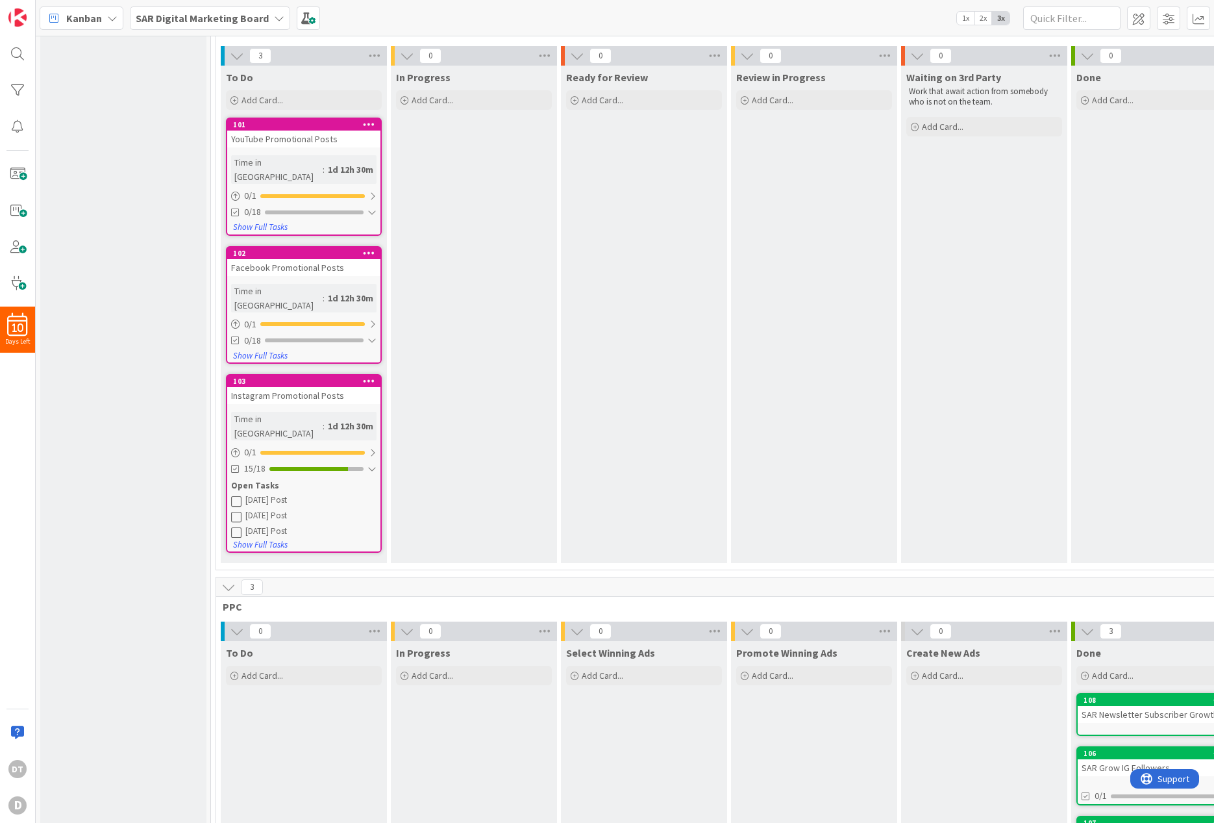
click at [236, 495] on icon at bounding box center [236, 500] width 10 height 10
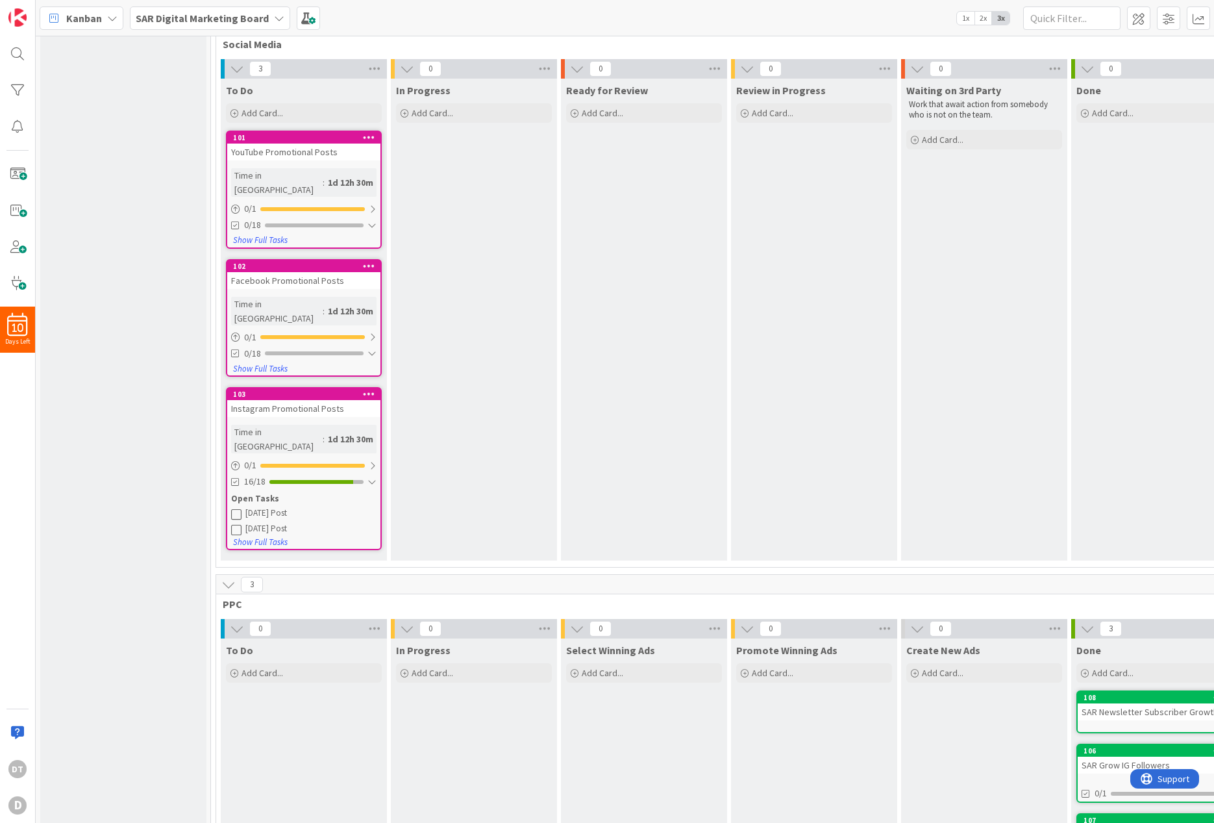
click at [237, 508] on icon at bounding box center [236, 513] width 10 height 10
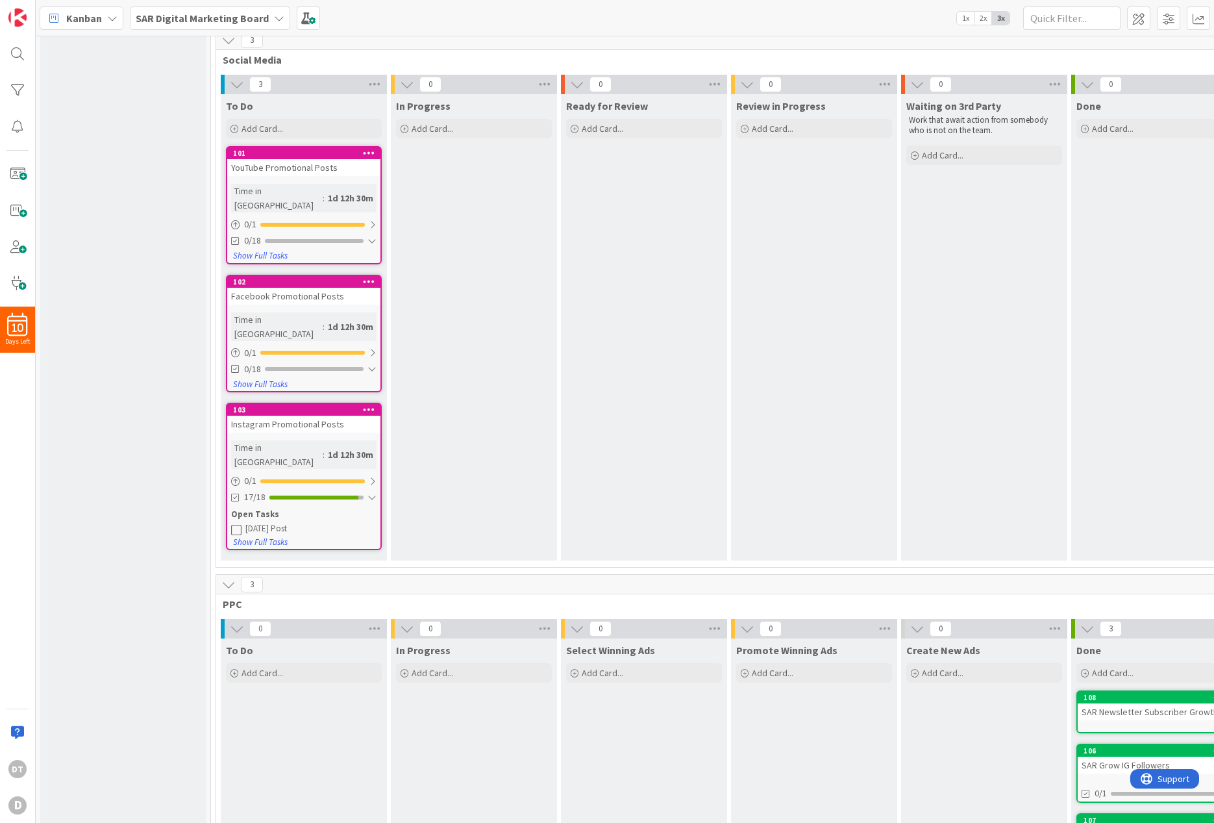
click at [236, 524] on icon at bounding box center [236, 529] width 10 height 10
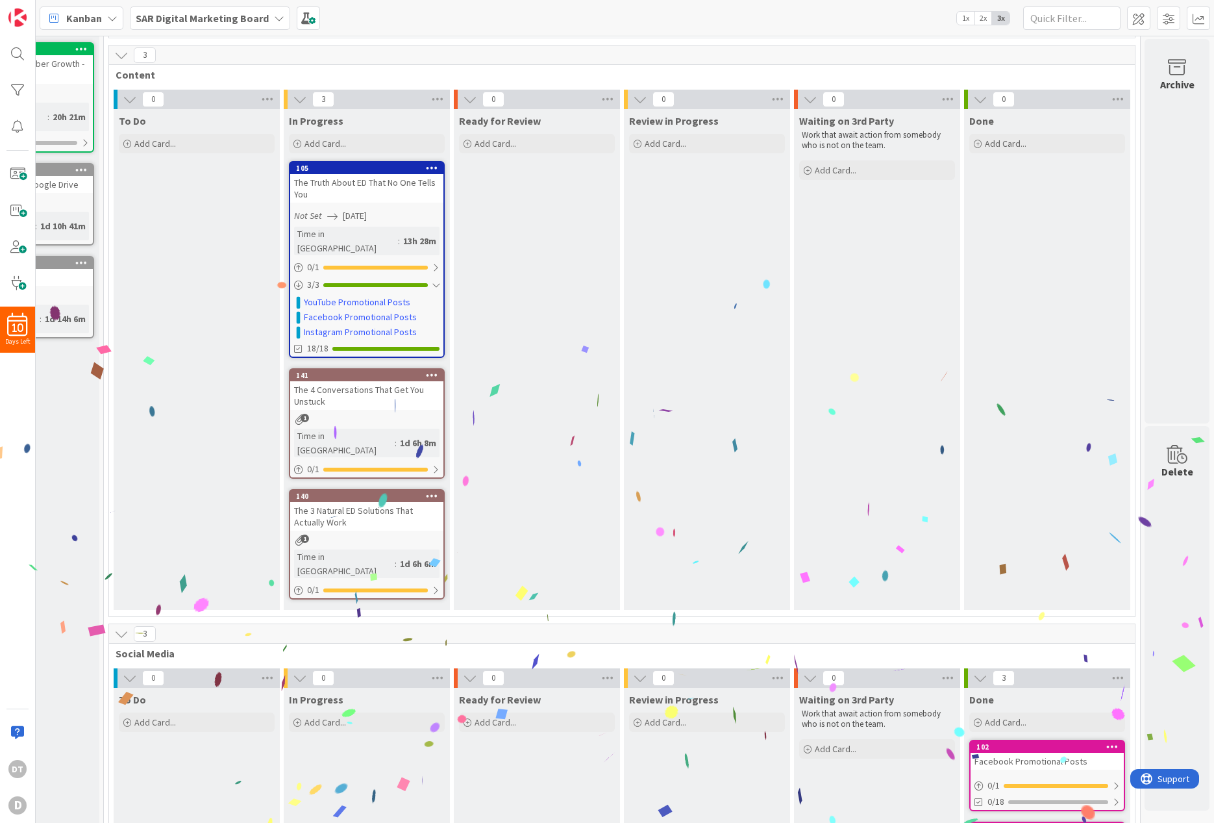
scroll to position [274, 117]
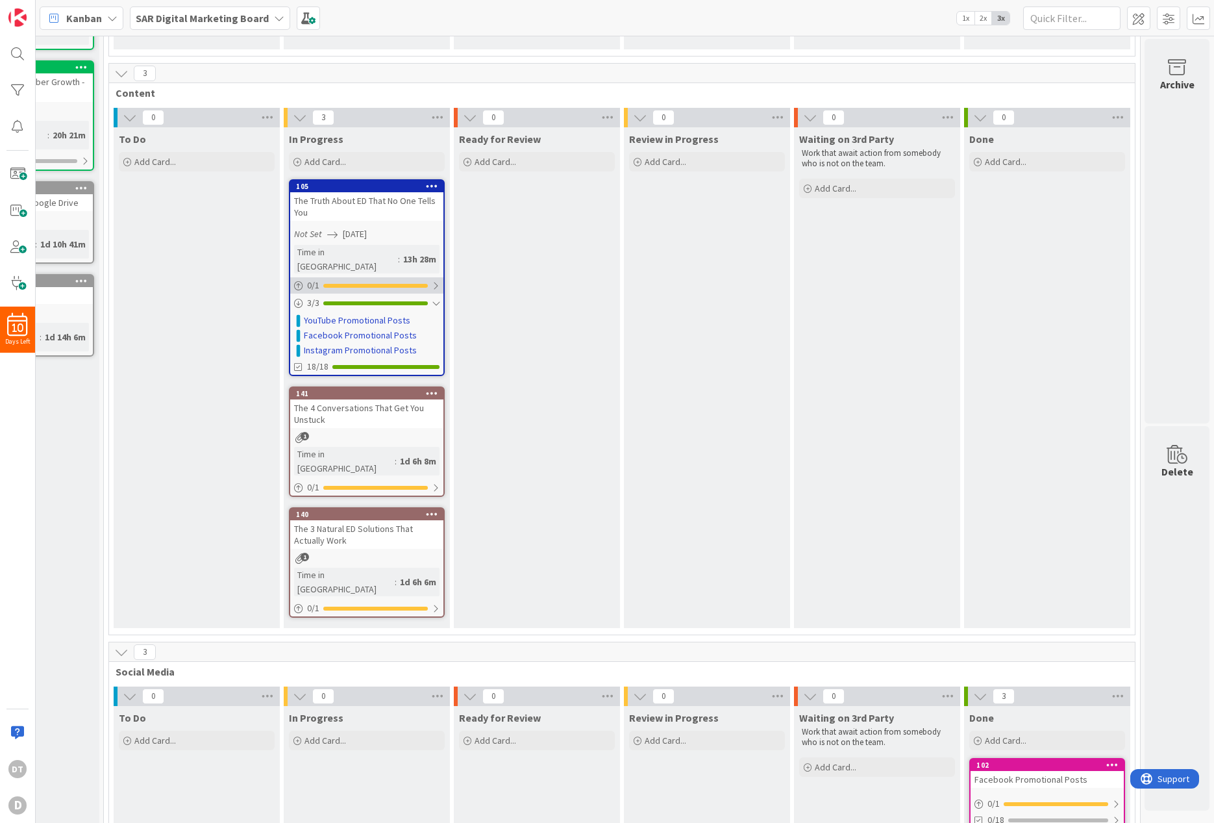
click at [432, 281] on div at bounding box center [436, 286] width 8 height 10
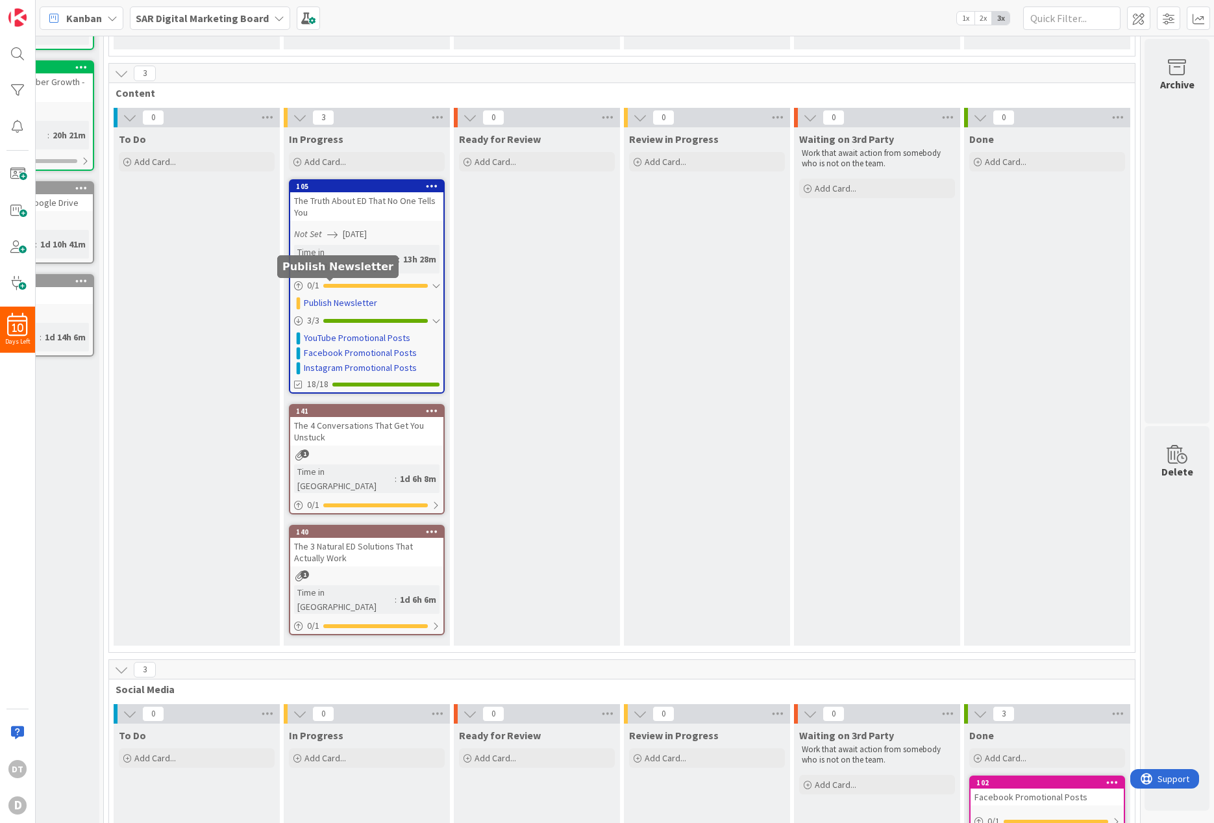
click at [334, 296] on link "Publish Newsletter" at bounding box center [340, 303] width 73 height 14
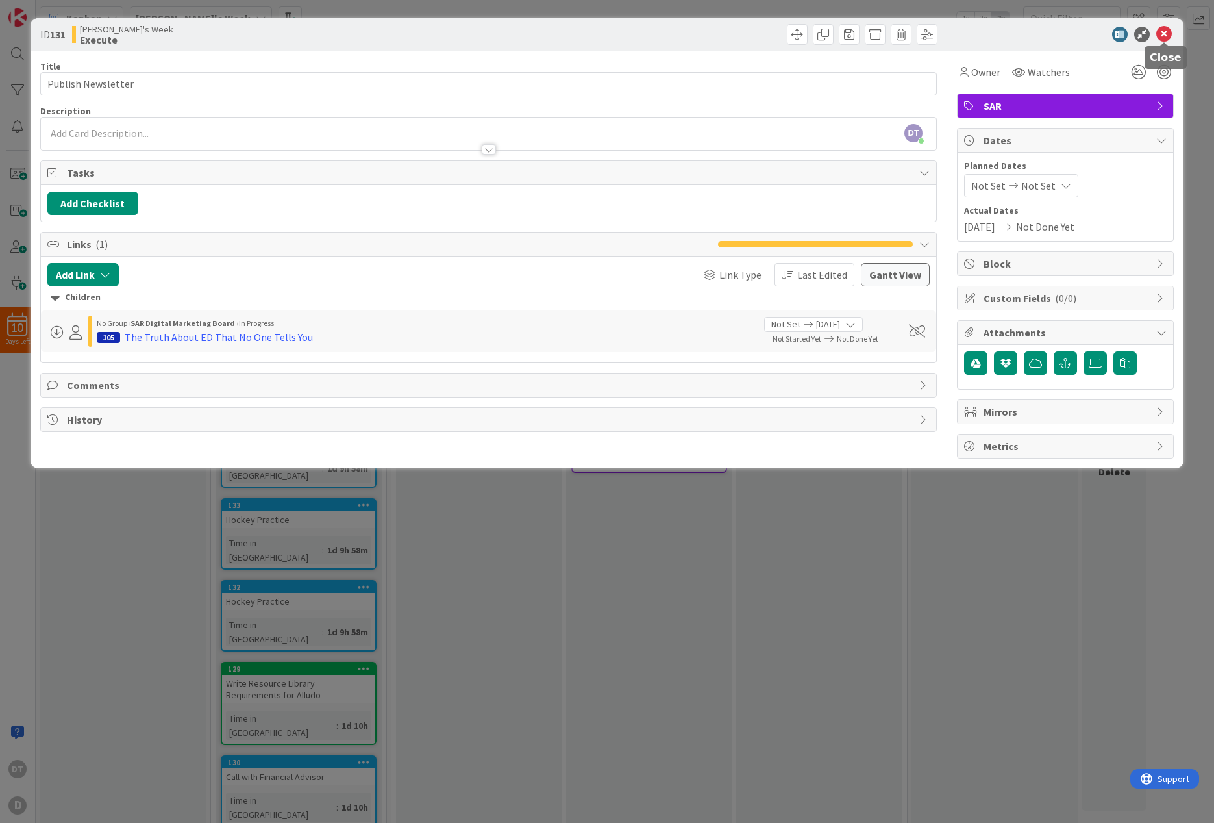
click at [1167, 35] on icon at bounding box center [1164, 35] width 16 height 16
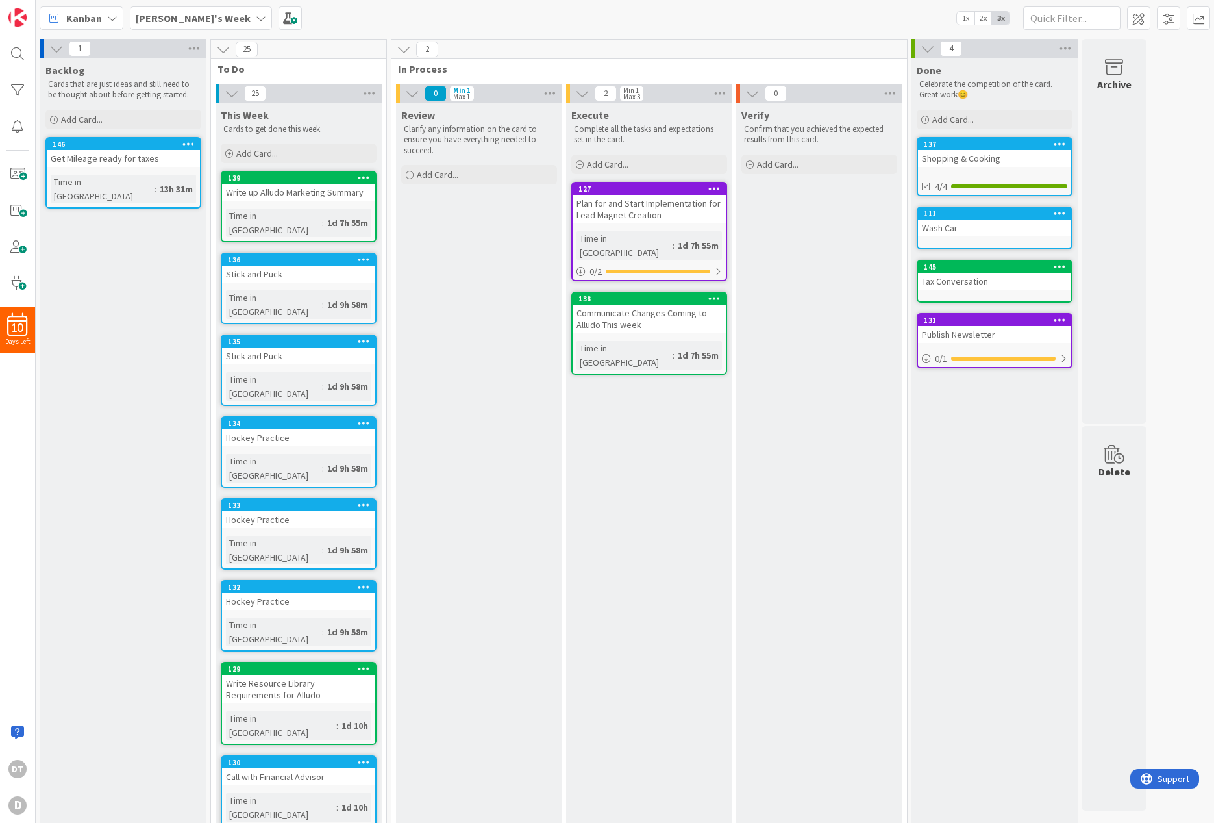
click at [205, 14] on div "[PERSON_NAME]'s Week" at bounding box center [201, 17] width 142 height 23
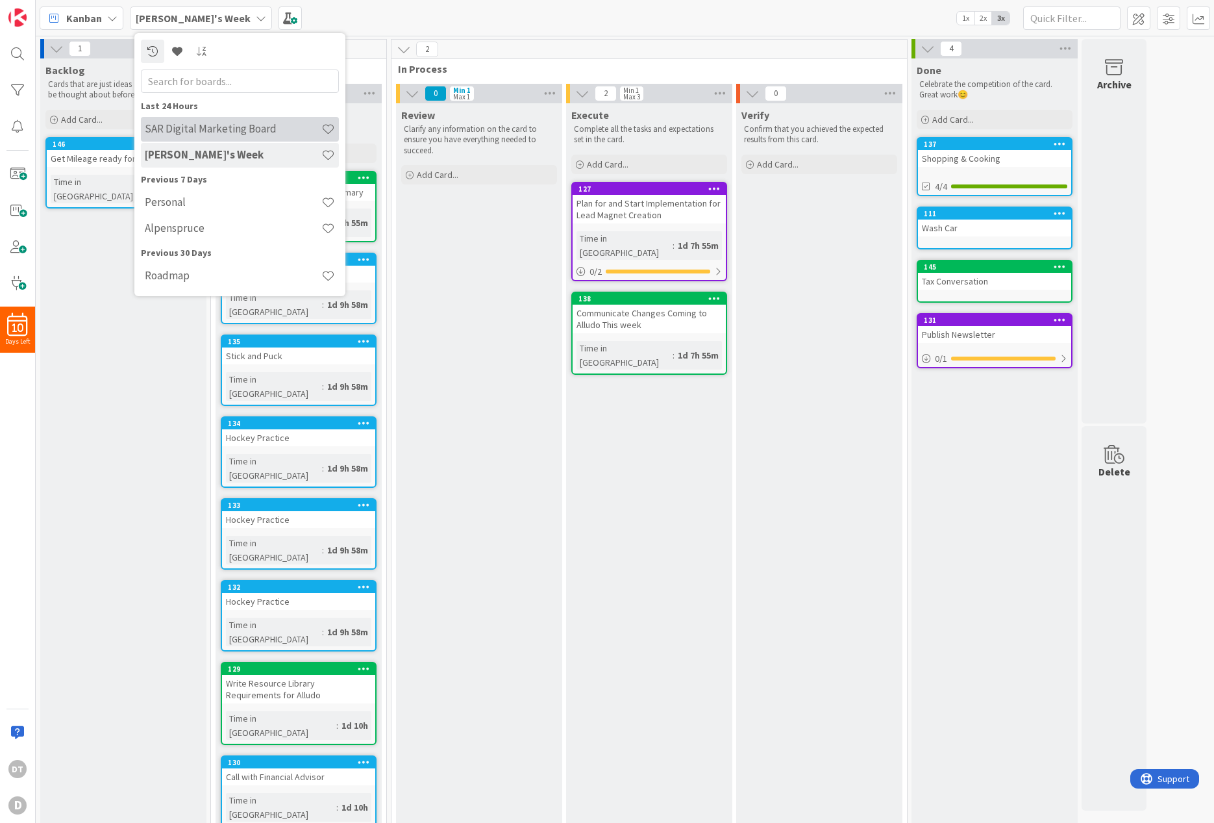
click at [188, 123] on h4 "SAR Digital Marketing Board" at bounding box center [233, 128] width 177 height 13
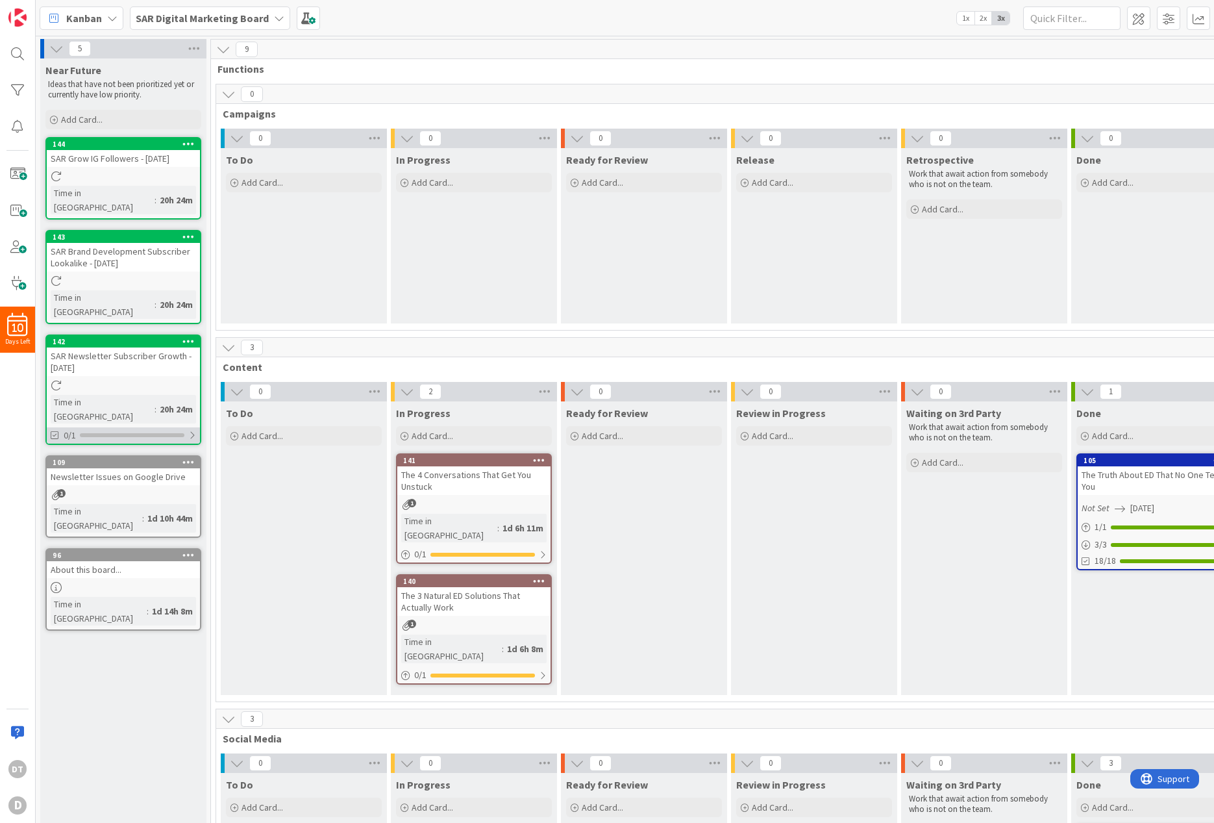
click at [192, 430] on div at bounding box center [192, 435] width 8 height 10
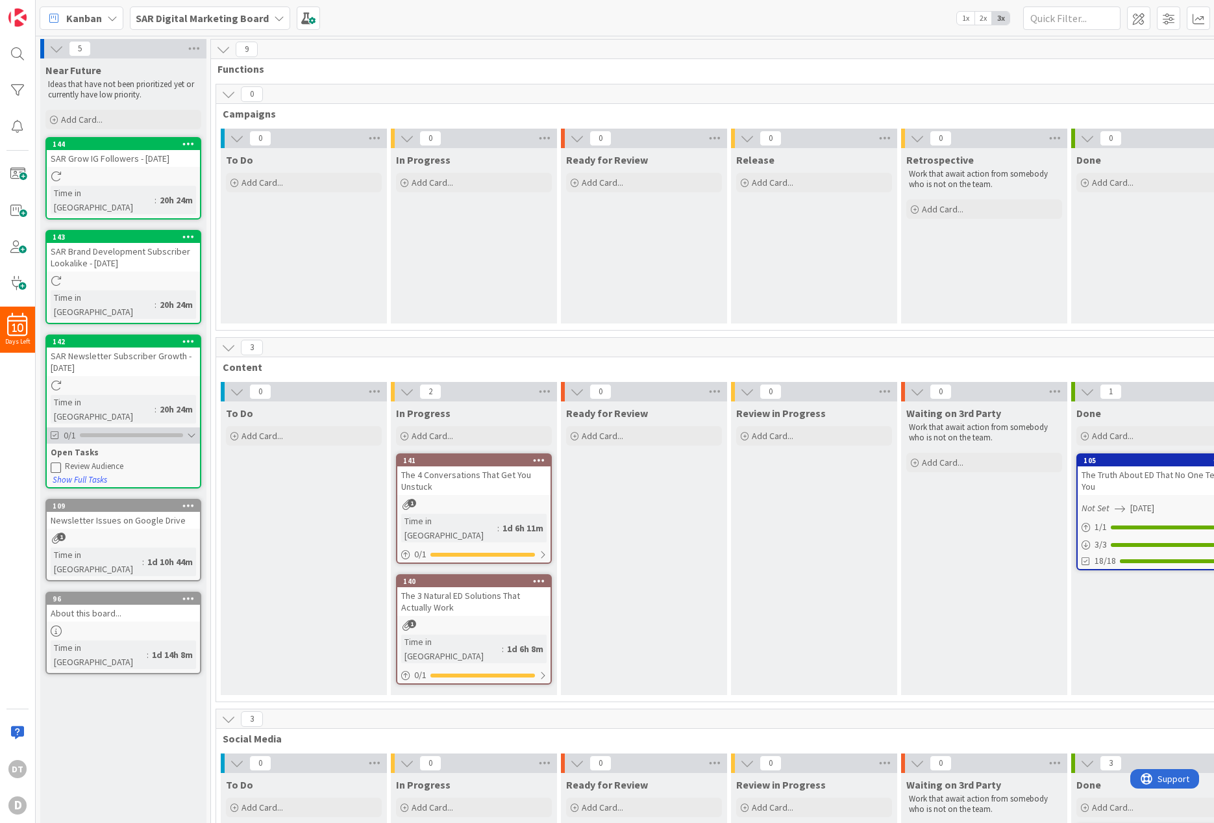
click at [192, 430] on div at bounding box center [191, 435] width 9 height 10
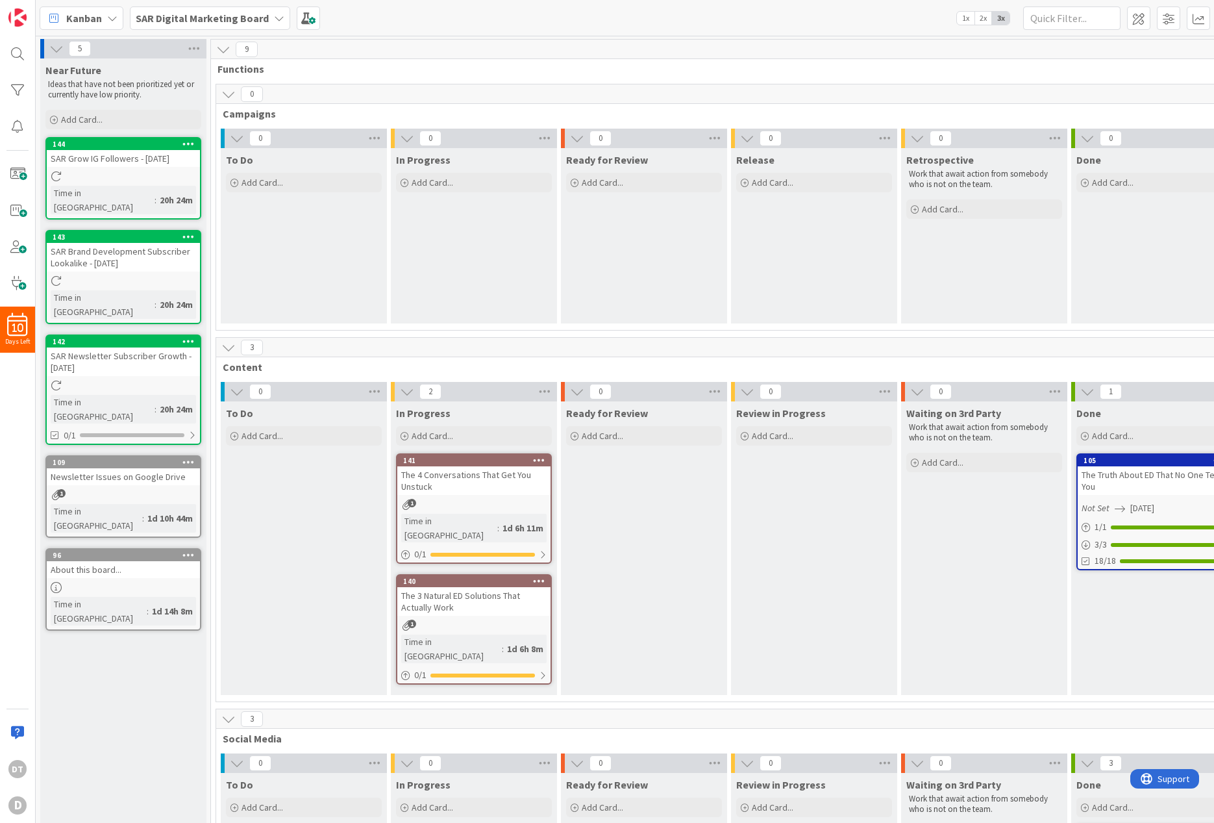
click at [274, 13] on icon at bounding box center [279, 18] width 10 height 10
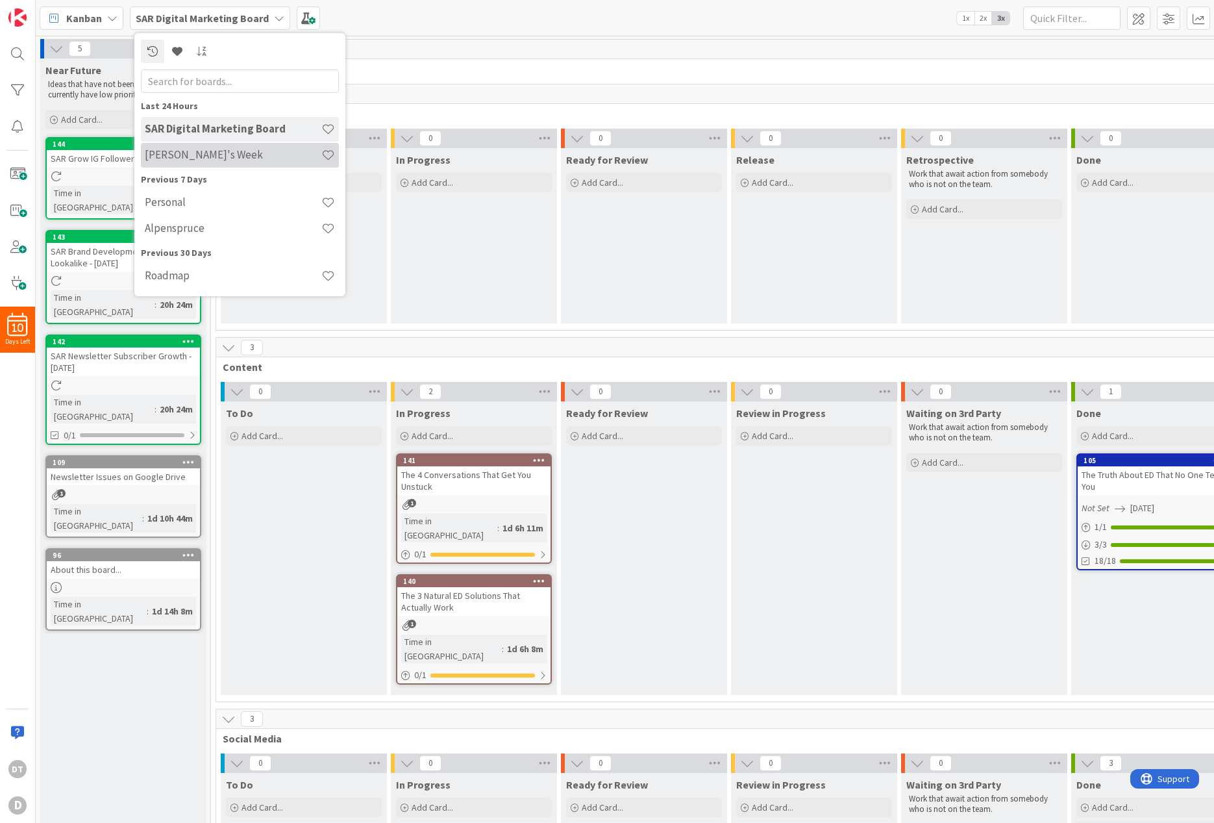
click at [181, 153] on h4 "[PERSON_NAME]'s Week" at bounding box center [233, 154] width 177 height 13
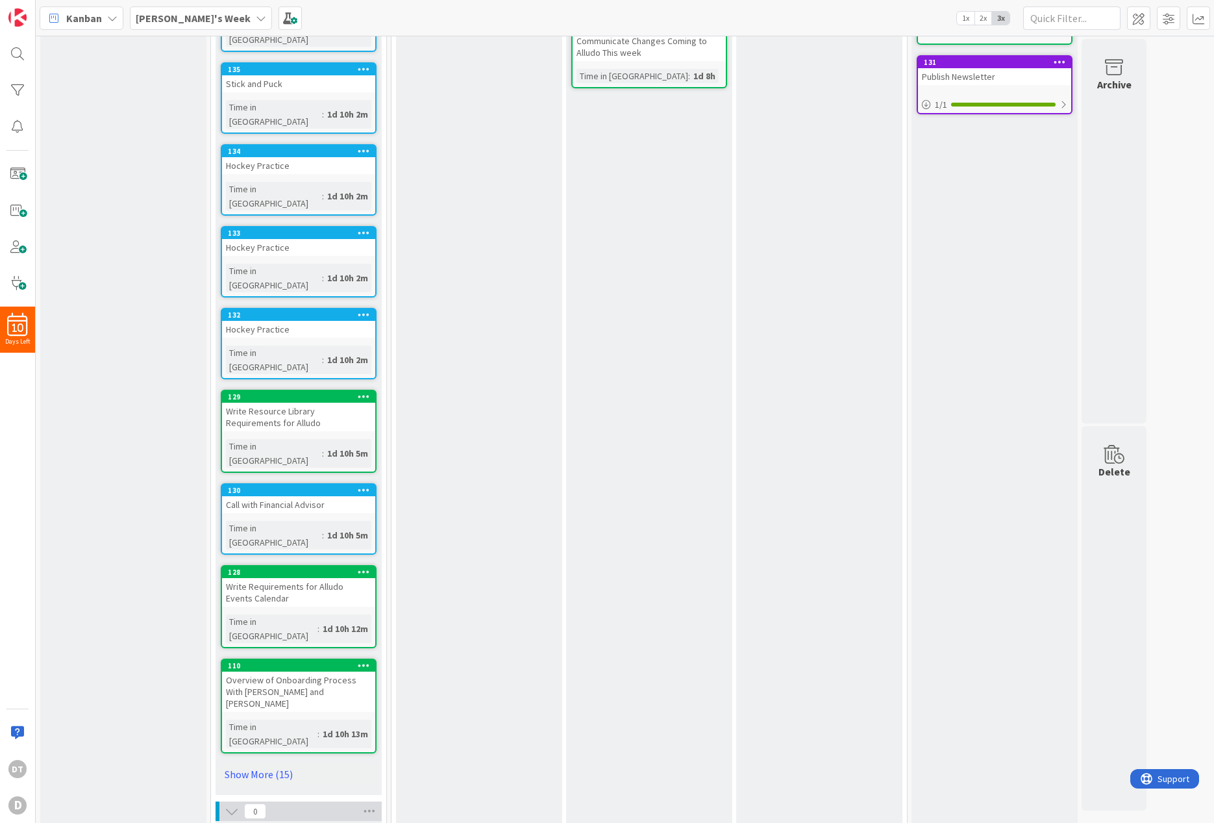
scroll to position [305, 0]
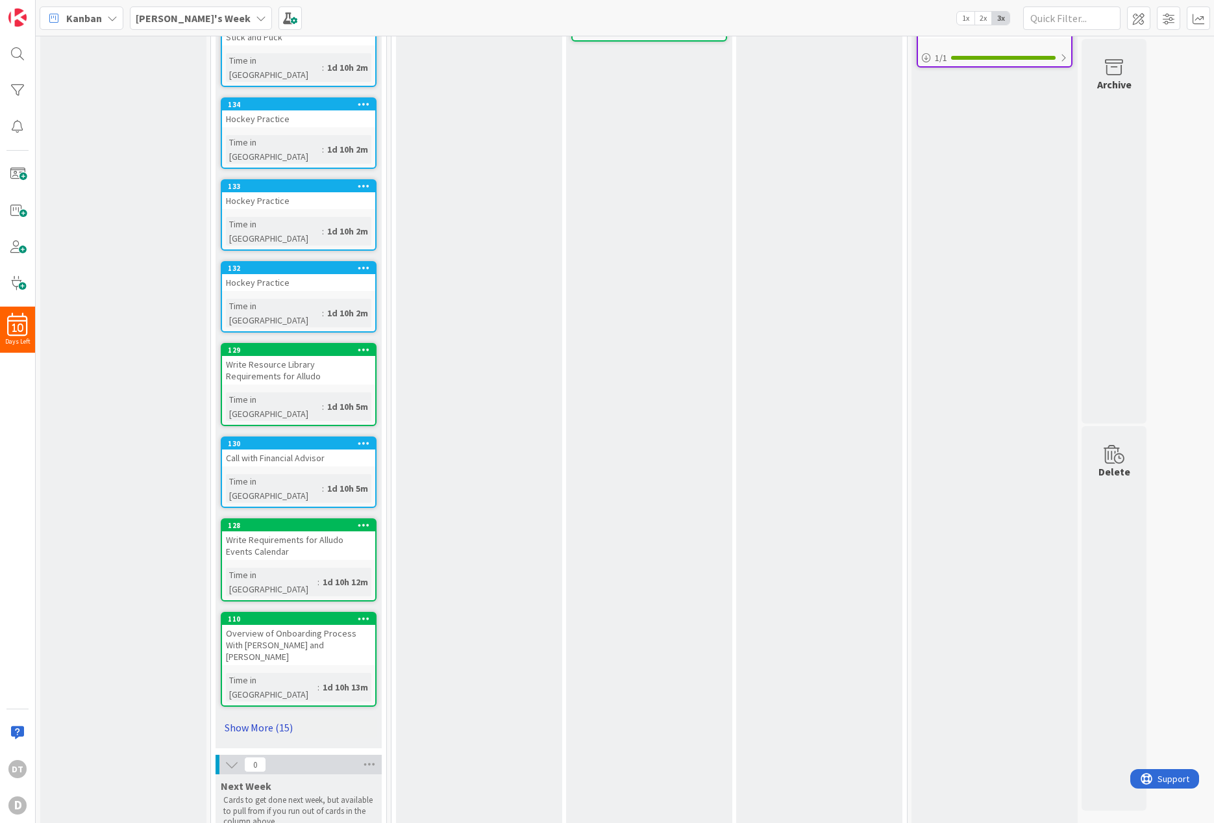
click at [276, 717] on link "Show More (15)" at bounding box center [299, 727] width 156 height 21
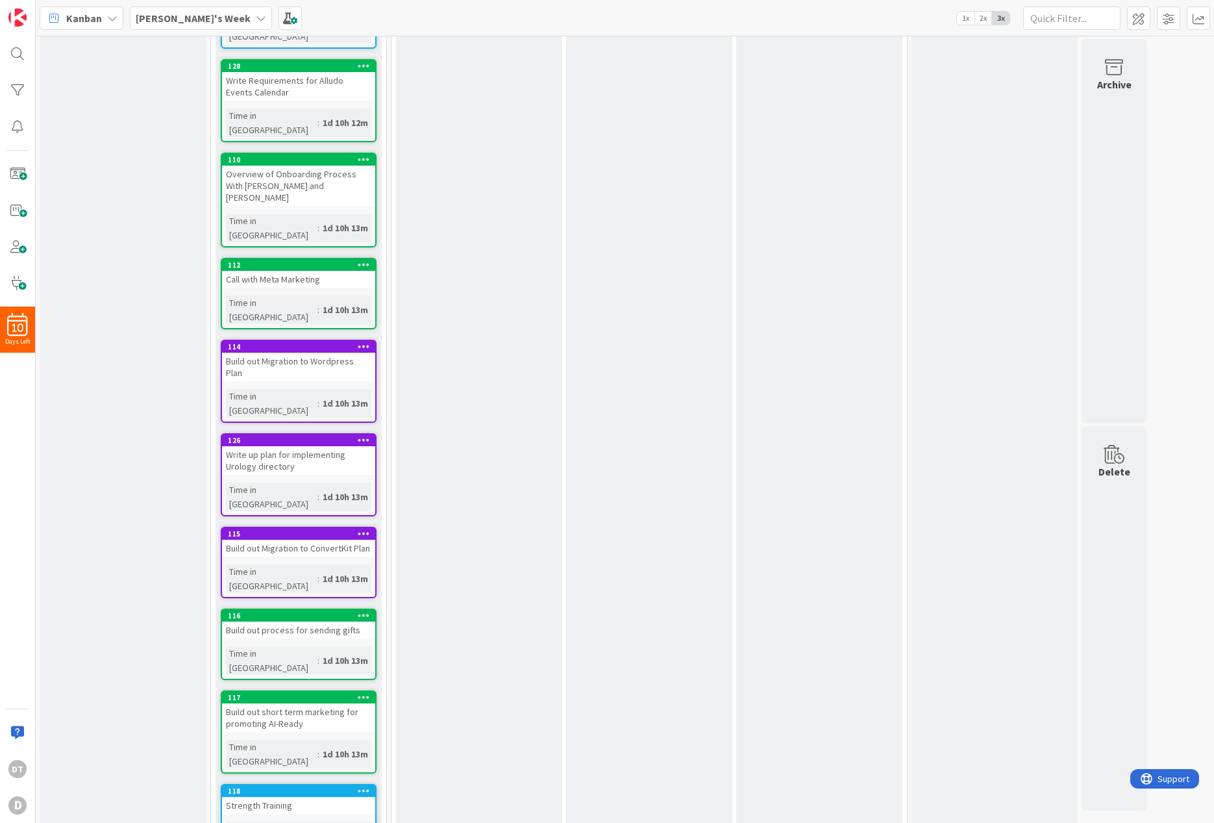
scroll to position [771, 0]
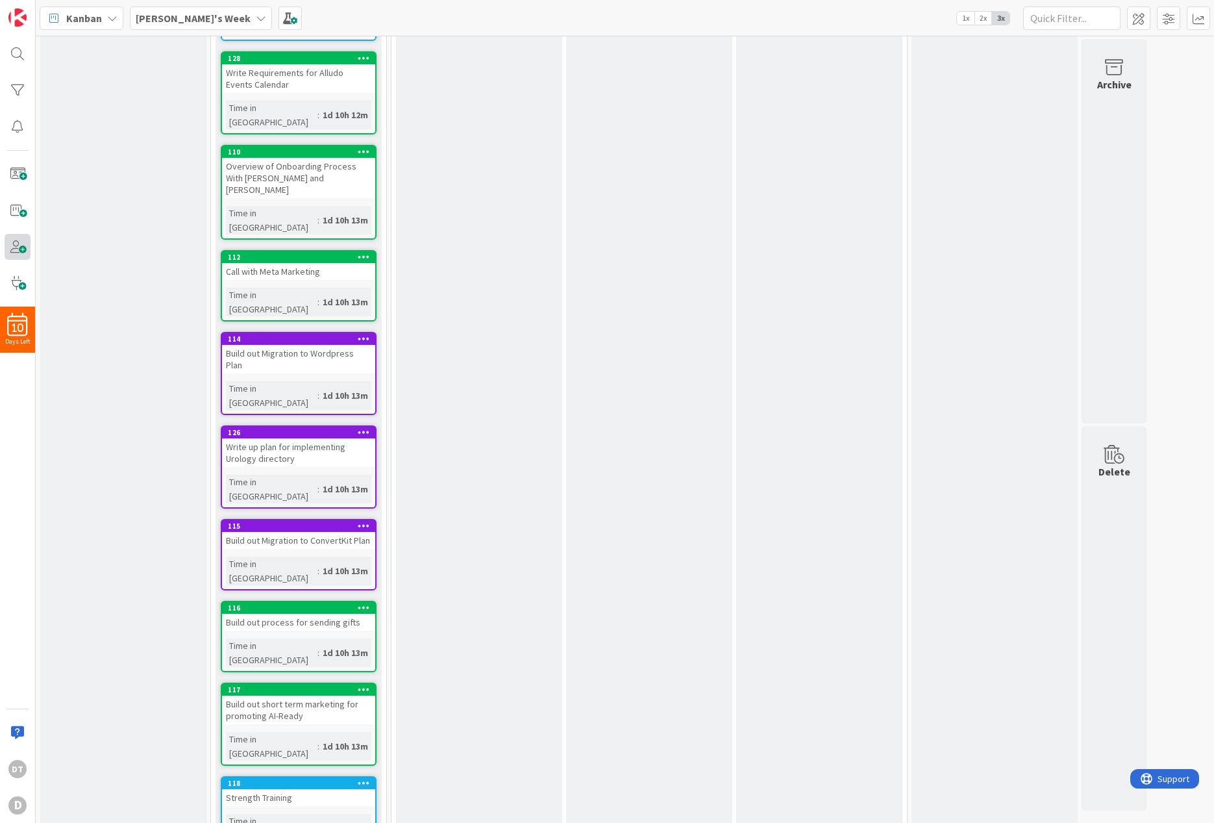
drag, startPoint x: 313, startPoint y: 650, endPoint x: 5, endPoint y: 251, distance: 504.2
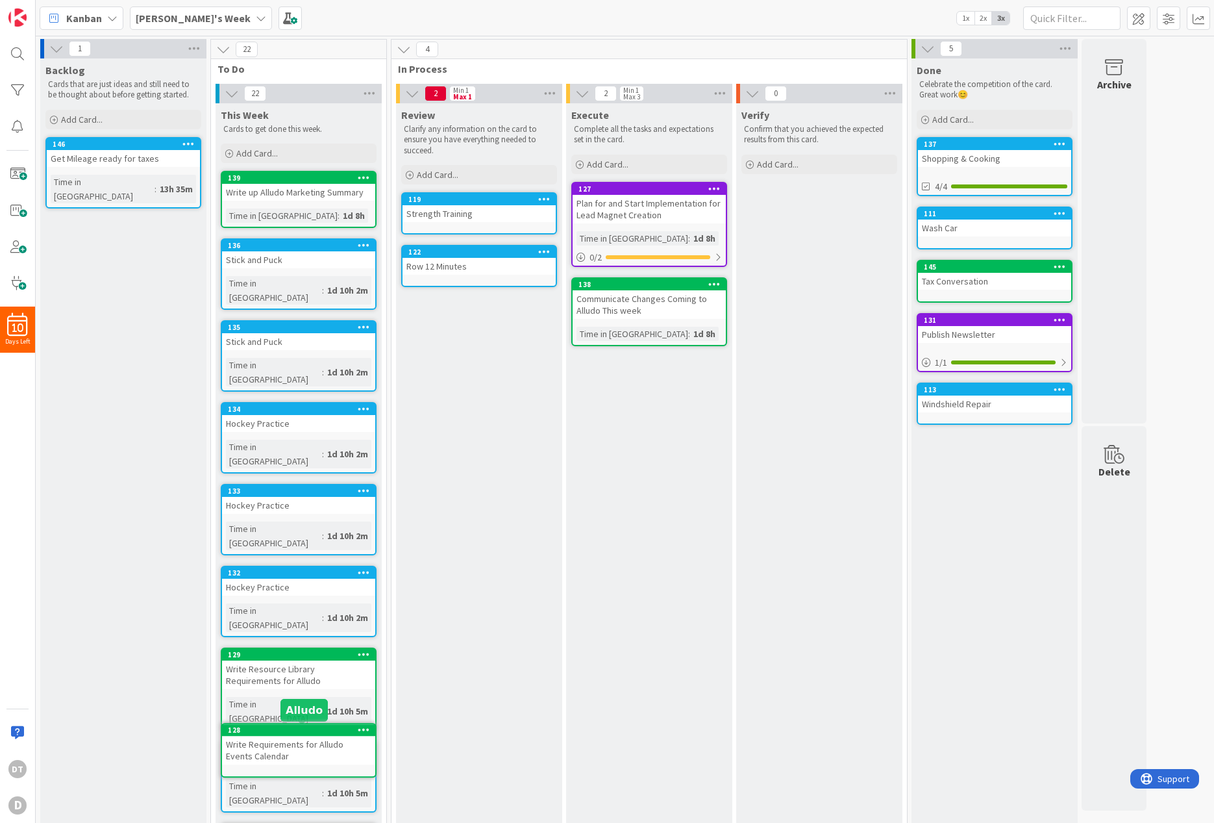
scroll to position [21, 0]
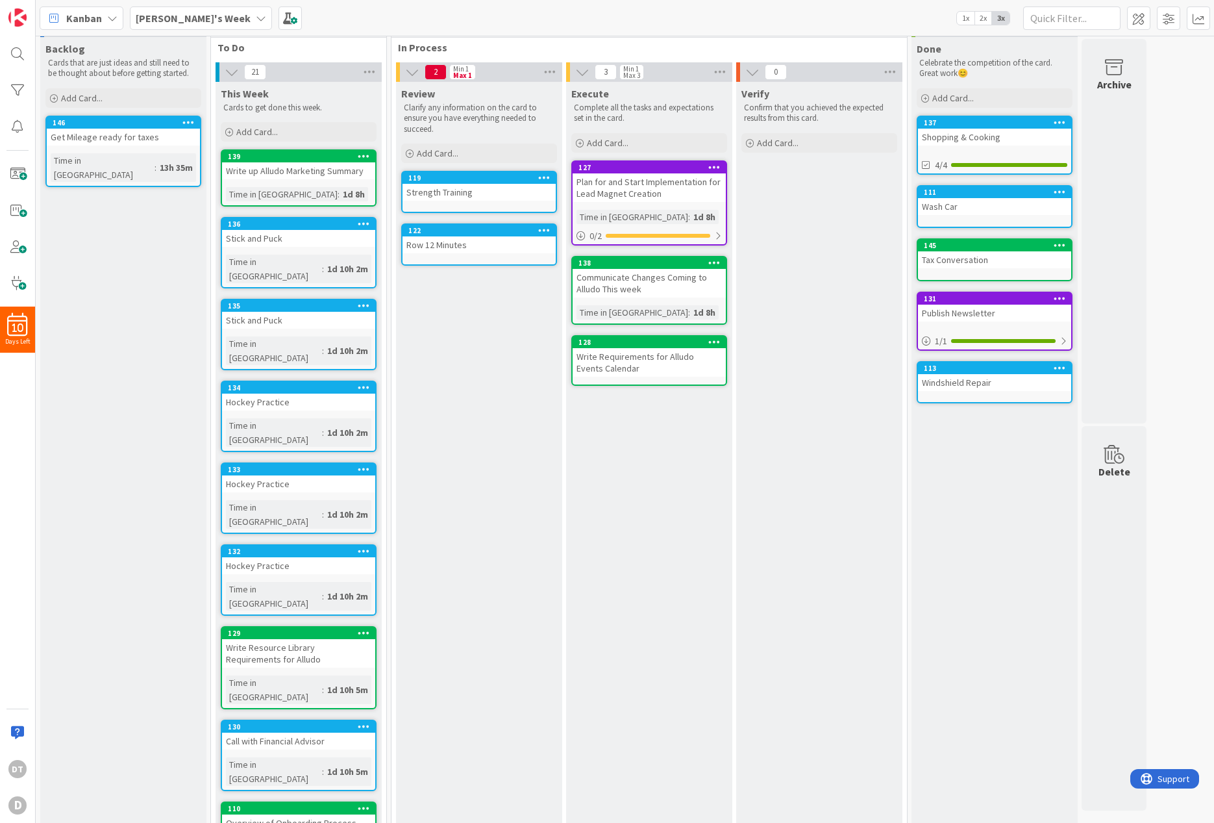
drag, startPoint x: 247, startPoint y: 732, endPoint x: 0, endPoint y: 337, distance: 466.5
